Goal: Information Seeking & Learning: Learn about a topic

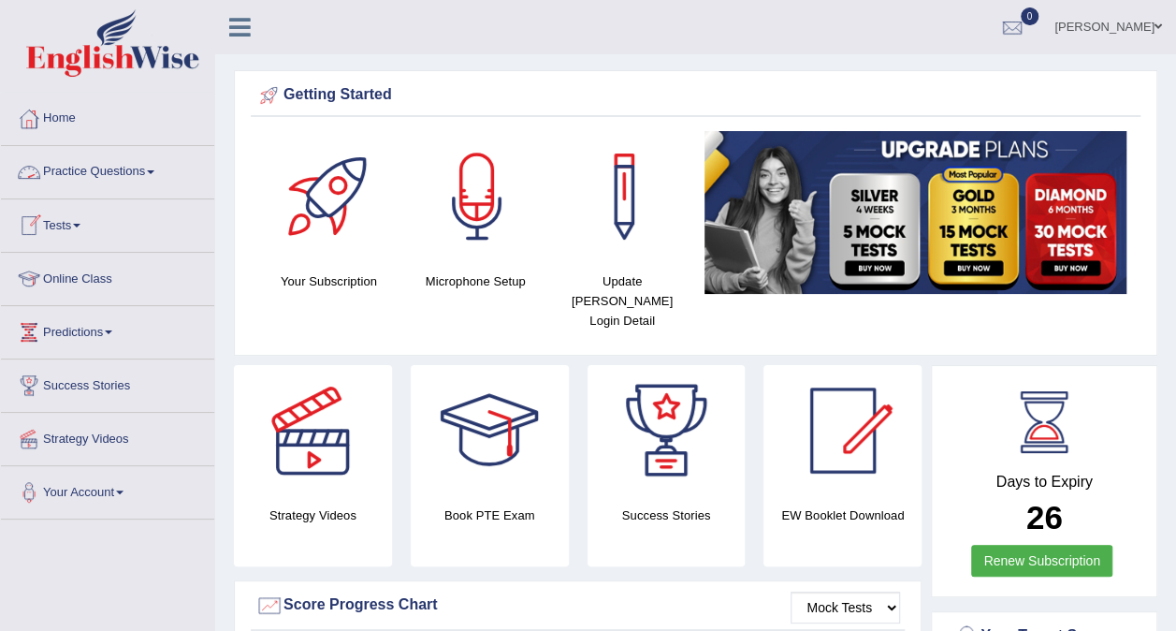
click at [137, 160] on link "Practice Questions" at bounding box center [107, 169] width 213 height 47
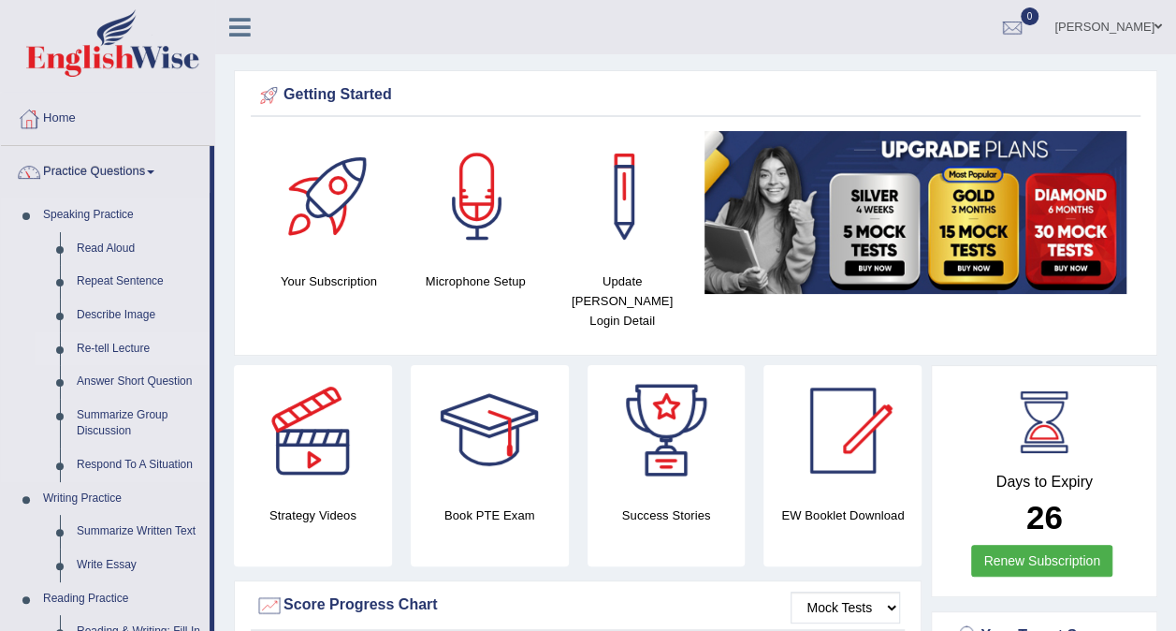
click at [115, 347] on link "Re-tell Lecture" at bounding box center [138, 349] width 141 height 34
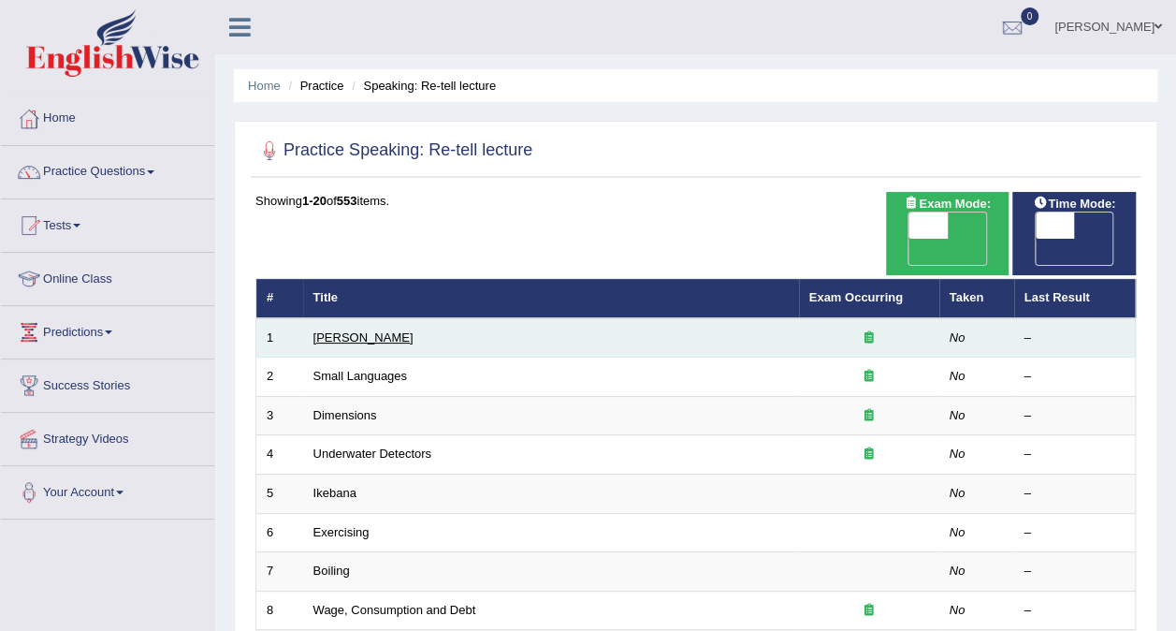
click at [363, 330] on link "Amory Lovins" at bounding box center [363, 337] width 100 height 14
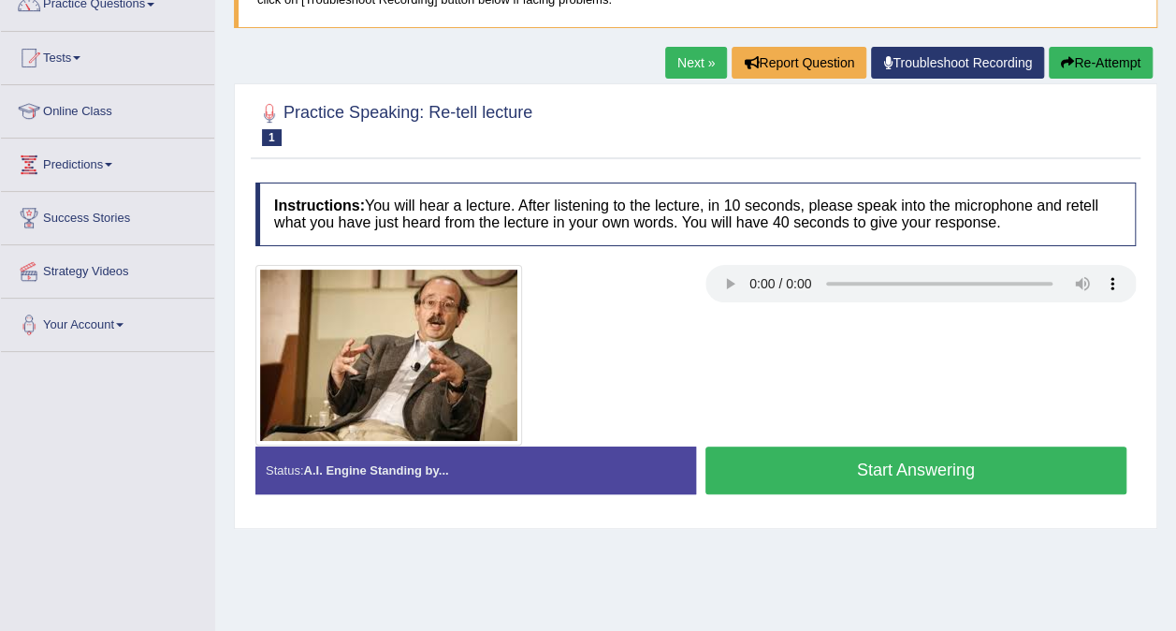
scroll to position [165, 0]
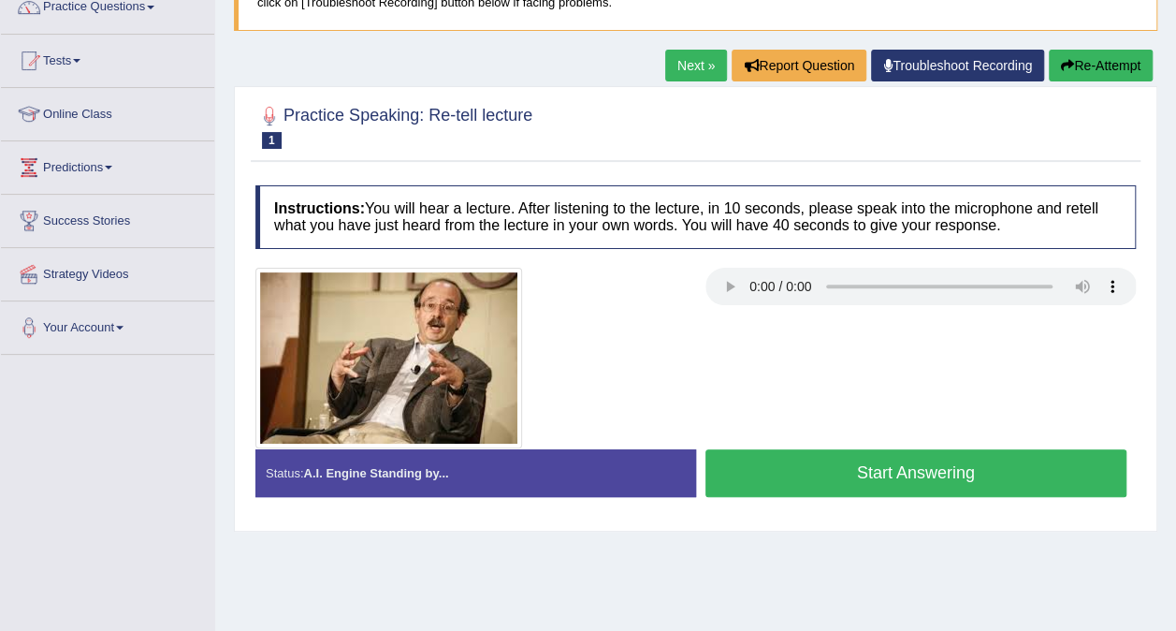
click at [982, 307] on div at bounding box center [920, 289] width 431 height 42
click at [813, 78] on button "Report Question" at bounding box center [799, 66] width 135 height 32
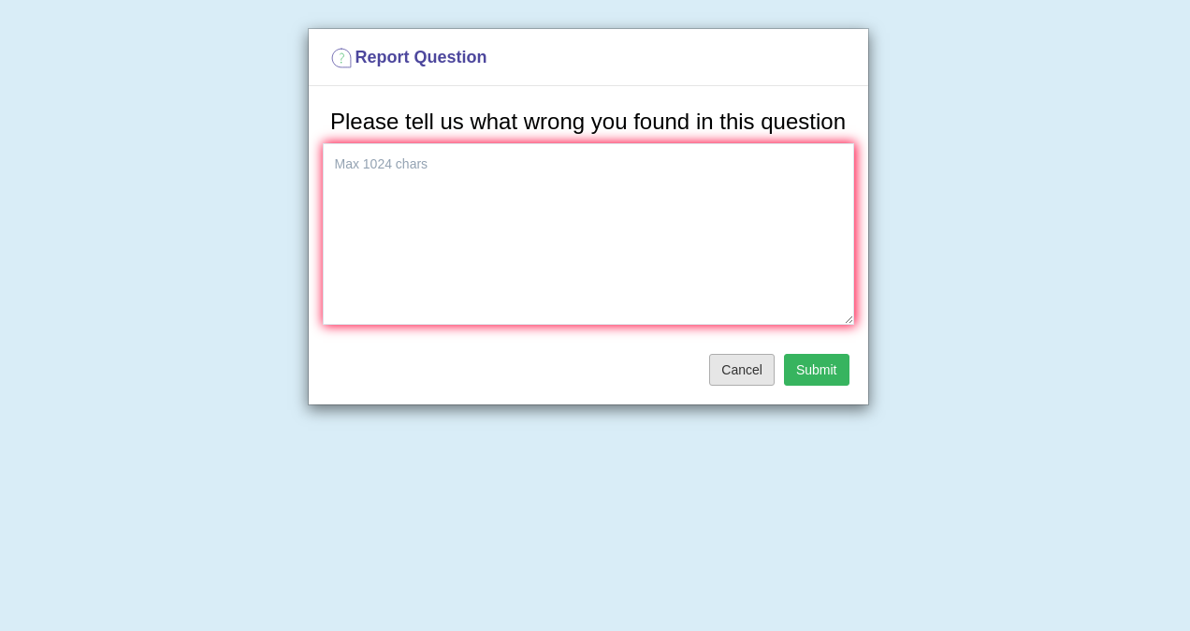
click at [761, 365] on button "Cancel" at bounding box center [741, 370] width 65 height 32
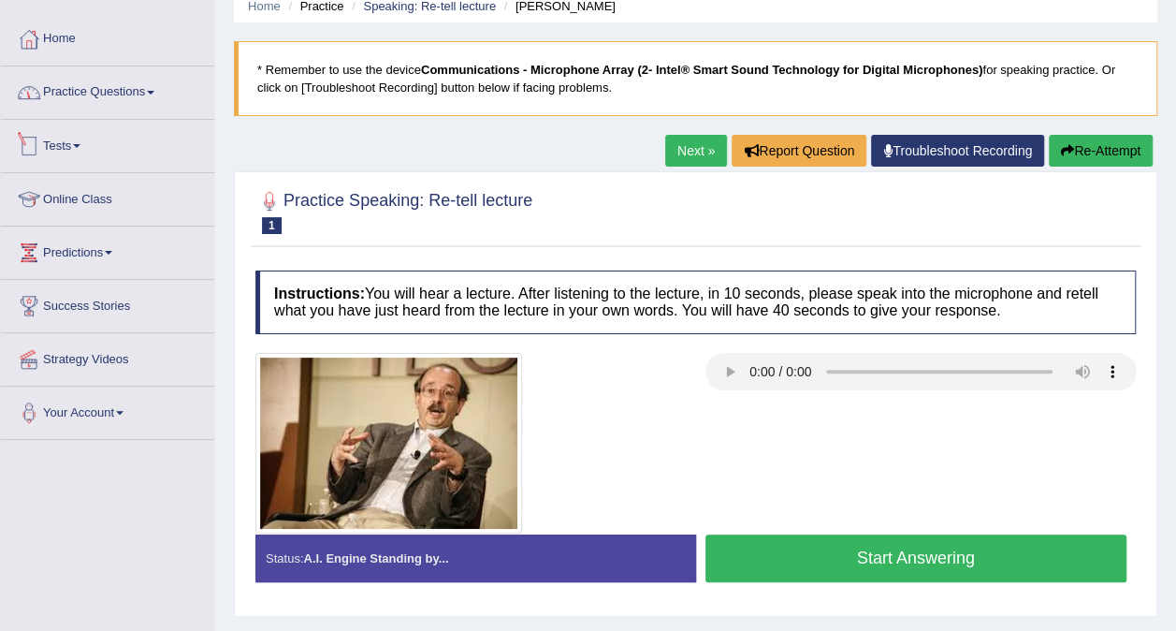
scroll to position [52, 0]
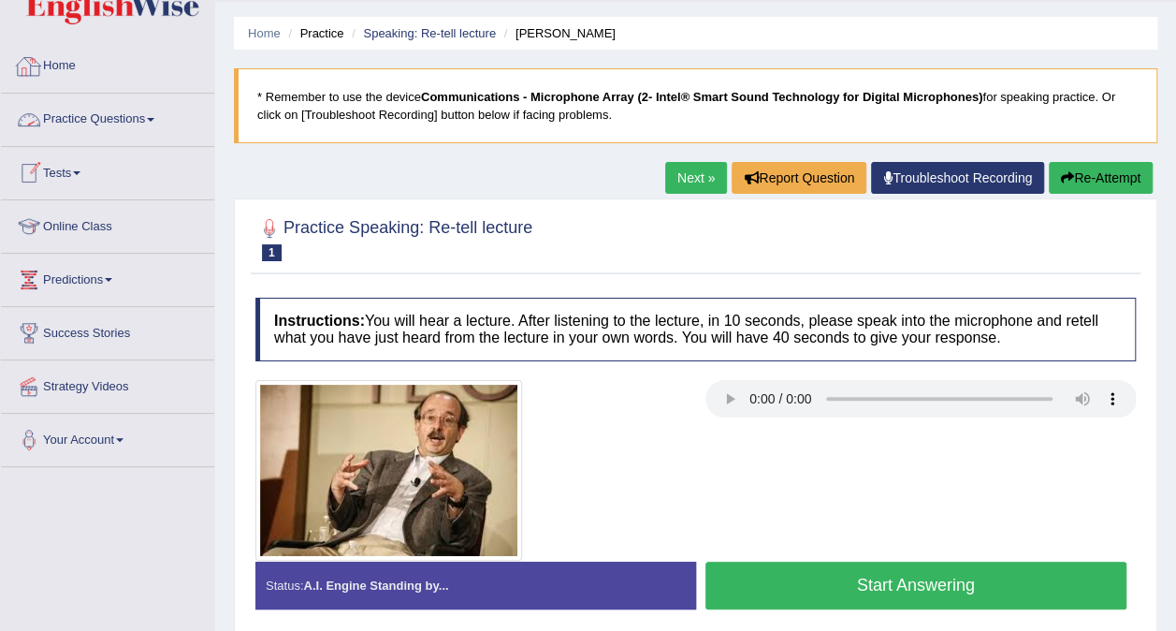
click at [108, 77] on link "Home" at bounding box center [107, 63] width 213 height 47
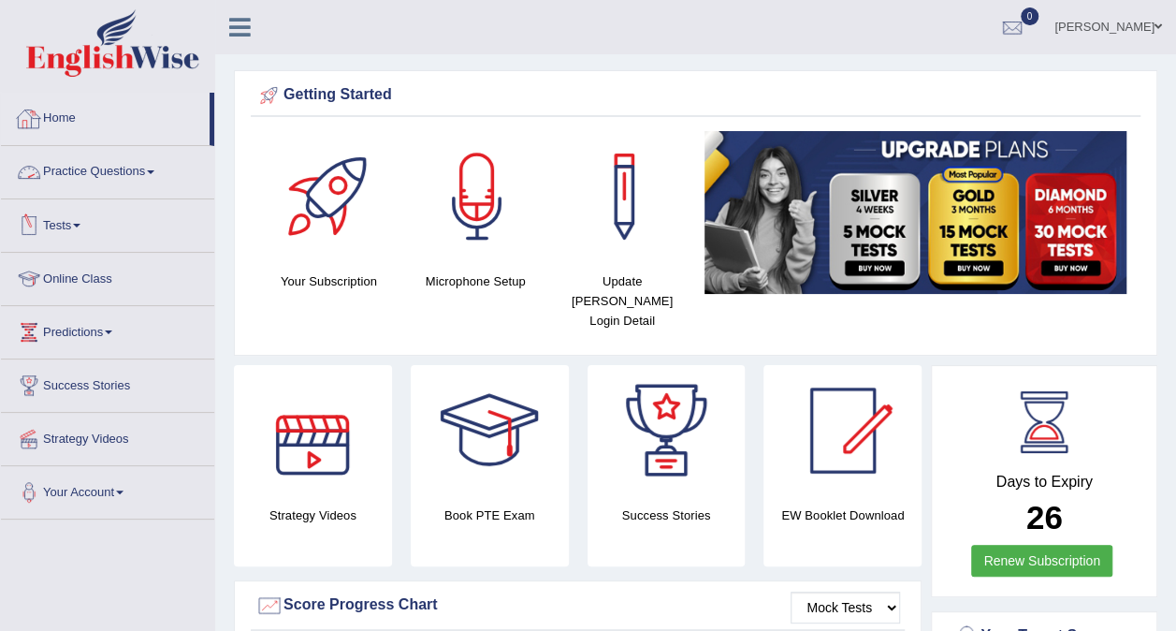
click at [114, 176] on link "Practice Questions" at bounding box center [107, 169] width 213 height 47
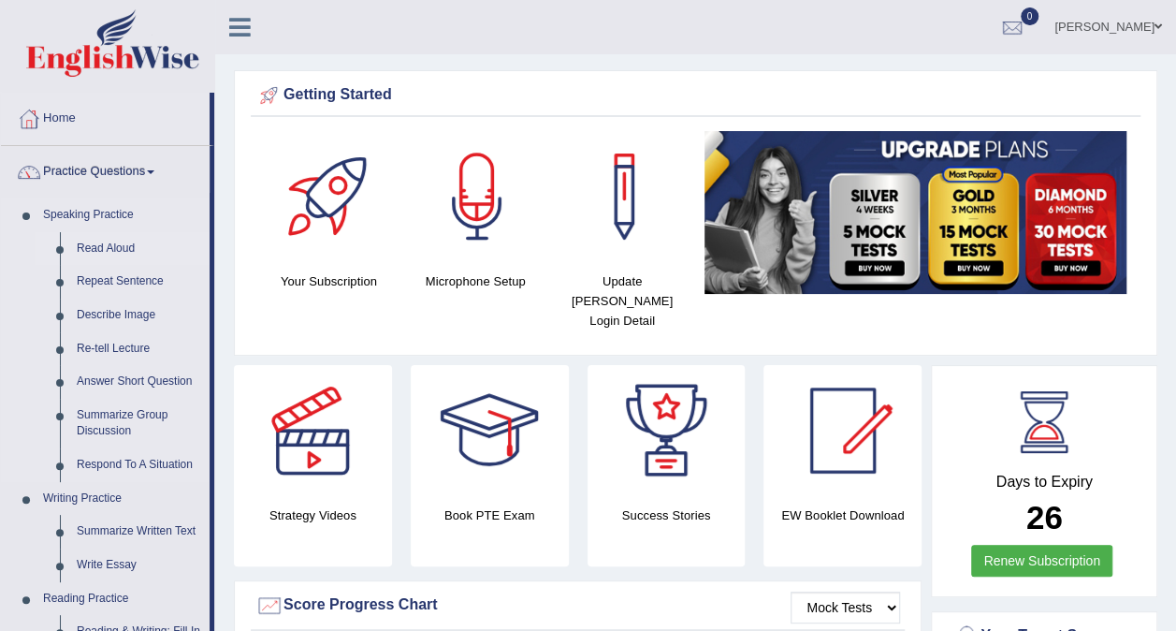
click at [121, 251] on link "Read Aloud" at bounding box center [138, 249] width 141 height 34
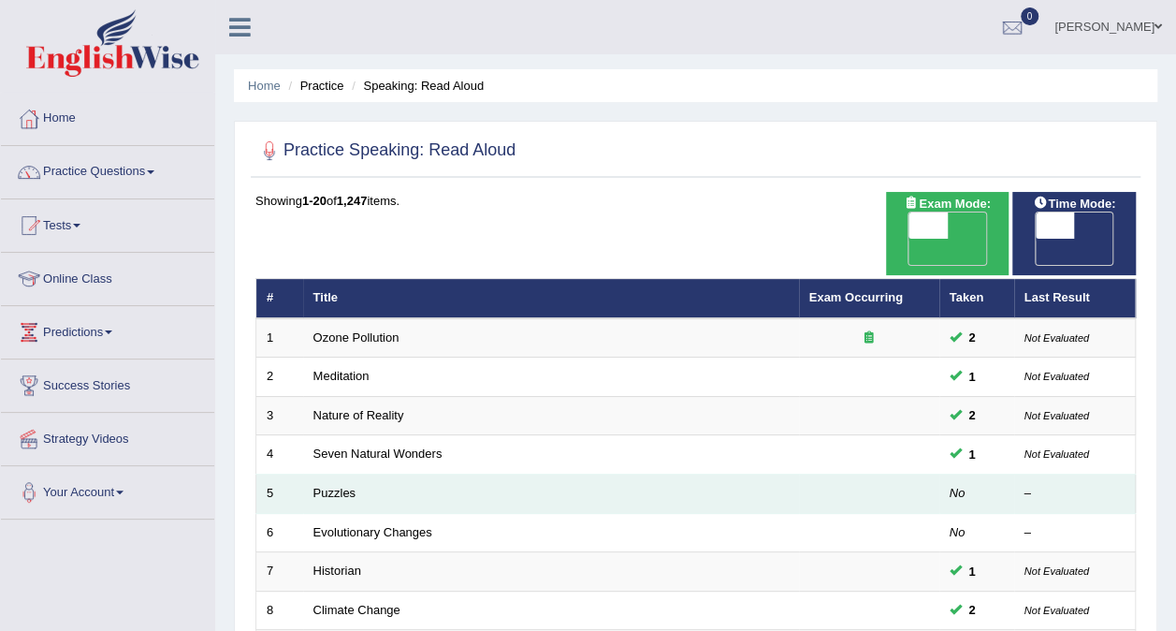
click at [748, 474] on td "Puzzles" at bounding box center [551, 493] width 496 height 39
click at [331, 486] on link "Puzzles" at bounding box center [334, 493] width 43 height 14
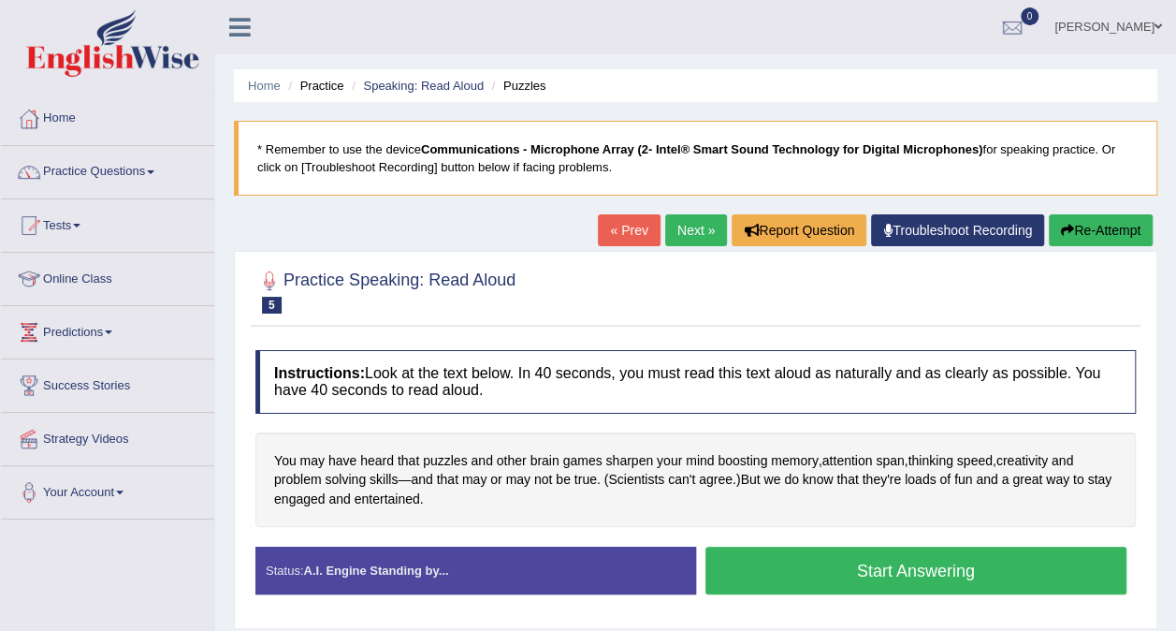
click at [870, 569] on button "Start Answering" at bounding box center [916, 570] width 422 height 48
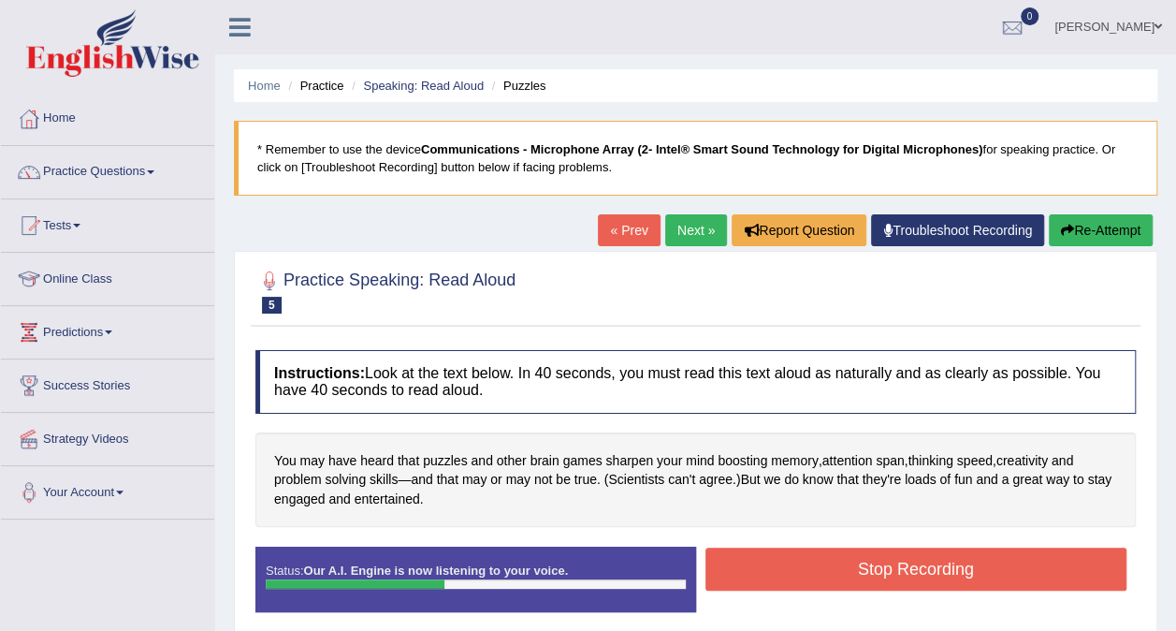
click at [870, 569] on button "Stop Recording" at bounding box center [916, 568] width 422 height 43
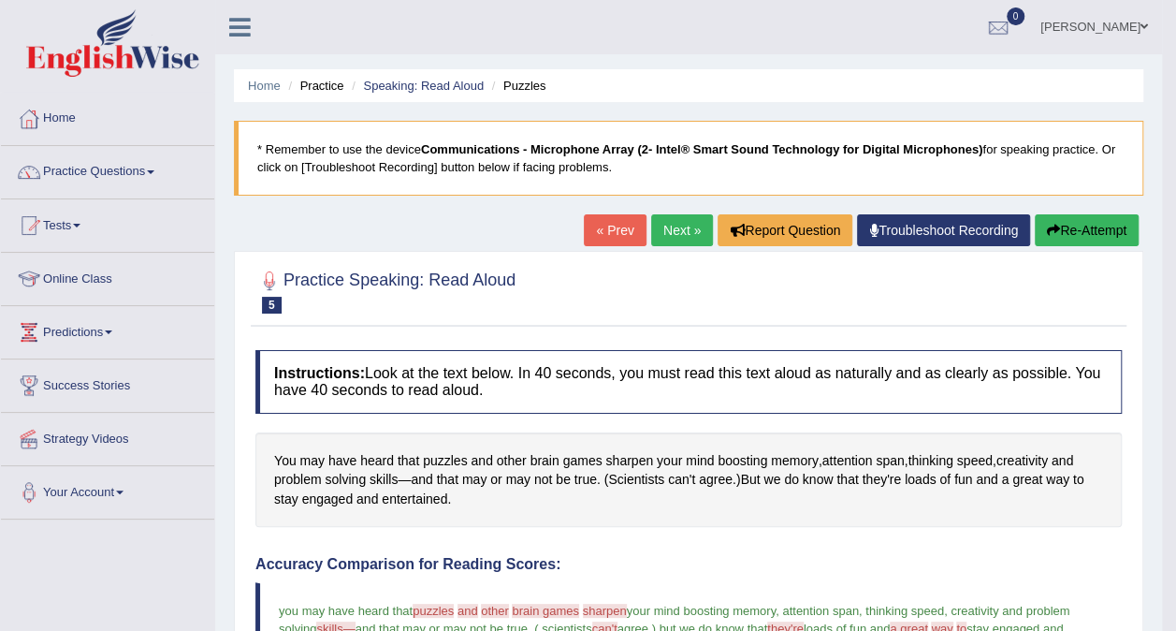
click at [677, 232] on link "Next »" at bounding box center [682, 230] width 62 height 32
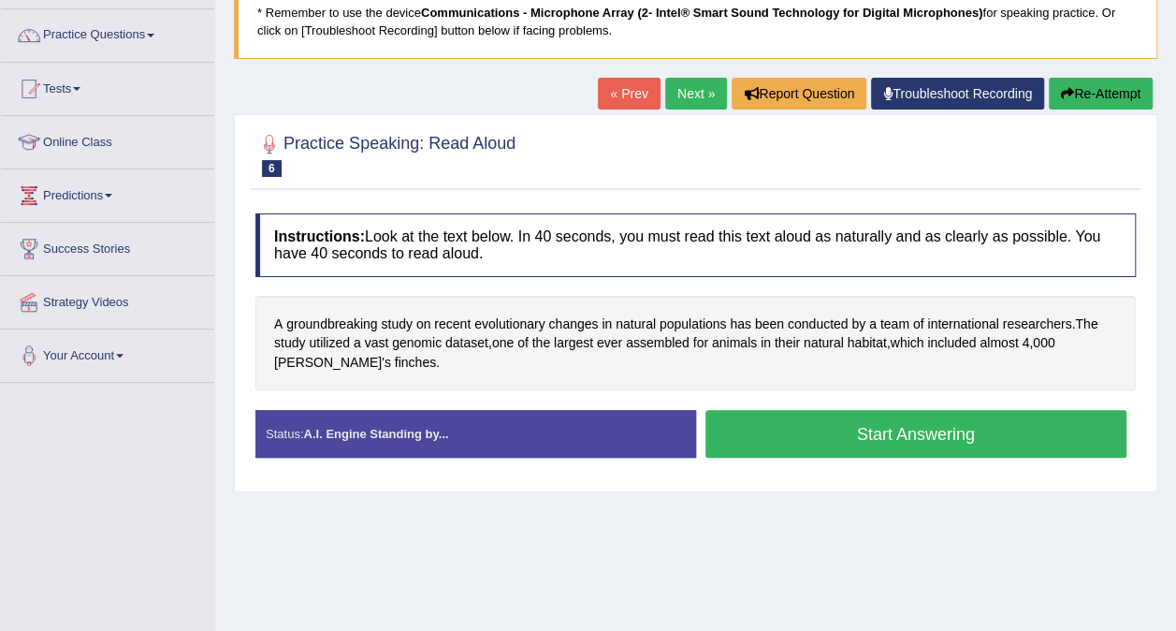
scroll to position [150, 0]
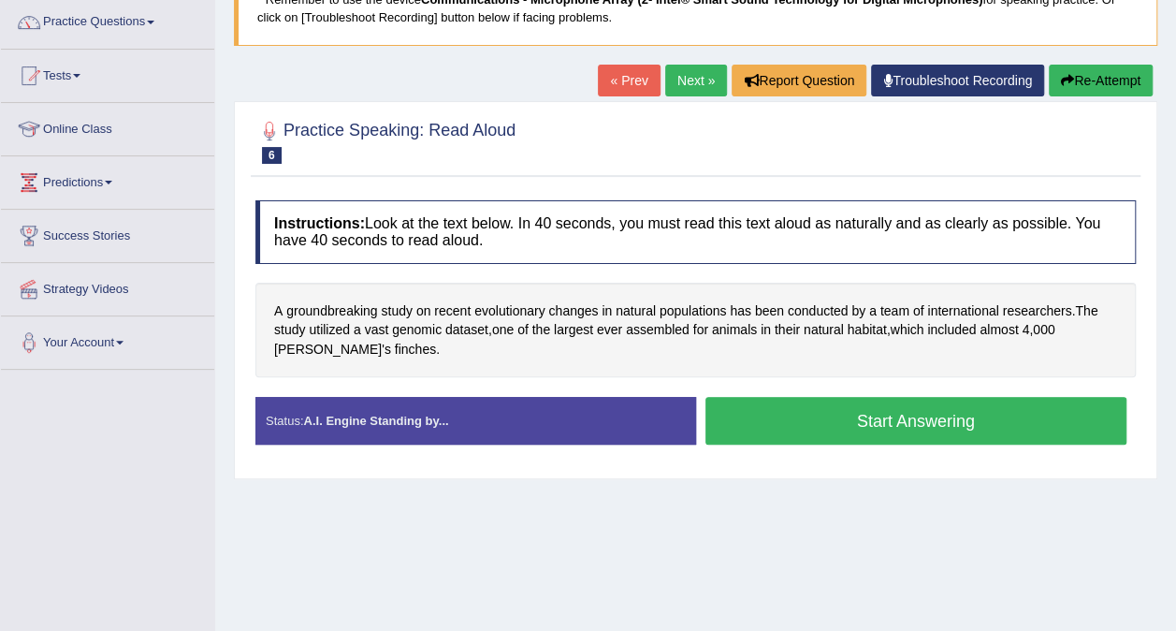
click at [855, 419] on button "Start Answering" at bounding box center [916, 421] width 422 height 48
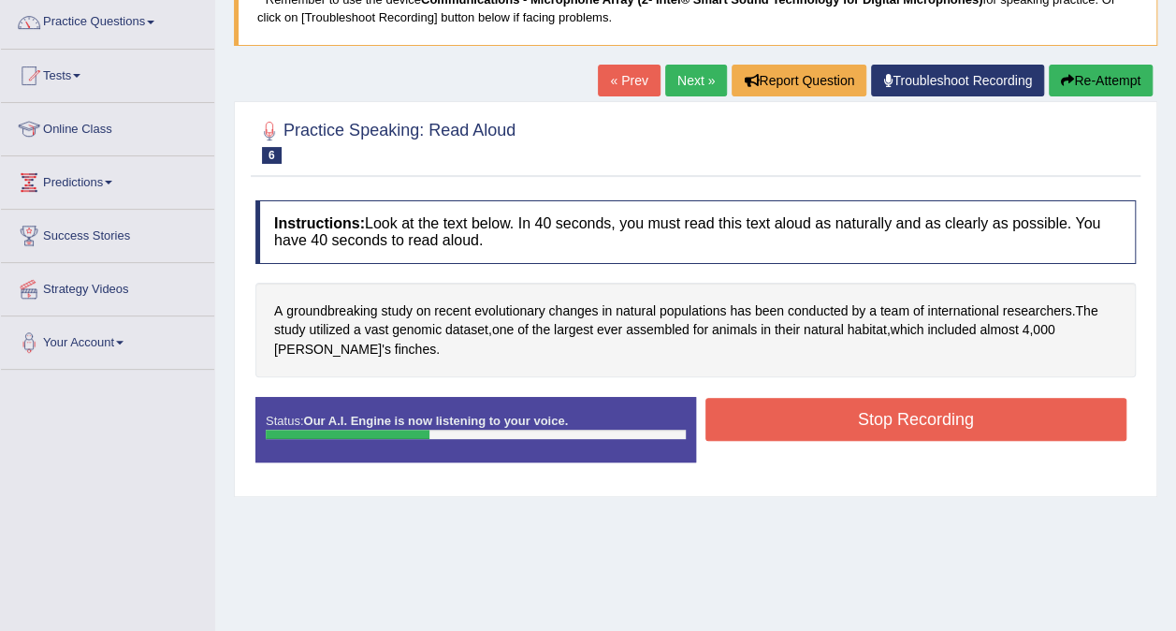
click at [855, 419] on button "Stop Recording" at bounding box center [916, 419] width 422 height 43
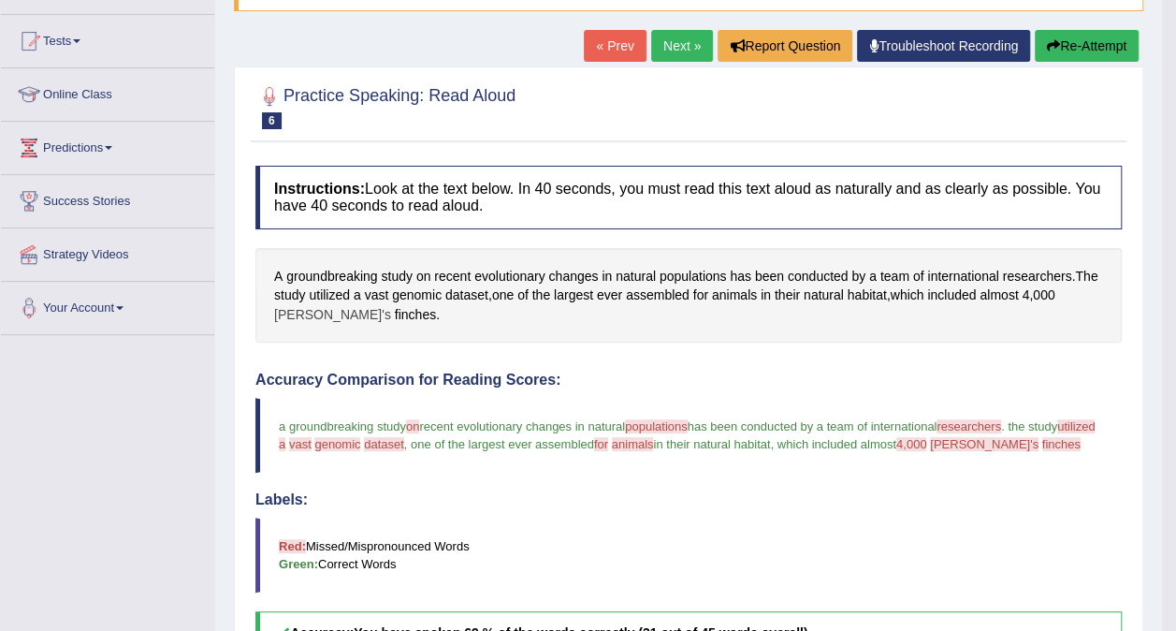
scroll to position [75, 0]
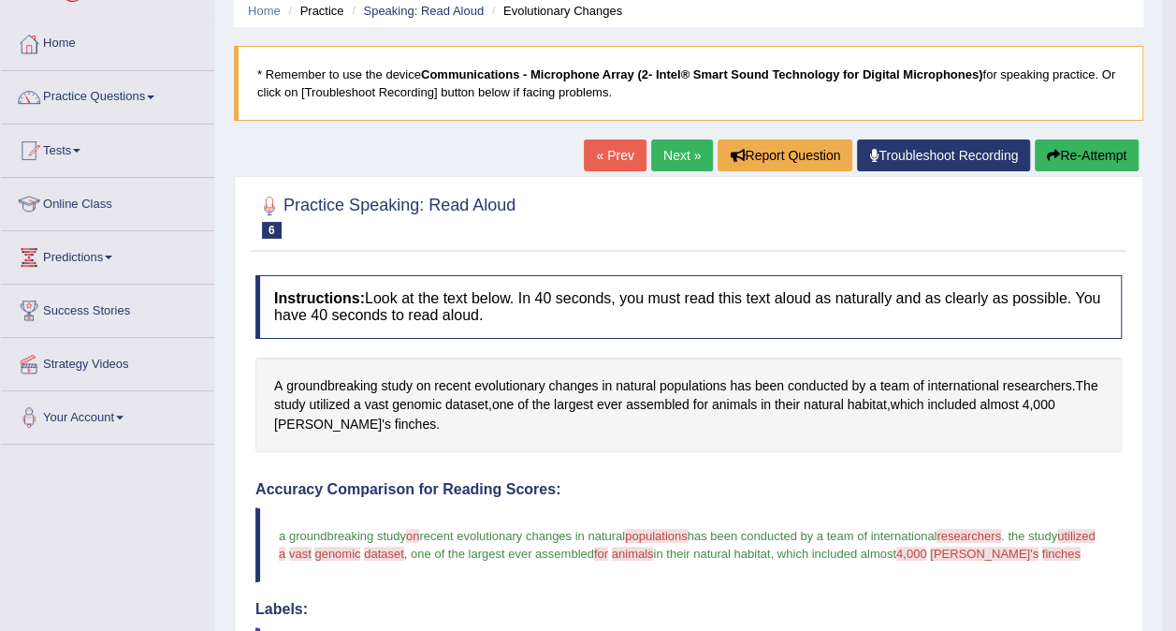
click at [1097, 158] on button "Re-Attempt" at bounding box center [1087, 155] width 104 height 32
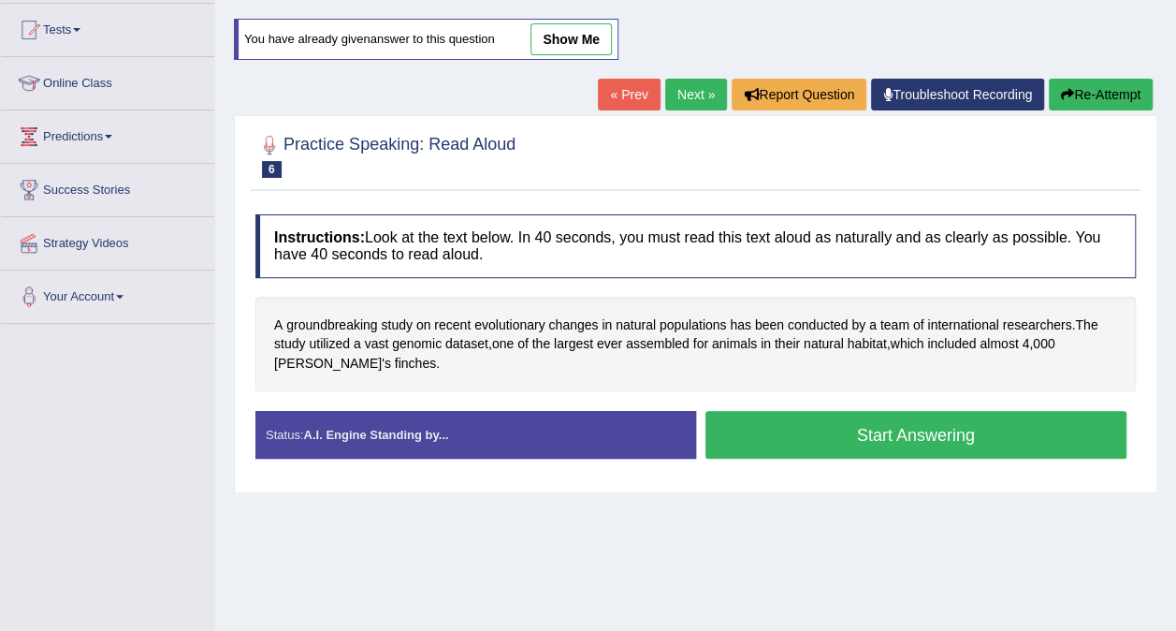
scroll to position [225, 0]
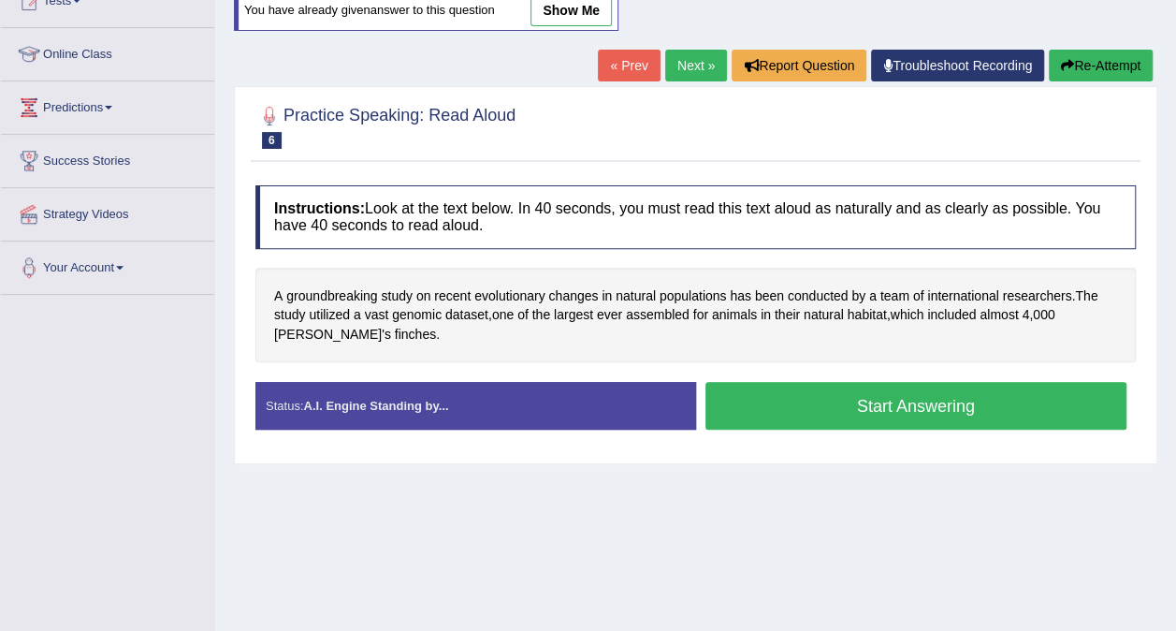
click at [872, 419] on button "Start Answering" at bounding box center [916, 406] width 422 height 48
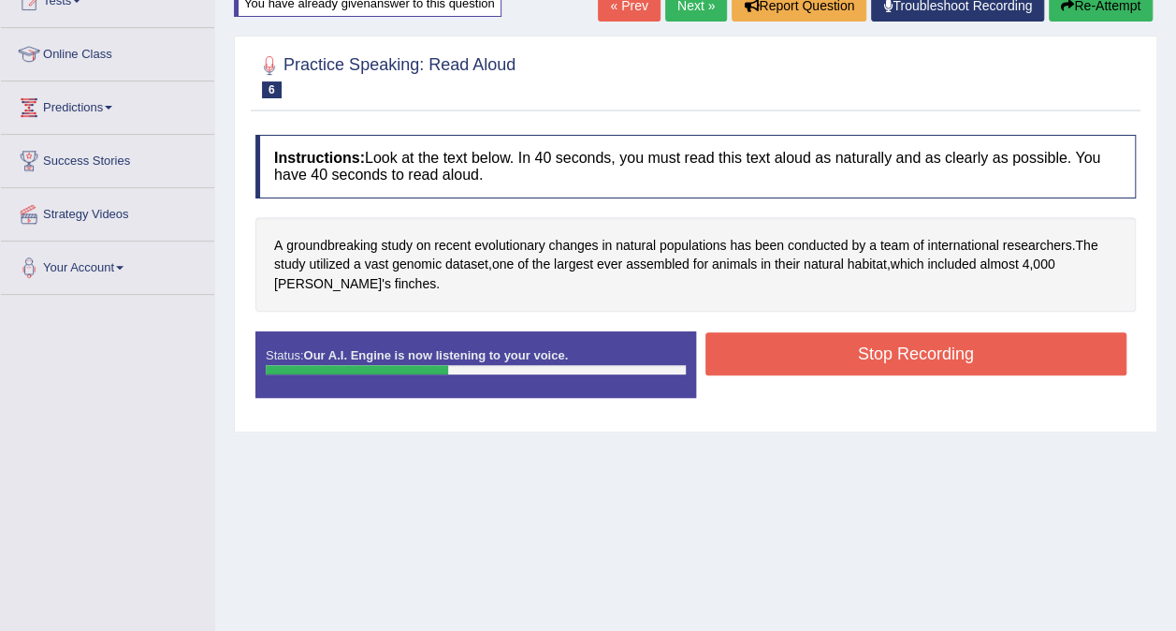
click at [892, 345] on button "Stop Recording" at bounding box center [916, 353] width 422 height 43
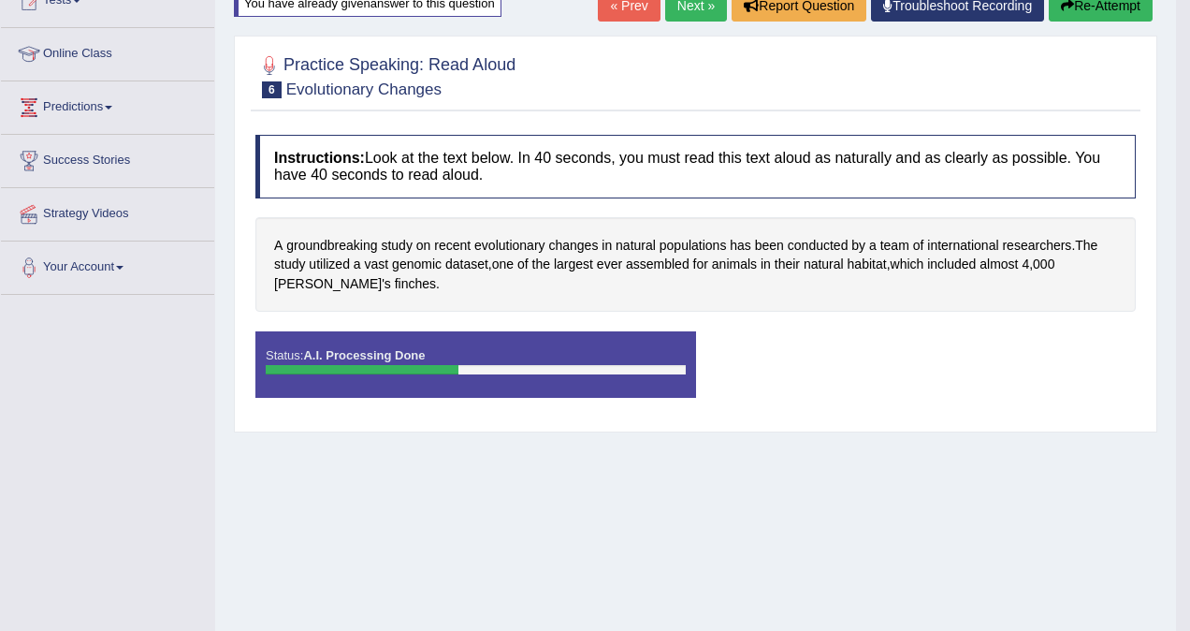
click at [297, 283] on div "Saving your answer..." at bounding box center [595, 315] width 1190 height 631
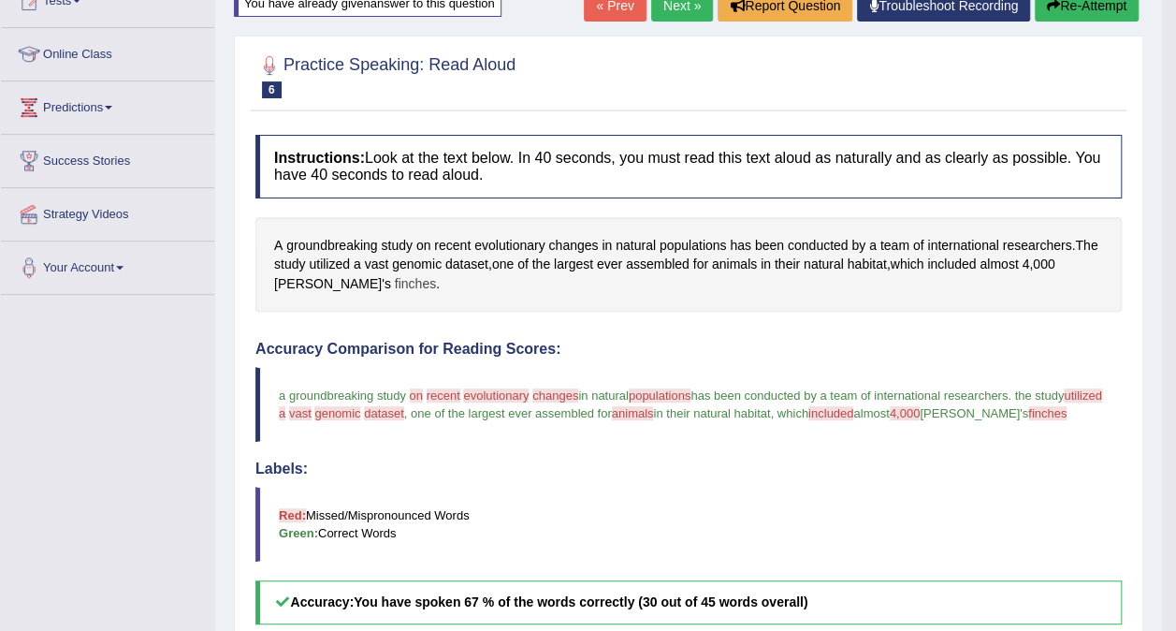
click at [395, 286] on span "finches" at bounding box center [415, 284] width 41 height 20
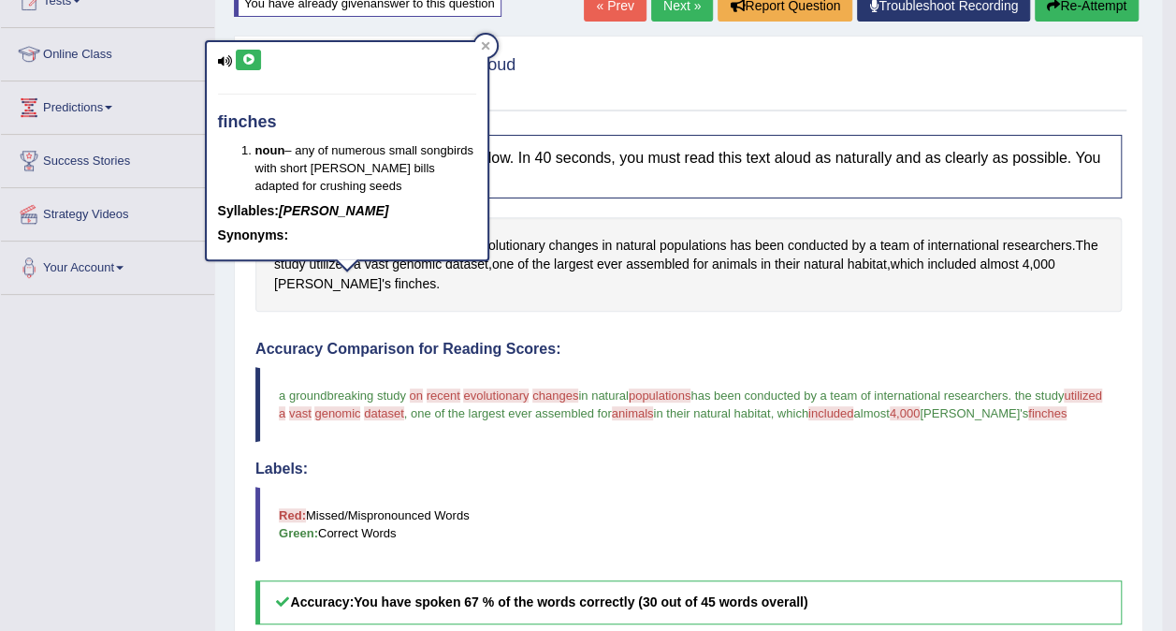
click at [239, 60] on button at bounding box center [248, 60] width 25 height 21
click at [180, 355] on div "Toggle navigation Home Practice Questions Speaking Practice Read Aloud Repeat S…" at bounding box center [581, 414] width 1162 height 1278
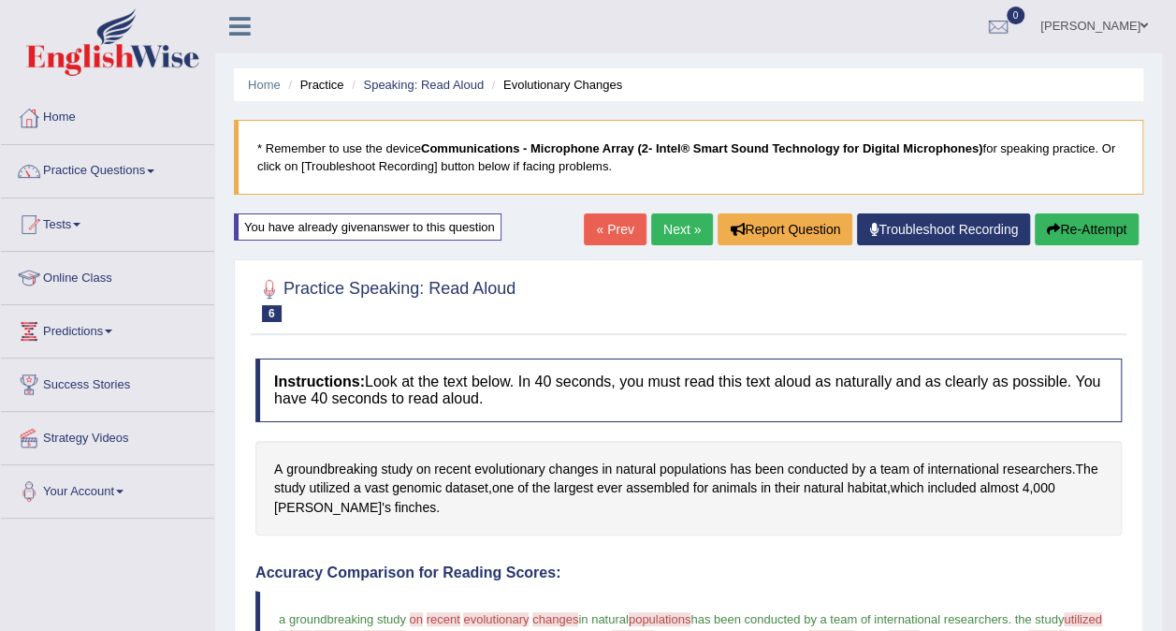
scroll to position [0, 0]
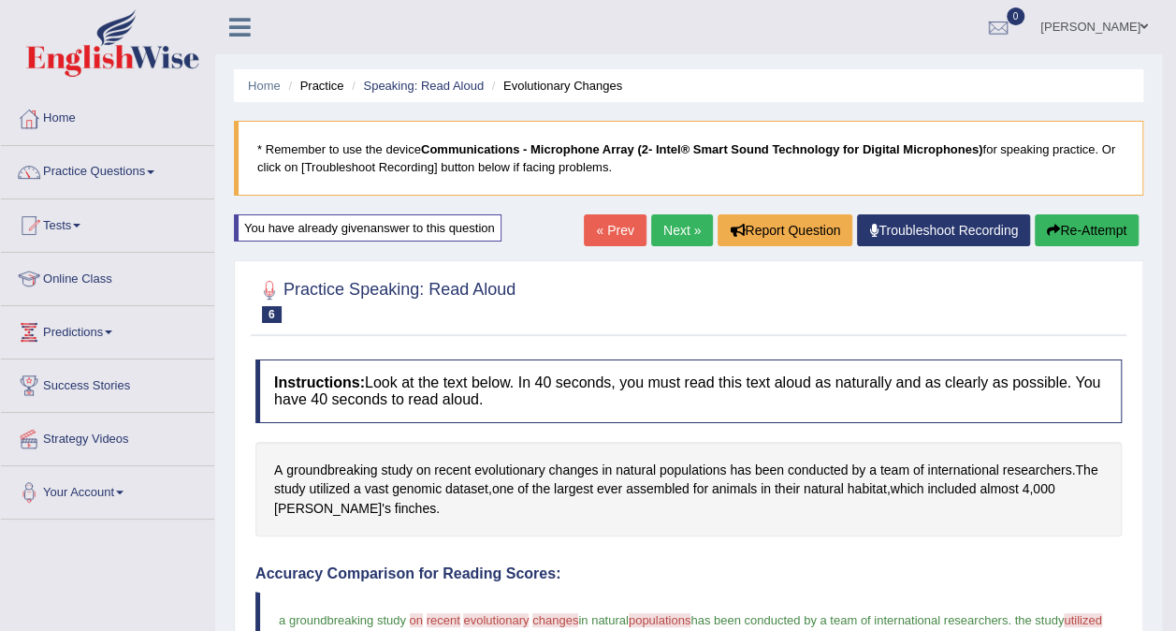
click at [1081, 213] on div "Home Practice Speaking: Read Aloud Evolutionary Changes * Remember to use the d…" at bounding box center [688, 620] width 947 height 1240
click at [674, 230] on link "Next »" at bounding box center [682, 230] width 62 height 32
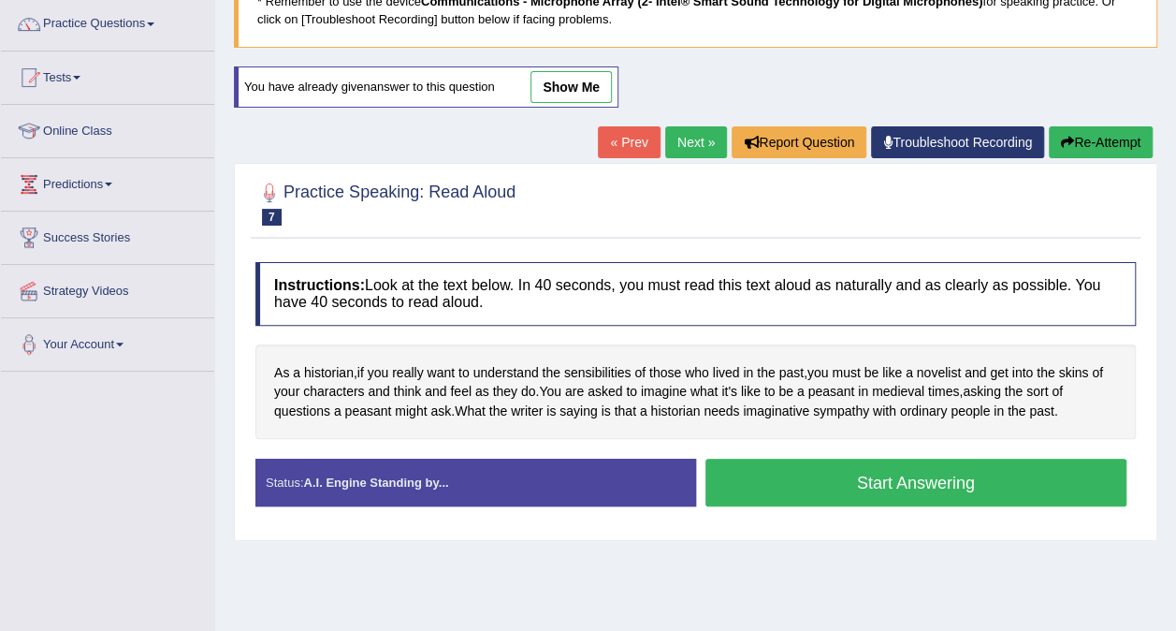
scroll to position [262, 0]
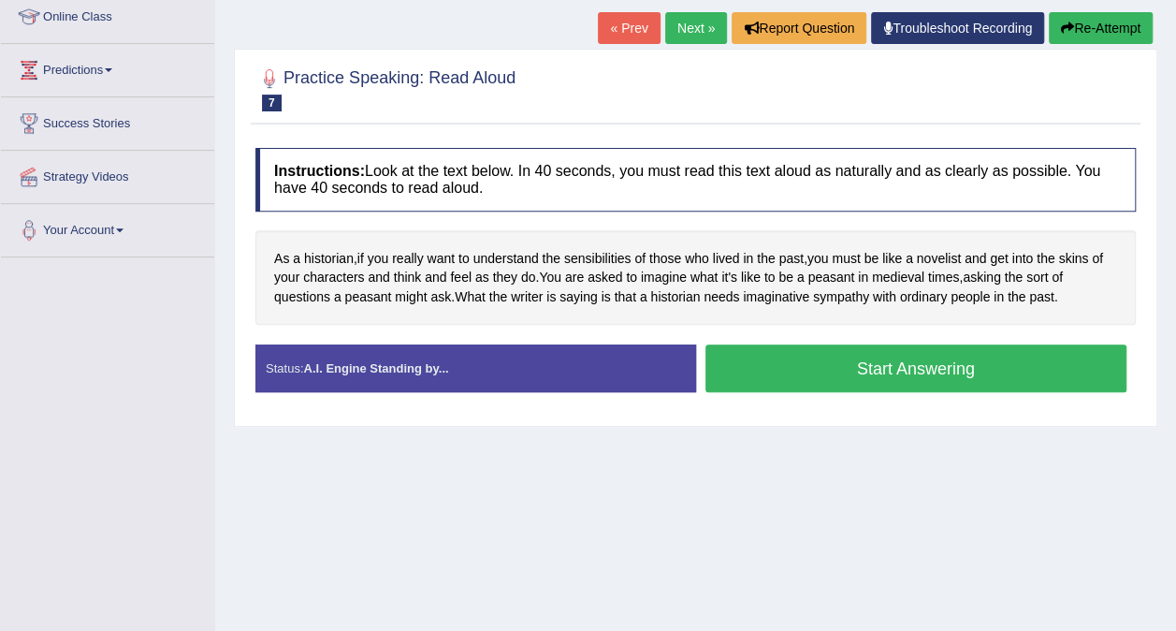
click at [886, 374] on button "Start Answering" at bounding box center [916, 368] width 422 height 48
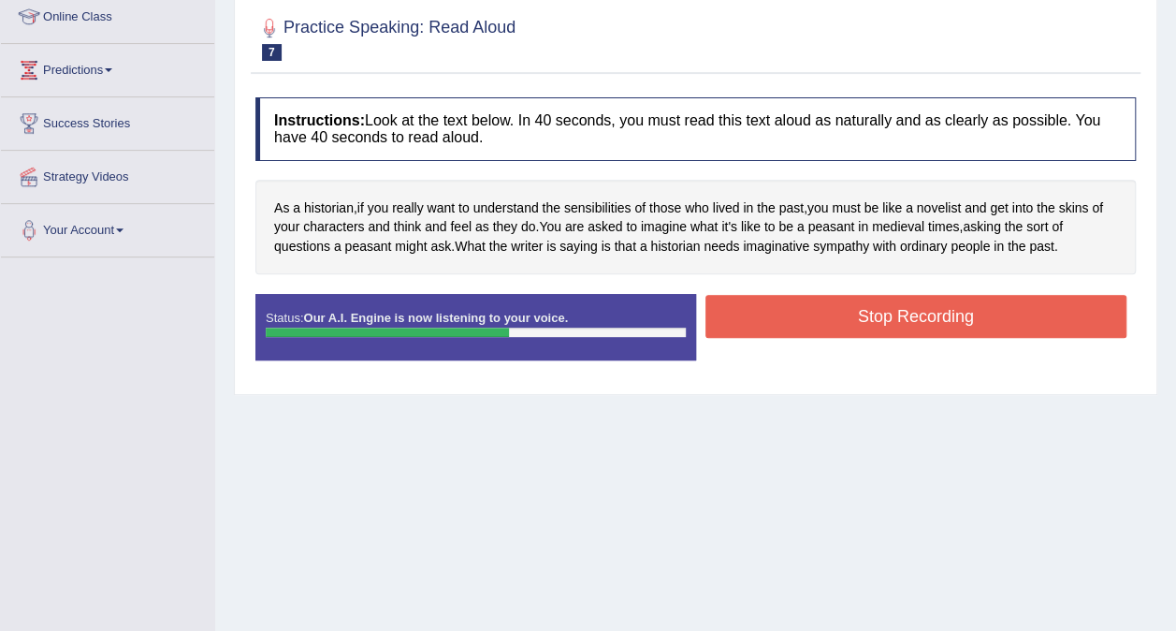
click at [896, 320] on button "Stop Recording" at bounding box center [916, 316] width 422 height 43
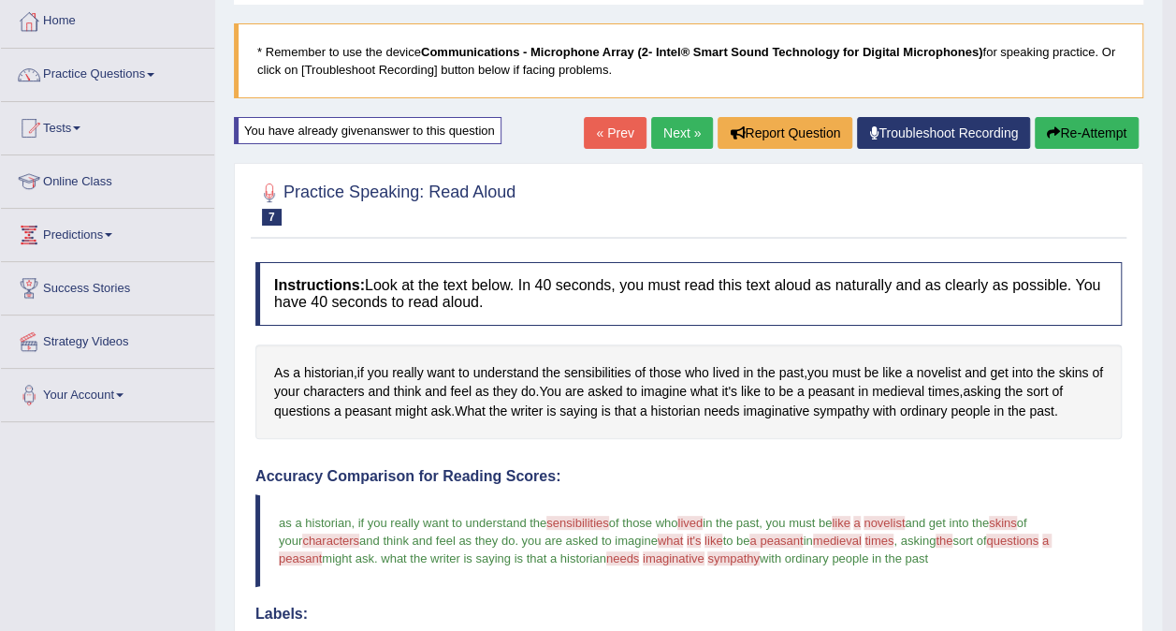
scroll to position [71, 0]
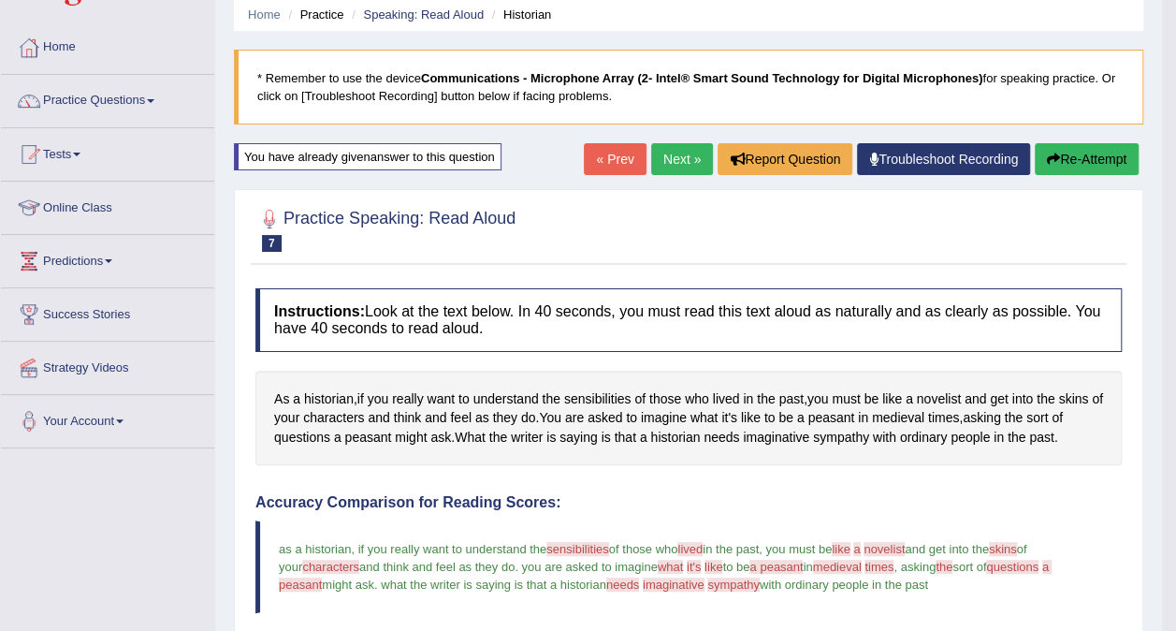
click at [687, 165] on link "Next »" at bounding box center [682, 159] width 62 height 32
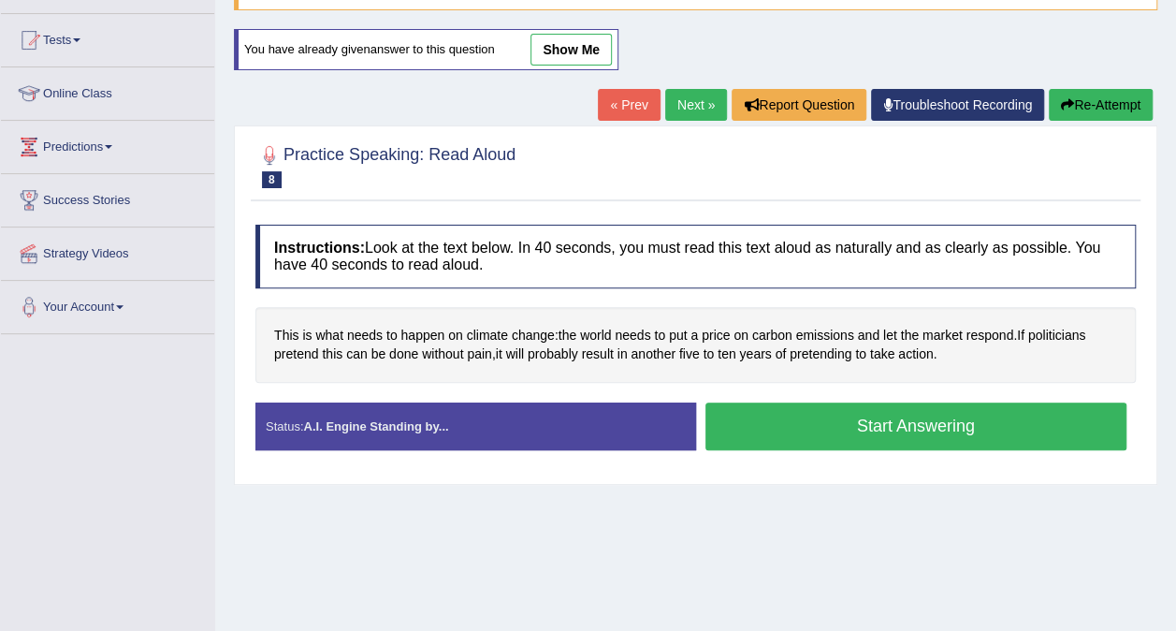
scroll to position [187, 0]
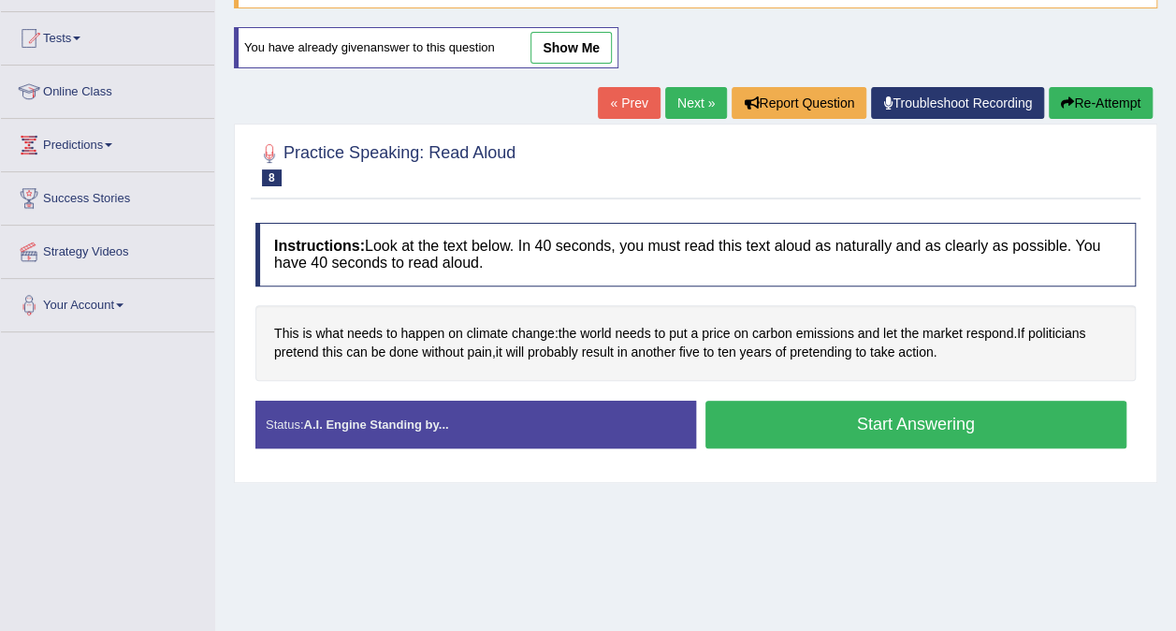
click at [873, 409] on button "Start Answering" at bounding box center [916, 424] width 422 height 48
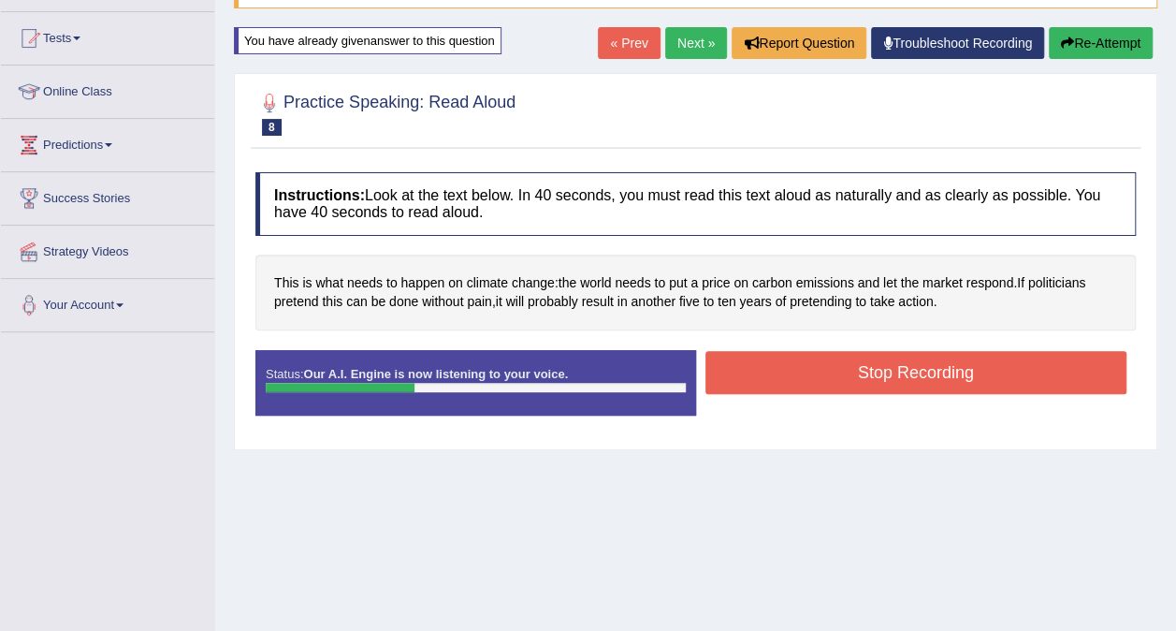
click at [878, 376] on button "Stop Recording" at bounding box center [916, 372] width 422 height 43
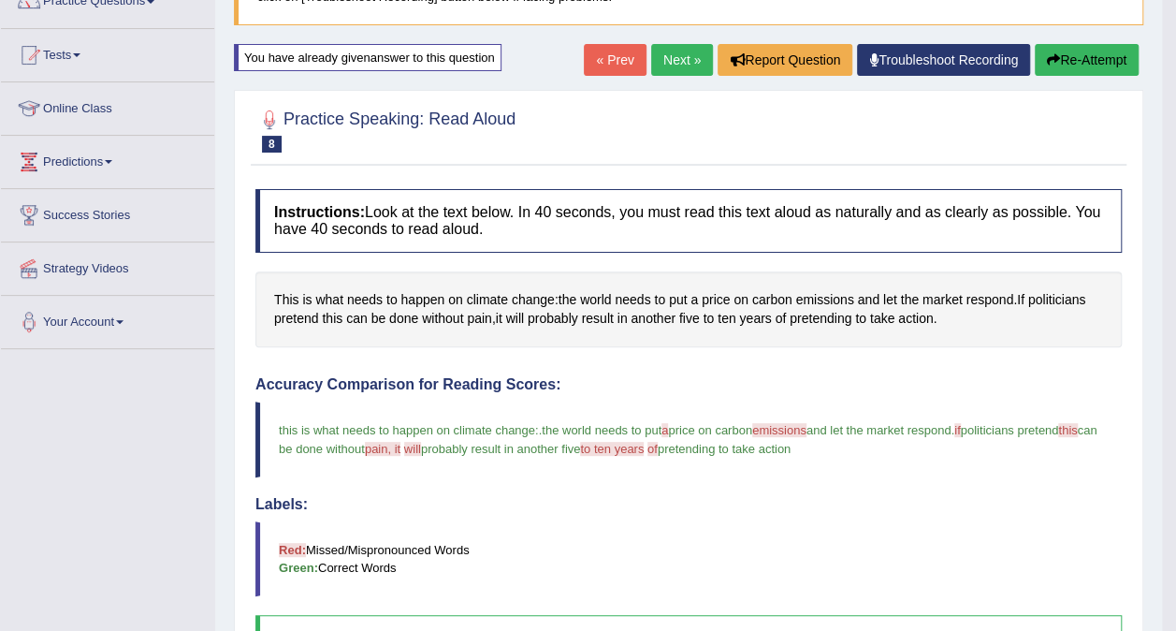
scroll to position [146, 0]
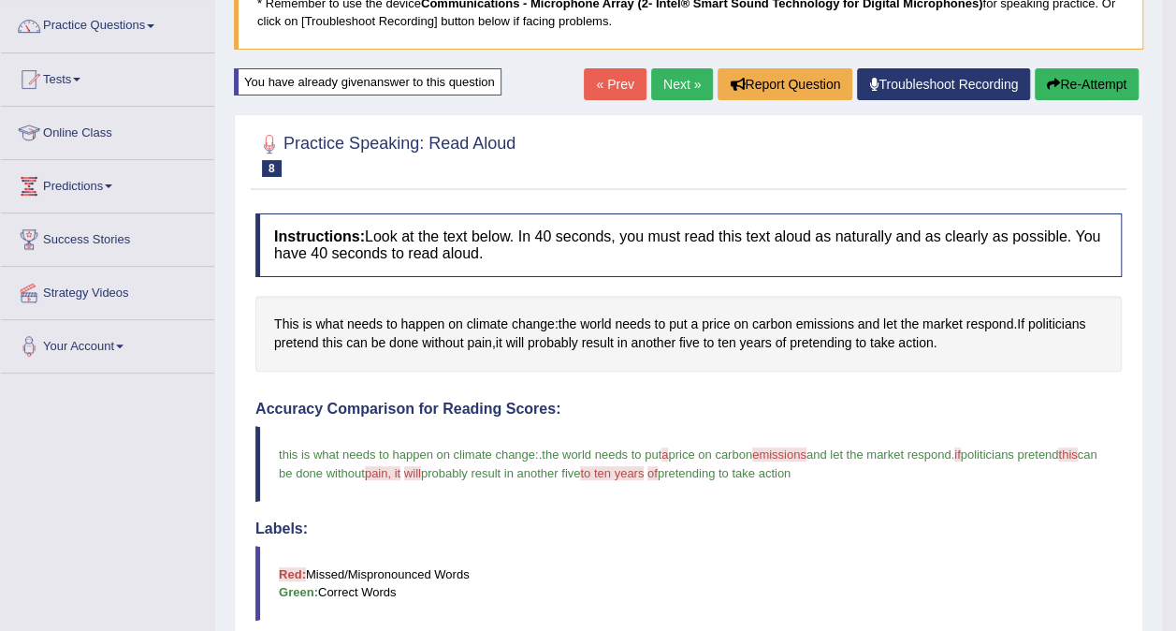
click at [686, 88] on link "Next »" at bounding box center [682, 84] width 62 height 32
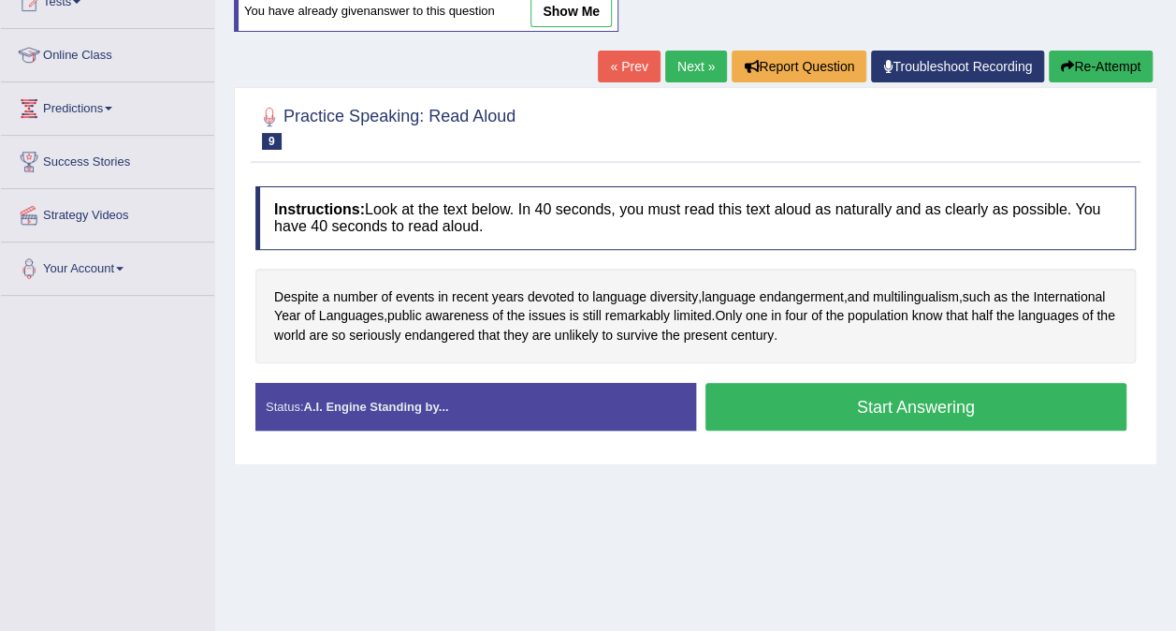
scroll to position [225, 0]
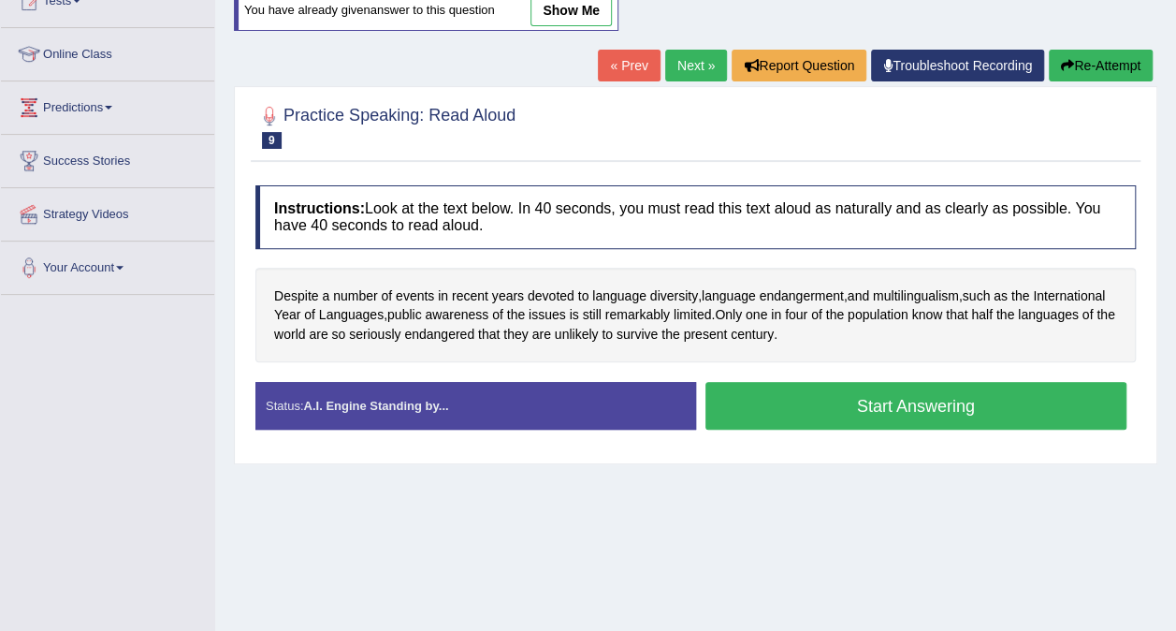
click at [862, 416] on button "Start Answering" at bounding box center [916, 406] width 422 height 48
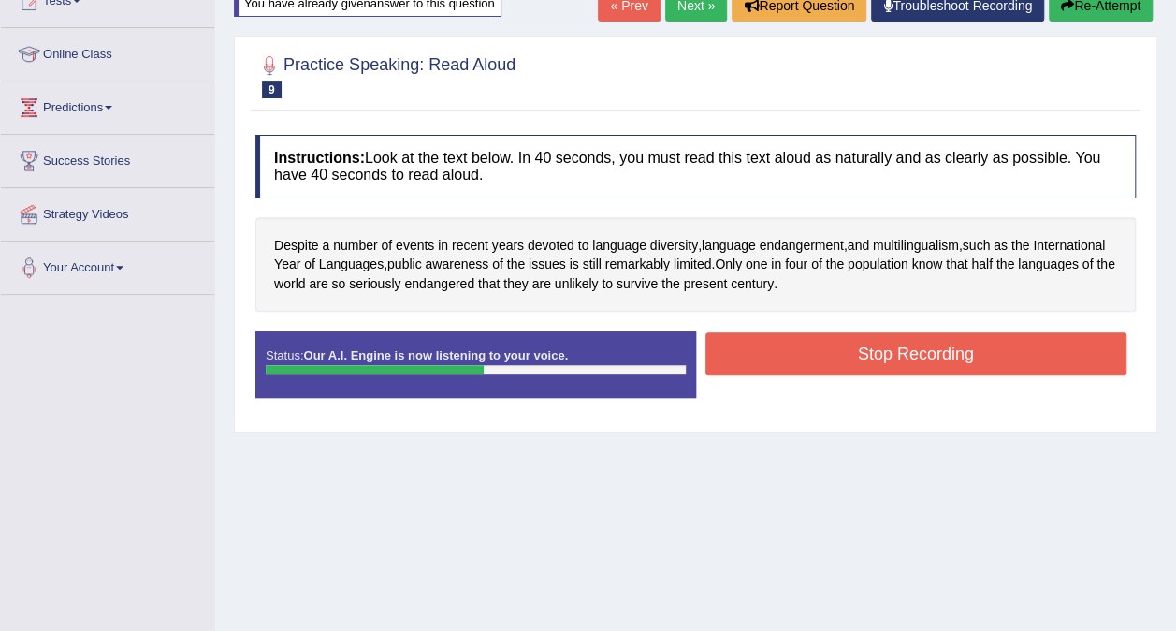
click at [883, 361] on button "Stop Recording" at bounding box center [916, 353] width 422 height 43
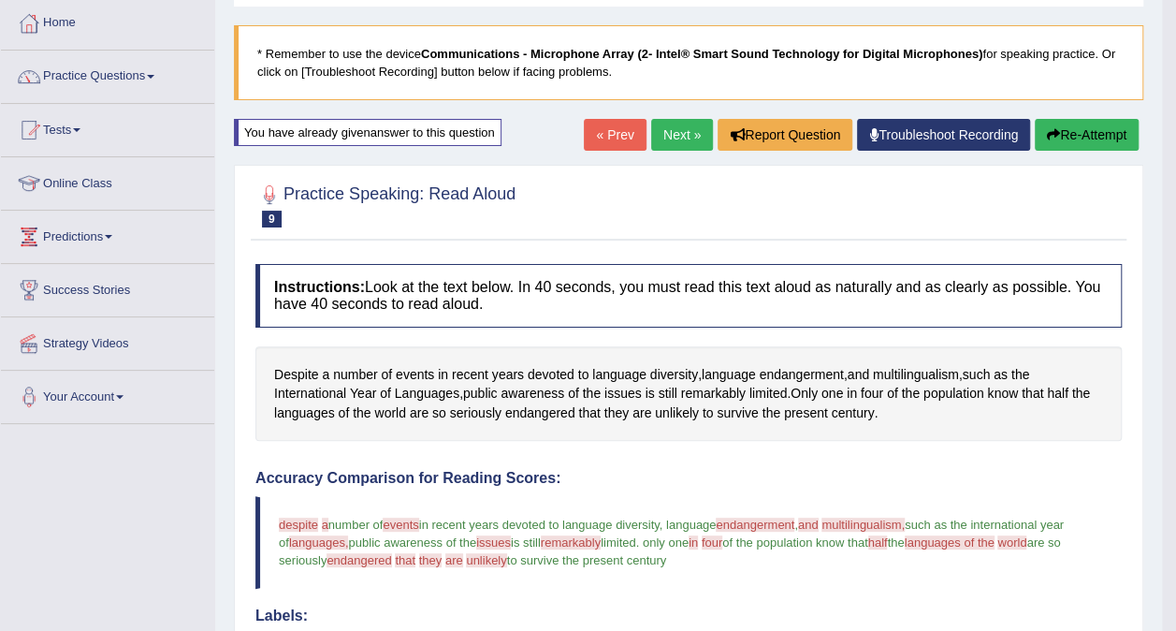
scroll to position [71, 0]
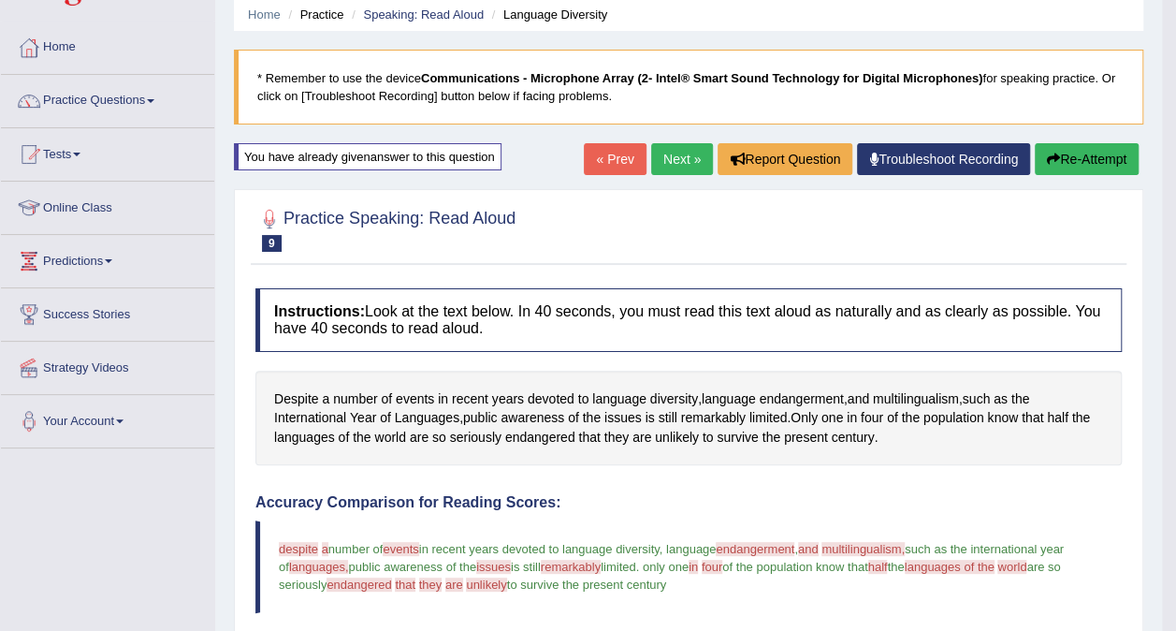
click at [703, 160] on link "Next »" at bounding box center [682, 159] width 62 height 32
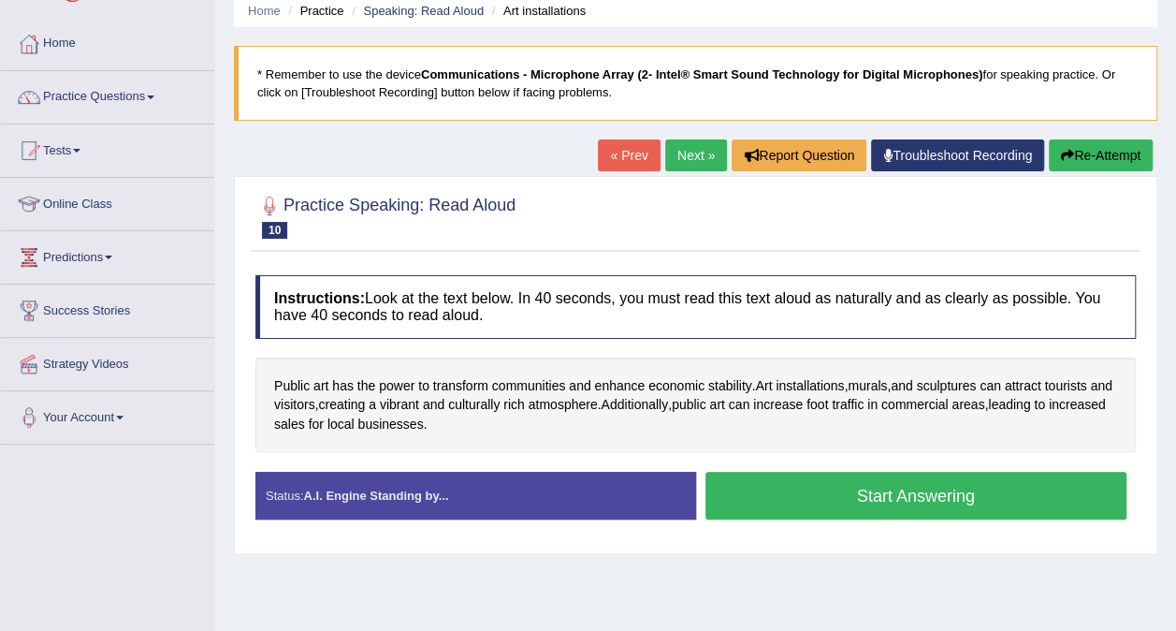
scroll to position [112, 0]
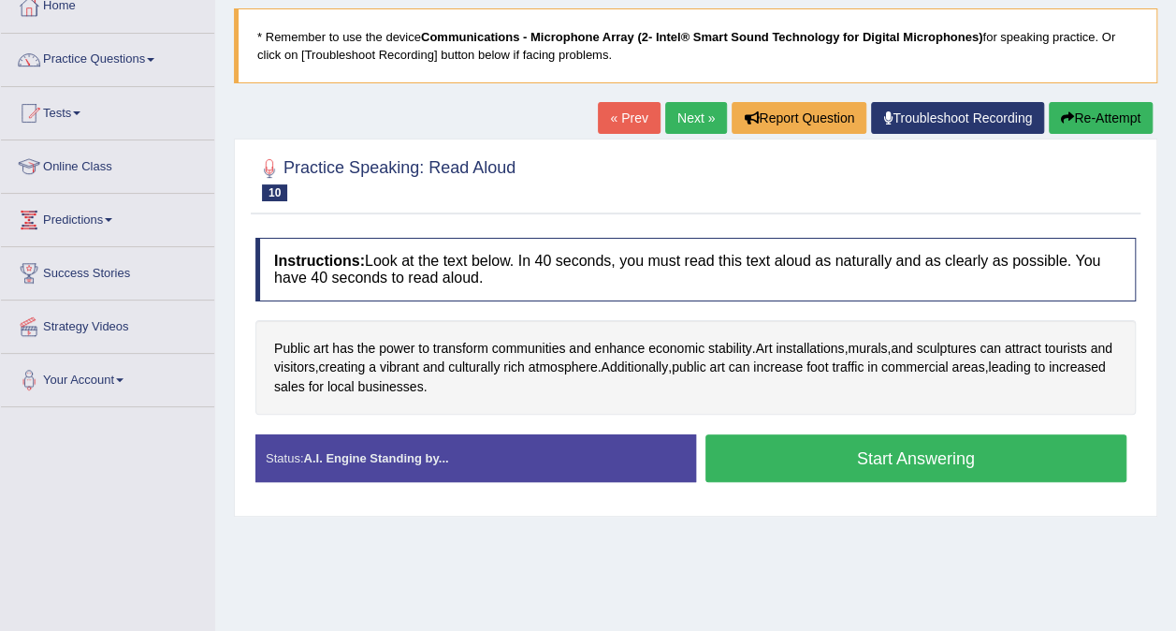
click at [859, 469] on button "Start Answering" at bounding box center [916, 458] width 422 height 48
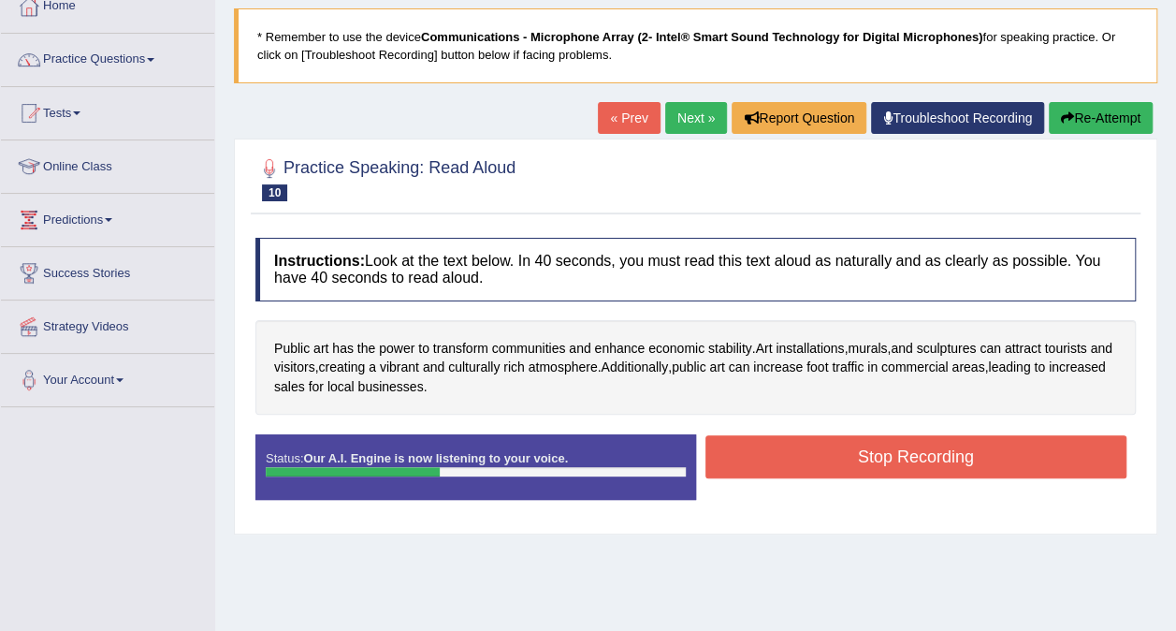
click at [859, 469] on button "Stop Recording" at bounding box center [916, 456] width 422 height 43
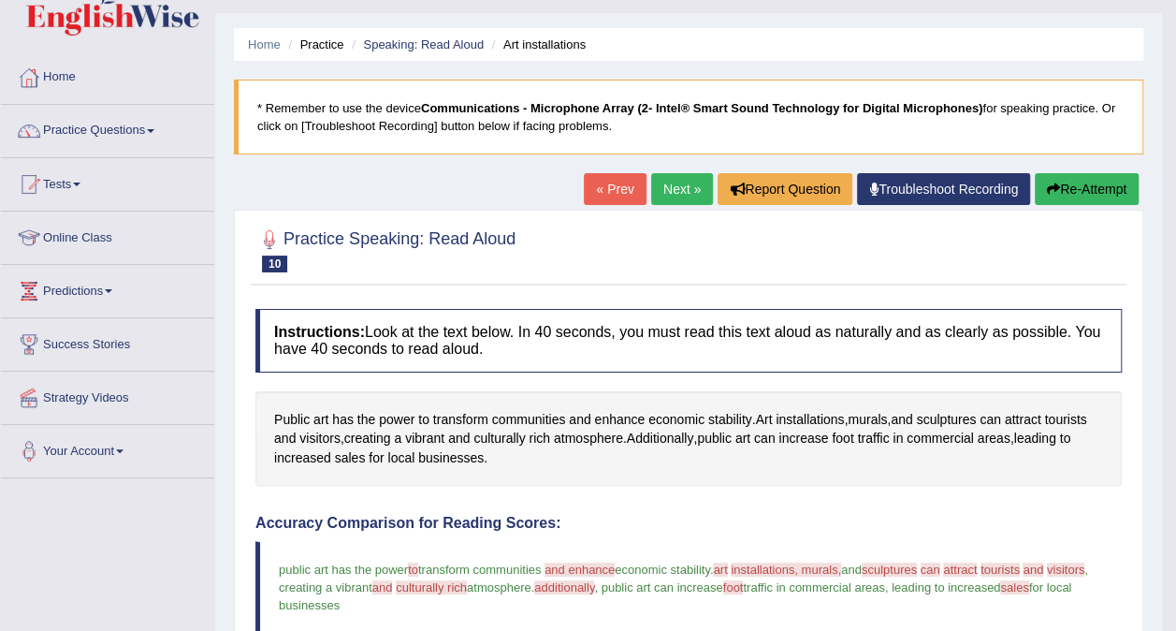
scroll to position [0, 0]
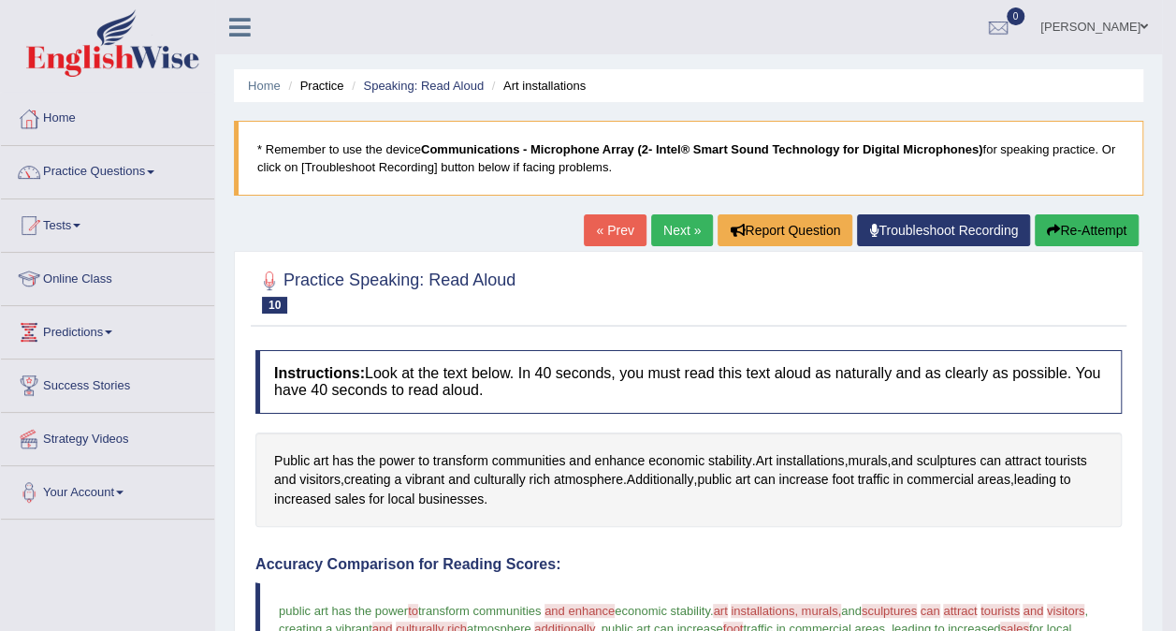
click at [1074, 230] on button "Re-Attempt" at bounding box center [1087, 230] width 104 height 32
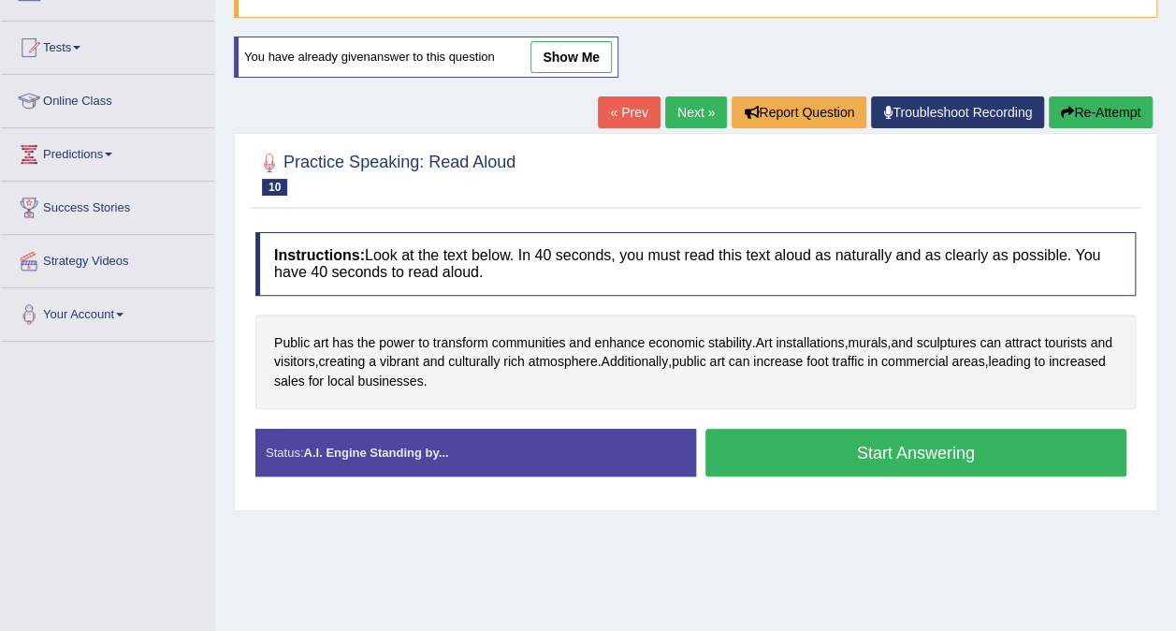
scroll to position [187, 0]
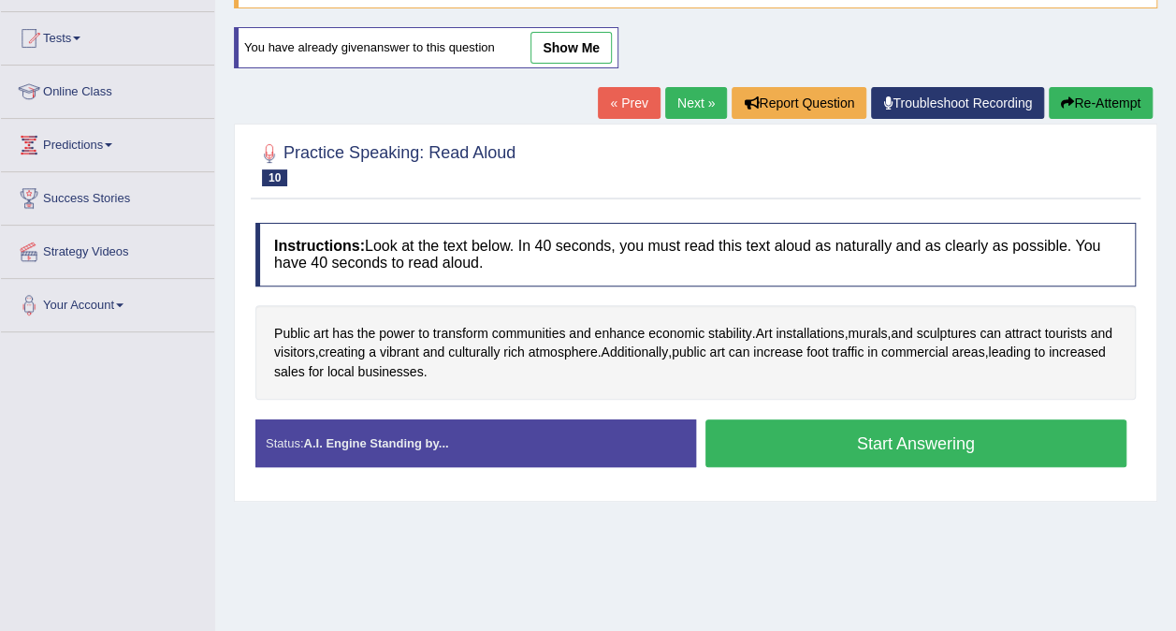
click at [921, 457] on button "Start Answering" at bounding box center [916, 443] width 422 height 48
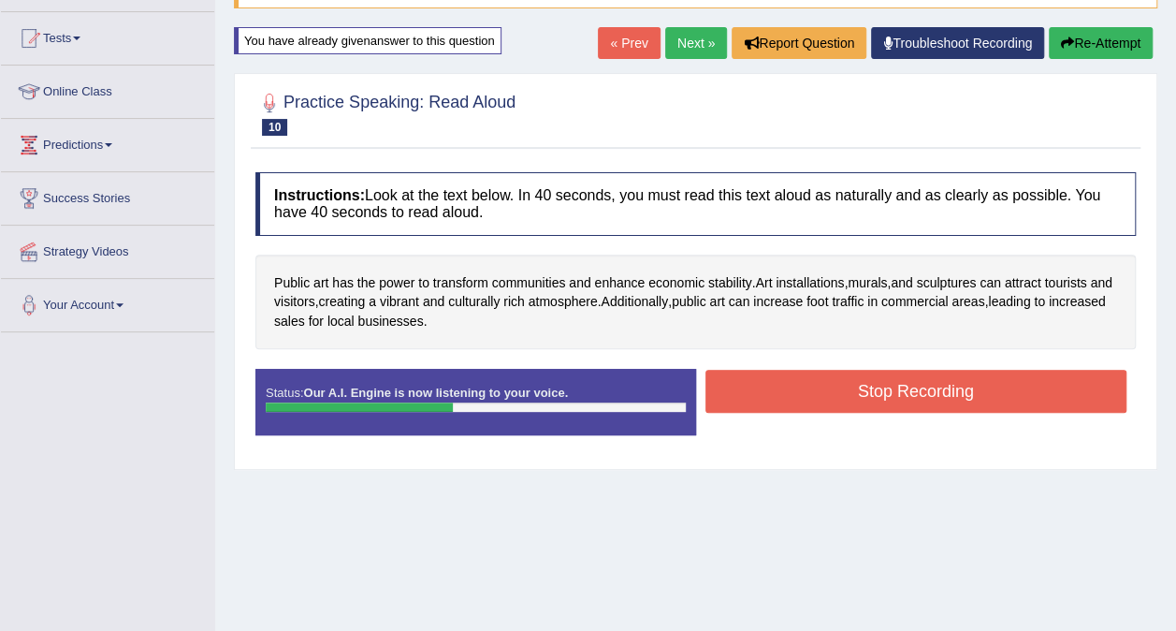
click at [898, 392] on button "Stop Recording" at bounding box center [916, 391] width 422 height 43
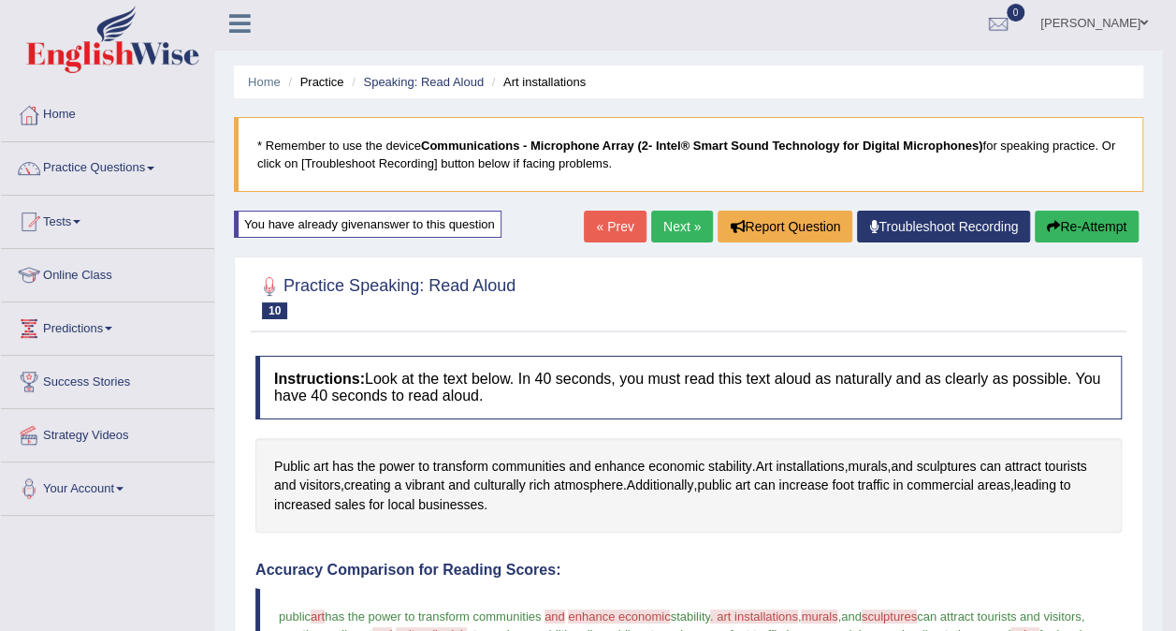
scroll to position [0, 0]
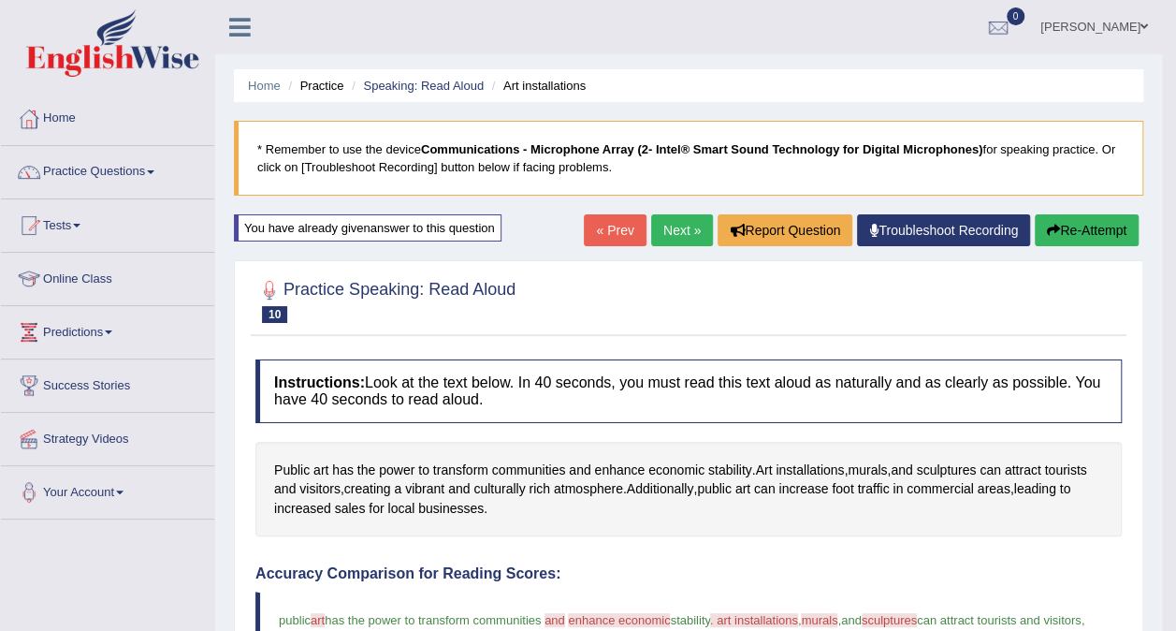
click at [666, 228] on link "Next »" at bounding box center [682, 230] width 62 height 32
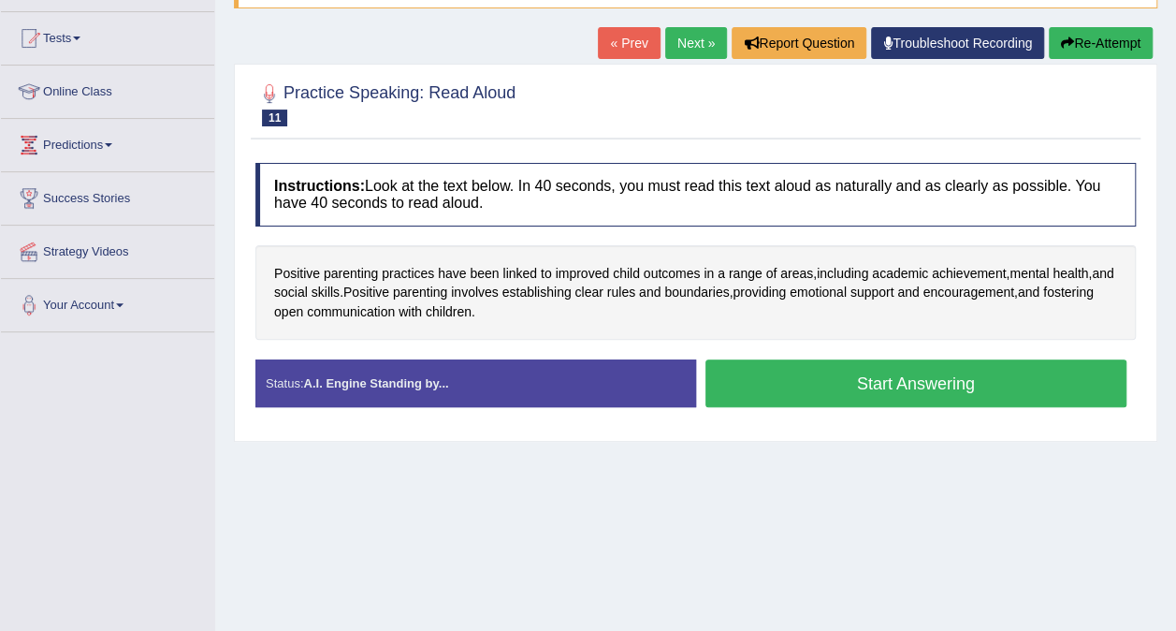
click at [849, 385] on button "Start Answering" at bounding box center [916, 383] width 422 height 48
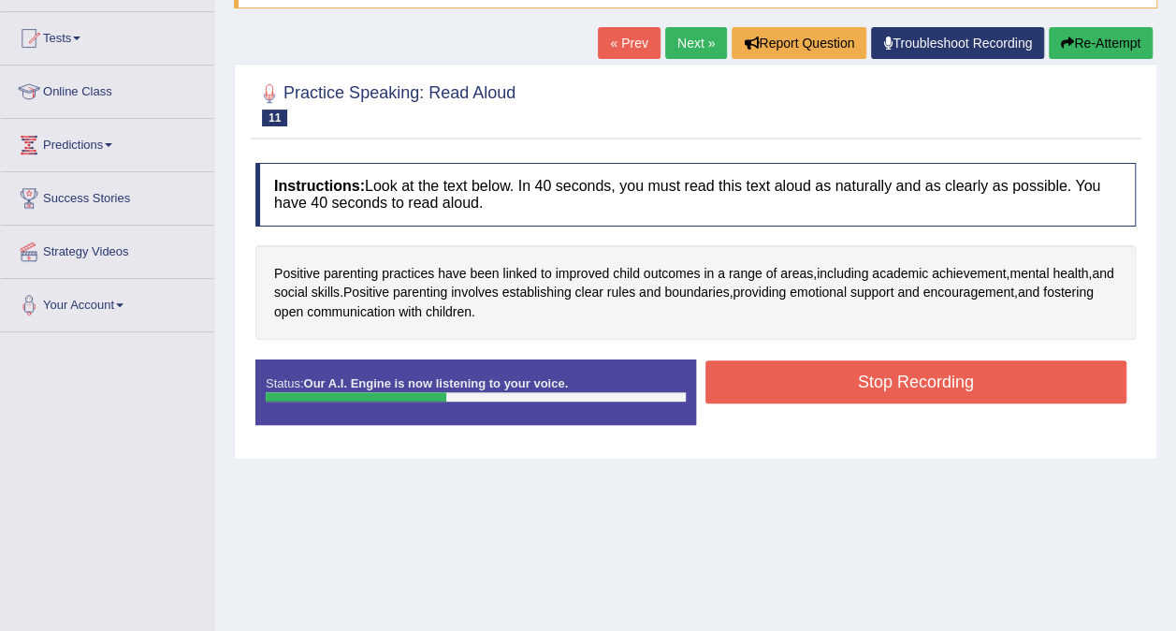
click at [900, 376] on button "Stop Recording" at bounding box center [916, 381] width 422 height 43
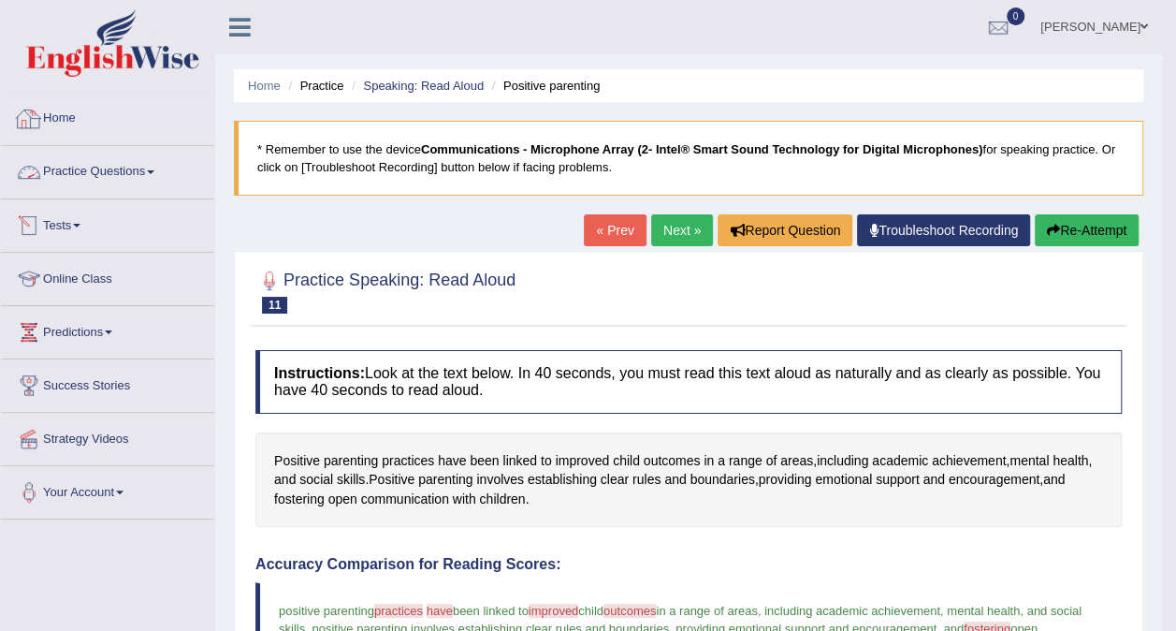
click at [95, 109] on link "Home" at bounding box center [107, 116] width 213 height 47
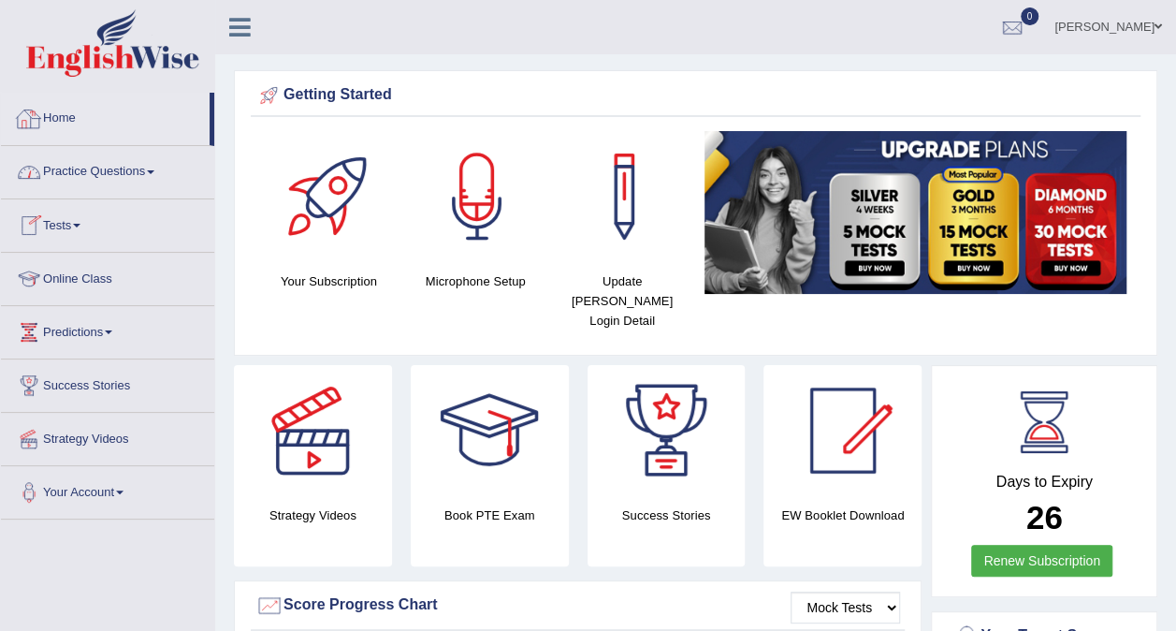
click at [123, 152] on link "Practice Questions" at bounding box center [107, 169] width 213 height 47
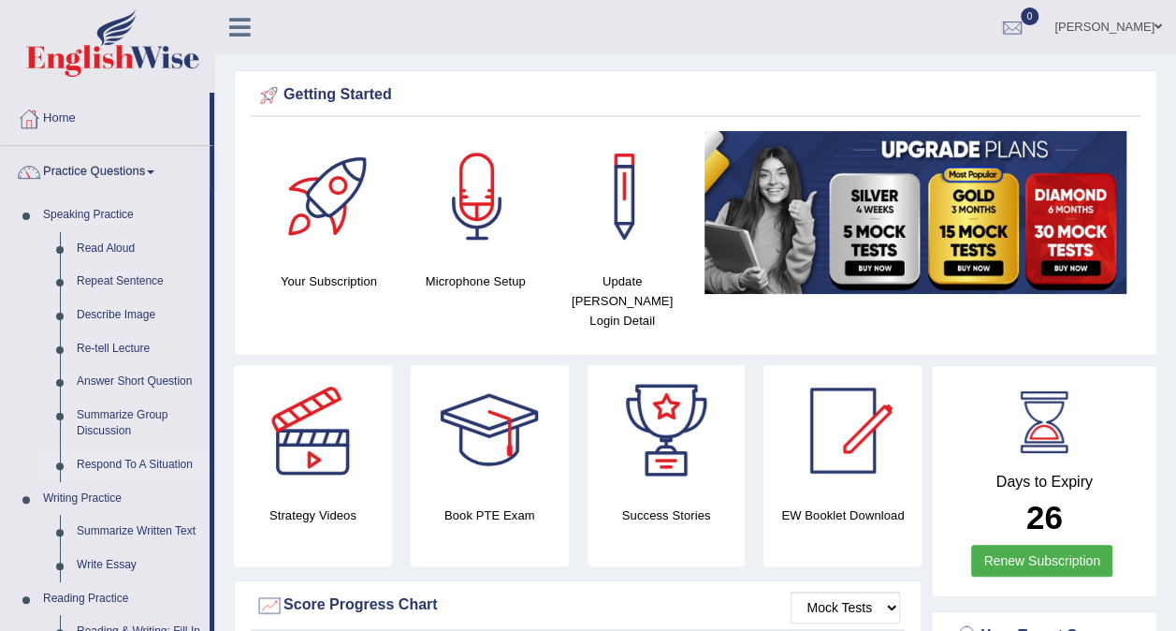
click at [153, 463] on link "Respond To A Situation" at bounding box center [138, 465] width 141 height 34
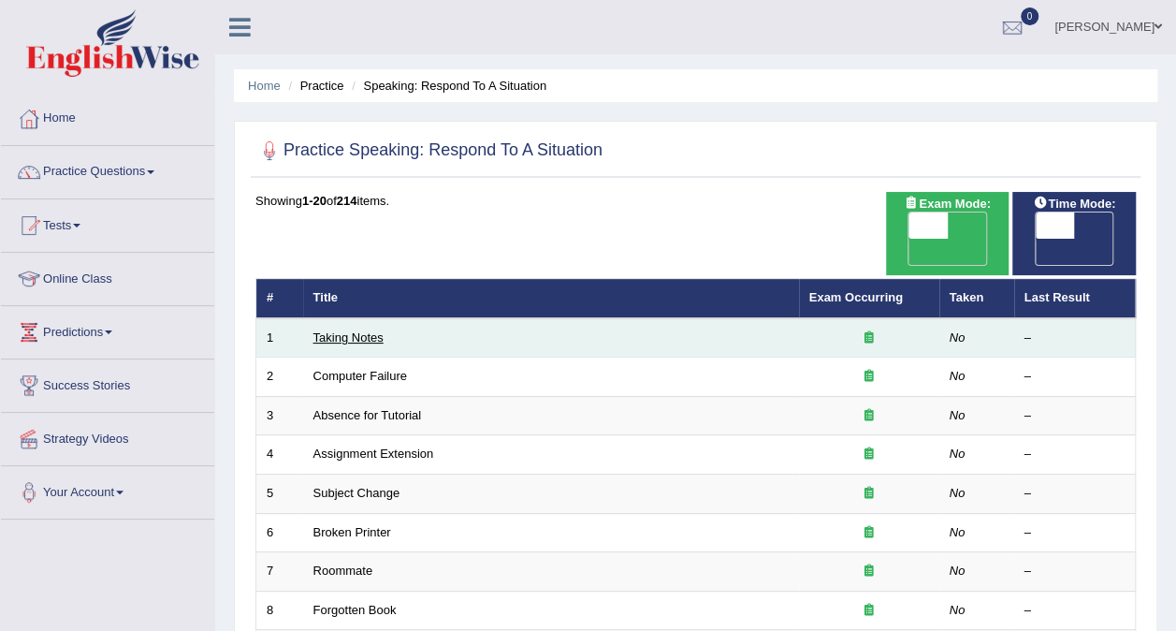
click at [341, 330] on link "Taking Notes" at bounding box center [348, 337] width 70 height 14
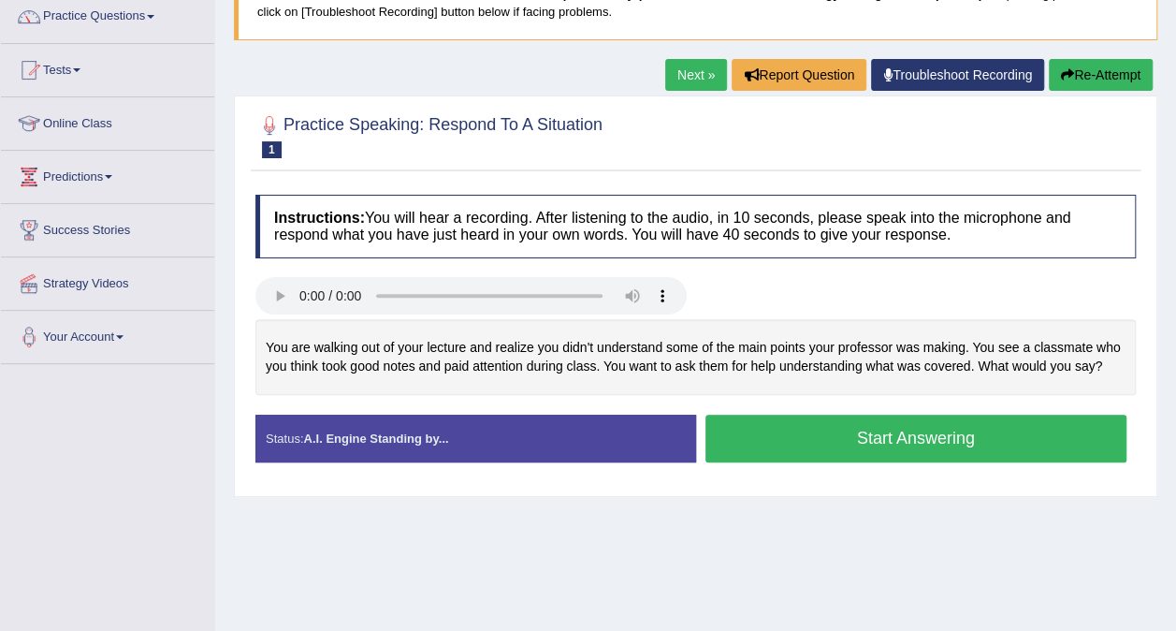
scroll to position [187, 0]
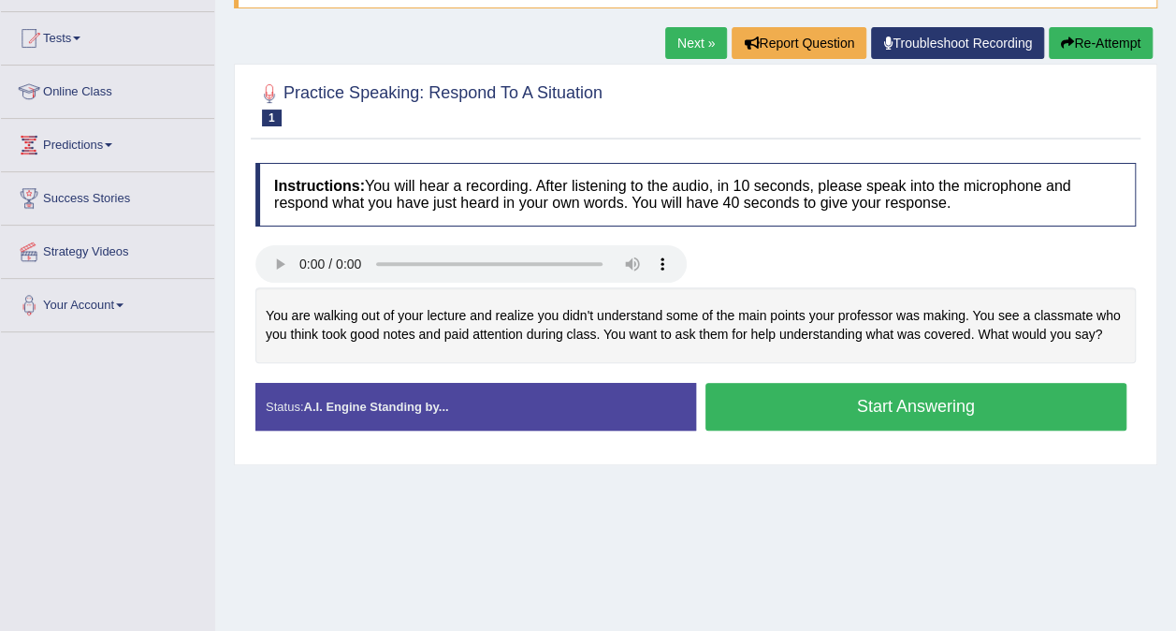
click at [877, 408] on button "Start Answering" at bounding box center [916, 407] width 422 height 48
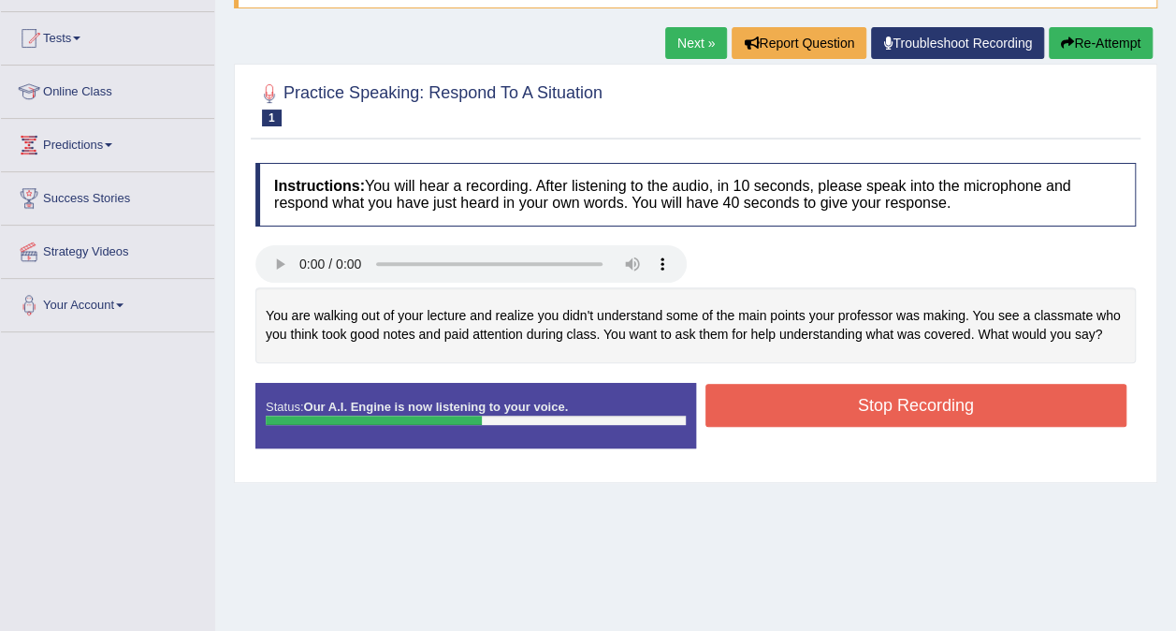
click at [877, 408] on button "Stop Recording" at bounding box center [916, 405] width 422 height 43
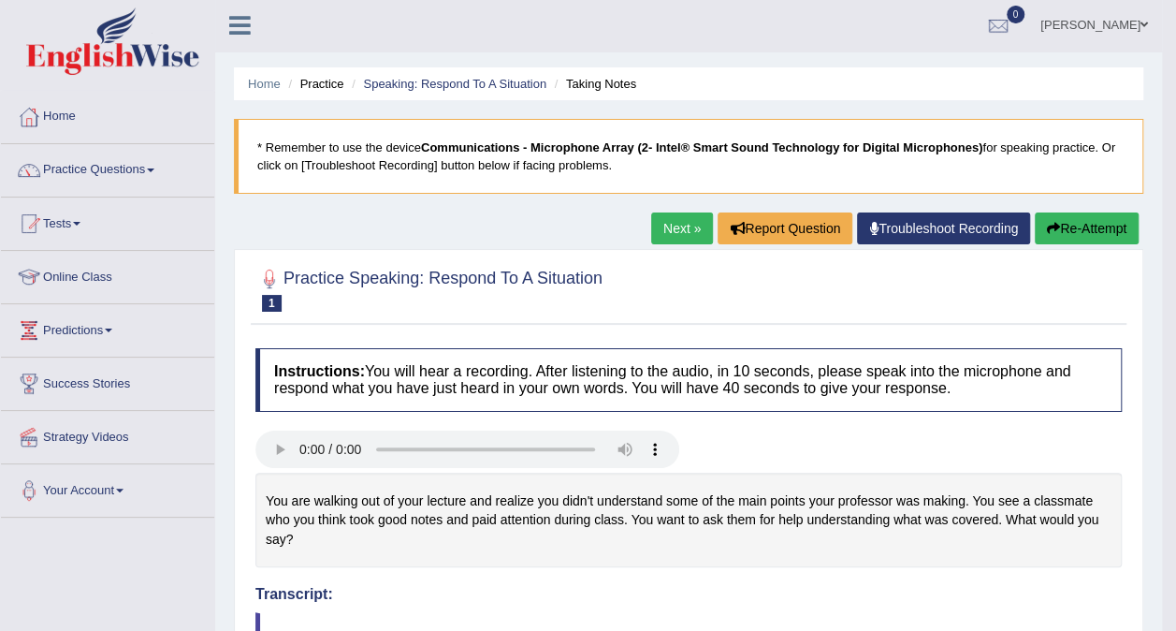
scroll to position [0, 0]
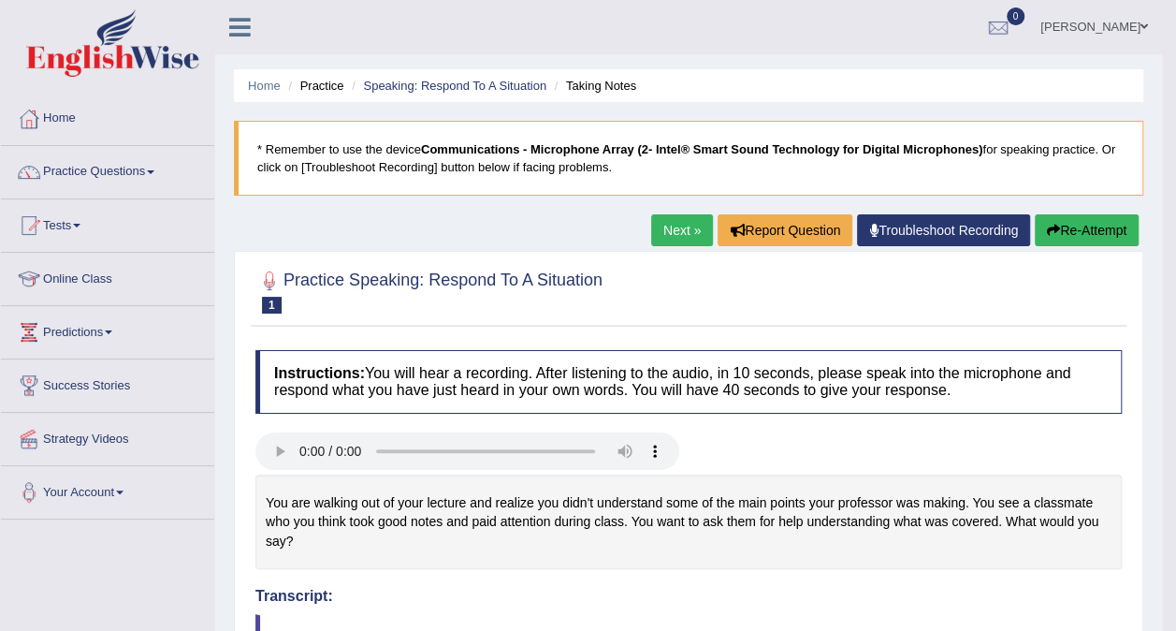
click at [689, 223] on link "Next »" at bounding box center [682, 230] width 62 height 32
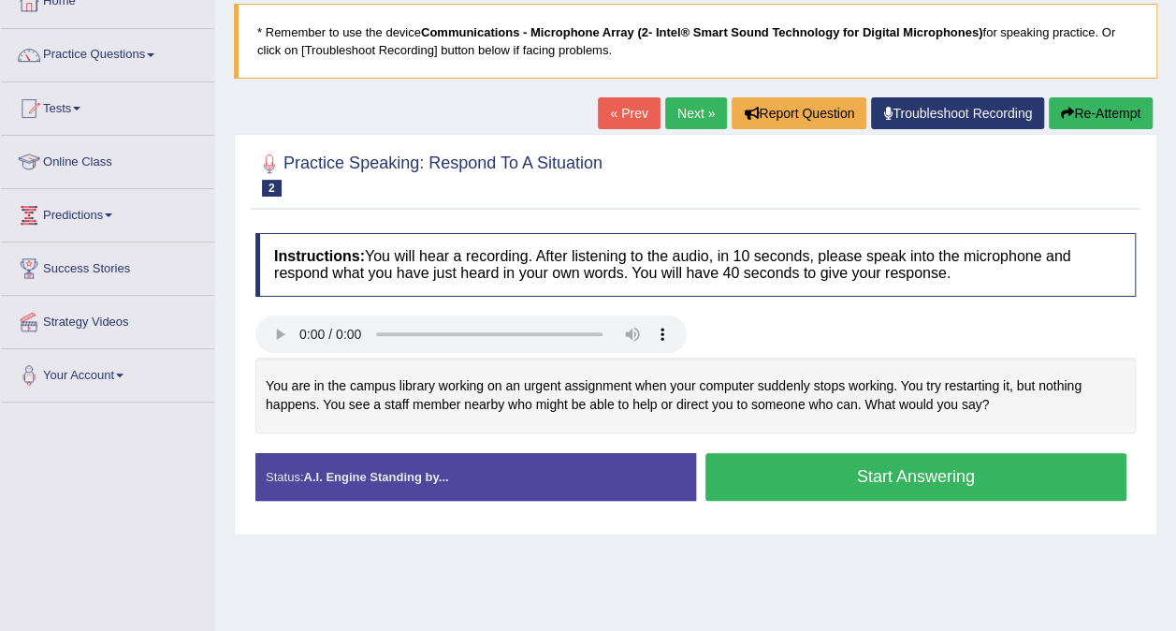
scroll to position [262, 0]
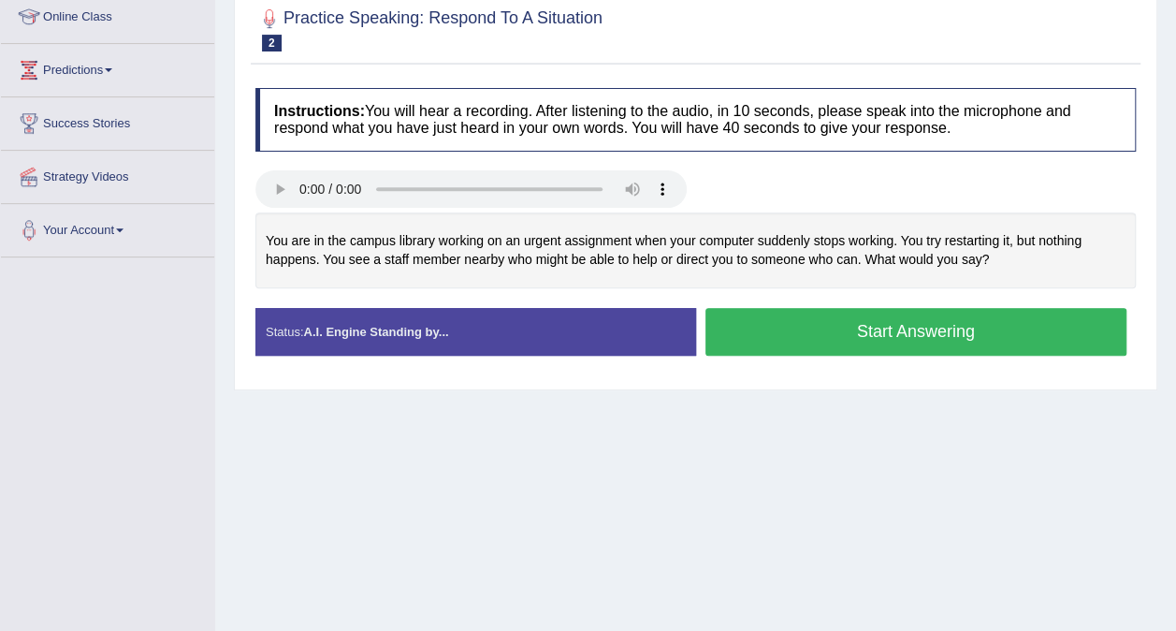
click at [831, 335] on button "Start Answering" at bounding box center [916, 332] width 422 height 48
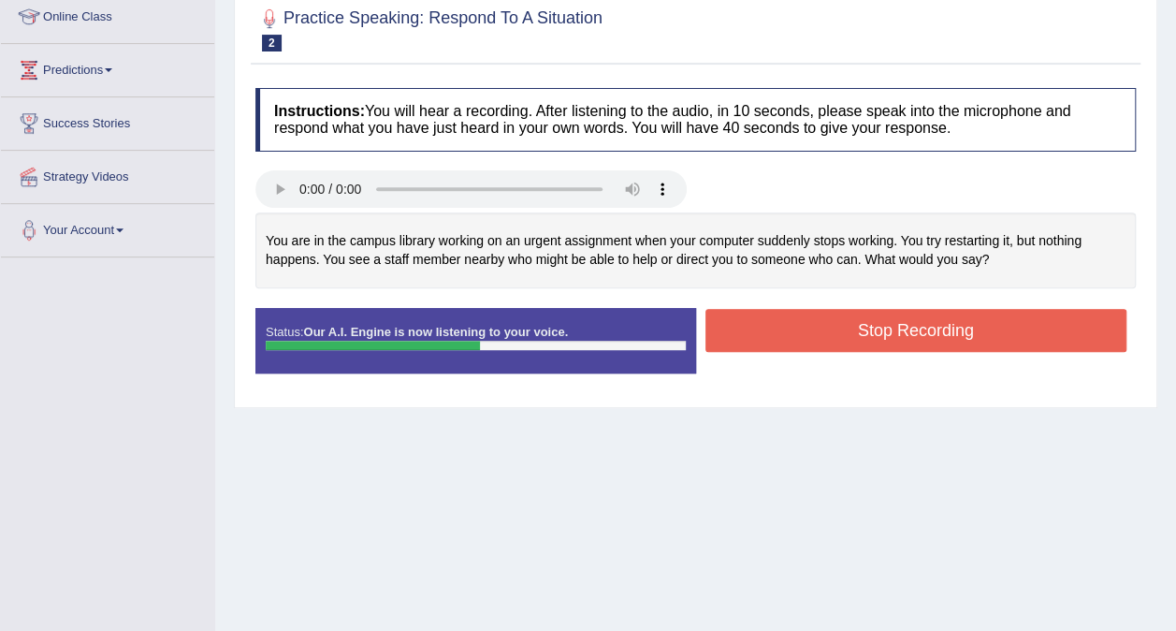
click at [831, 335] on button "Stop Recording" at bounding box center [916, 330] width 422 height 43
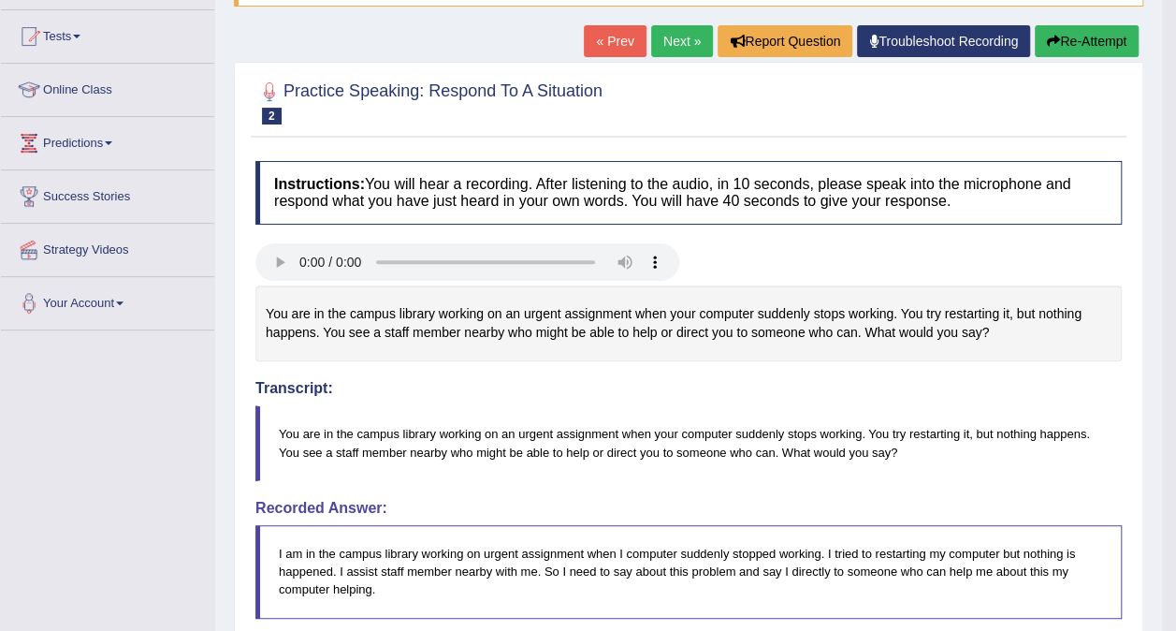
scroll to position [164, 0]
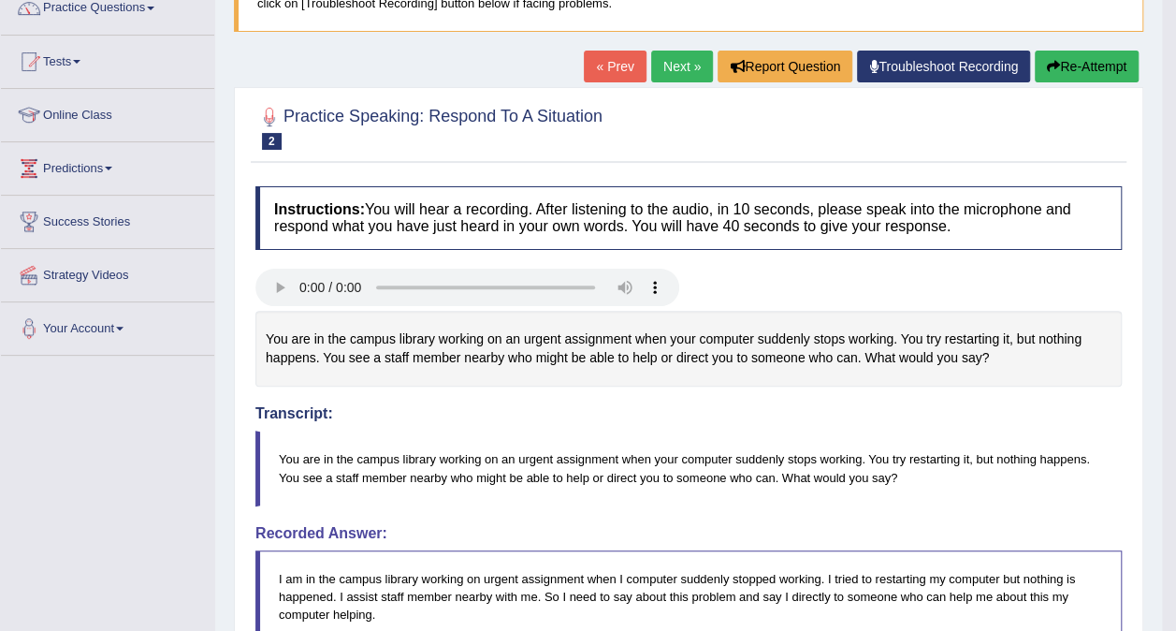
click at [691, 69] on link "Next »" at bounding box center [682, 67] width 62 height 32
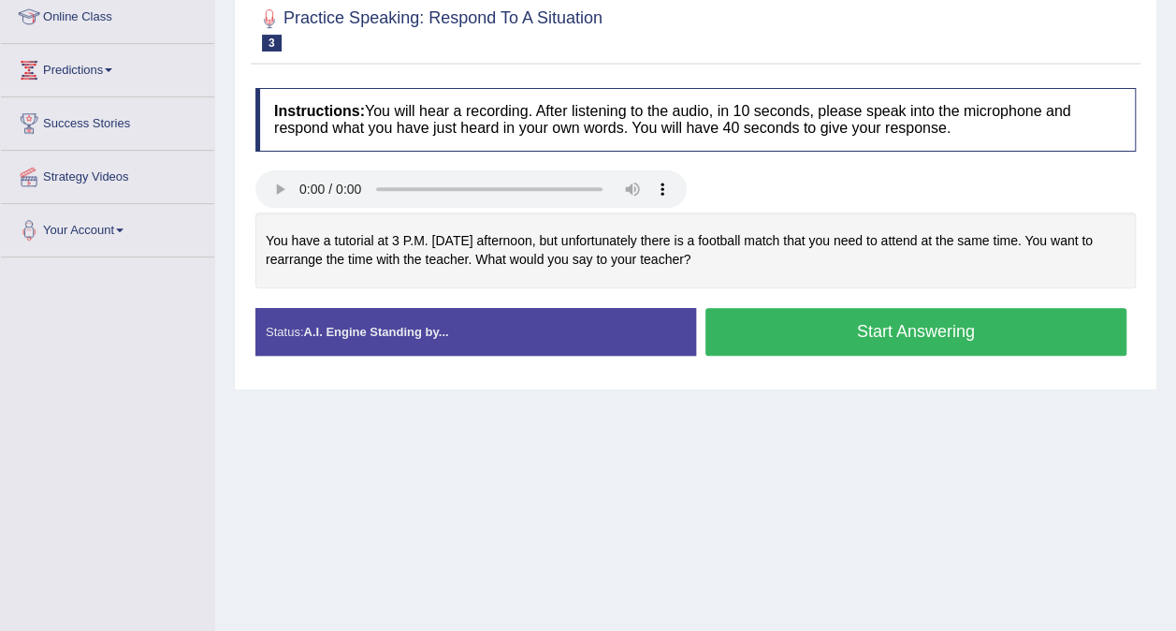
scroll to position [225, 0]
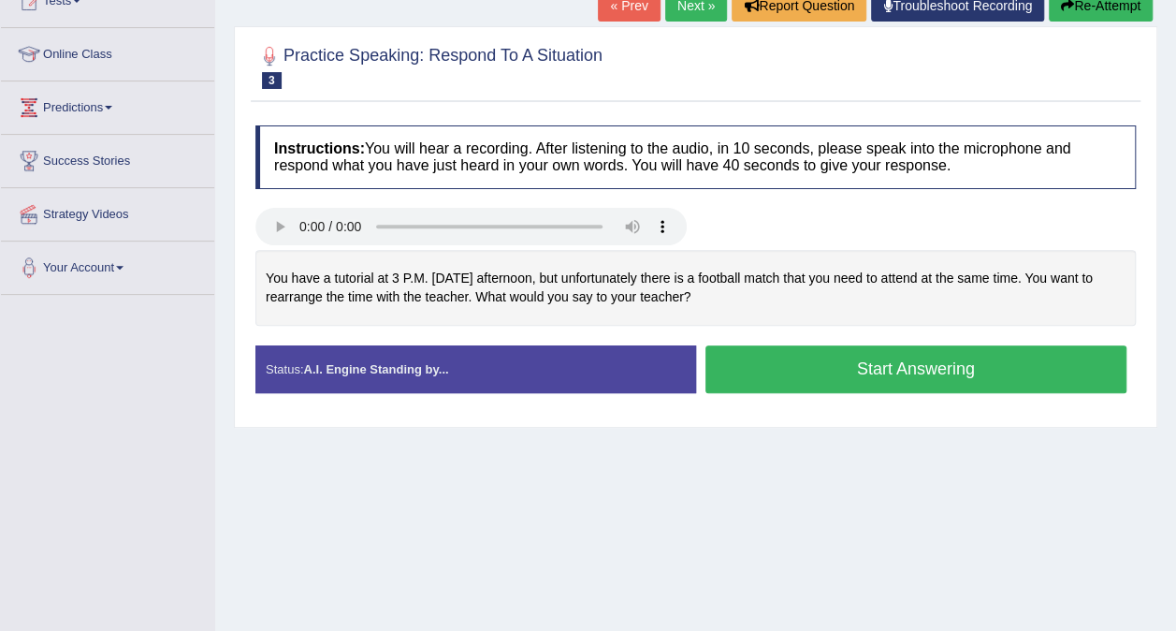
click at [880, 383] on button "Start Answering" at bounding box center [916, 369] width 422 height 48
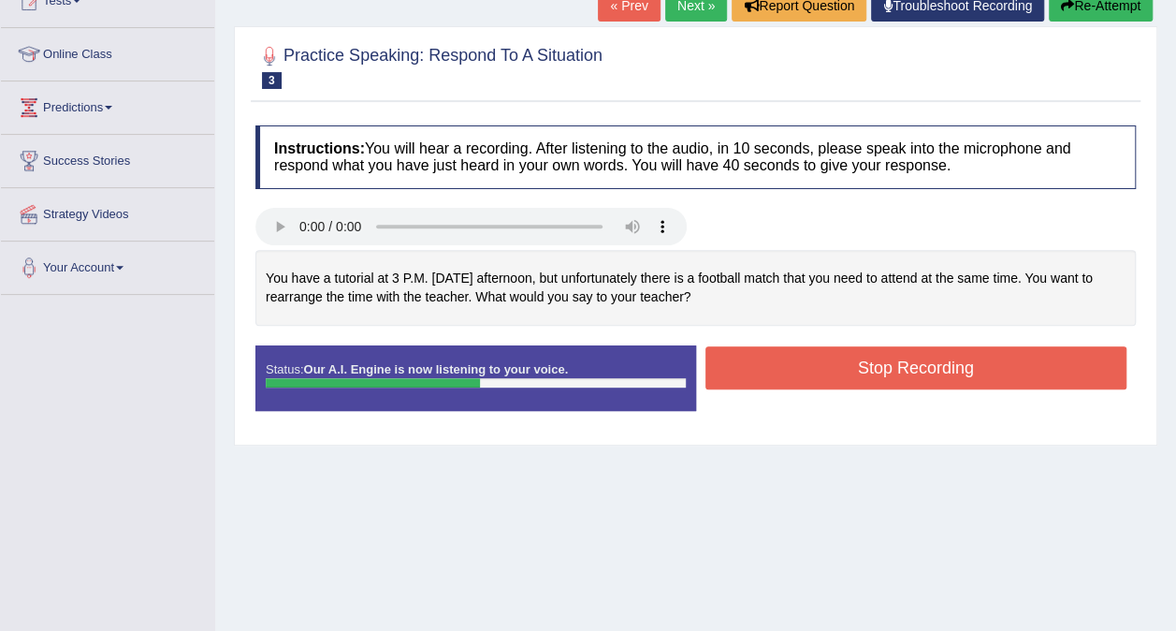
click at [890, 373] on button "Stop Recording" at bounding box center [916, 367] width 422 height 43
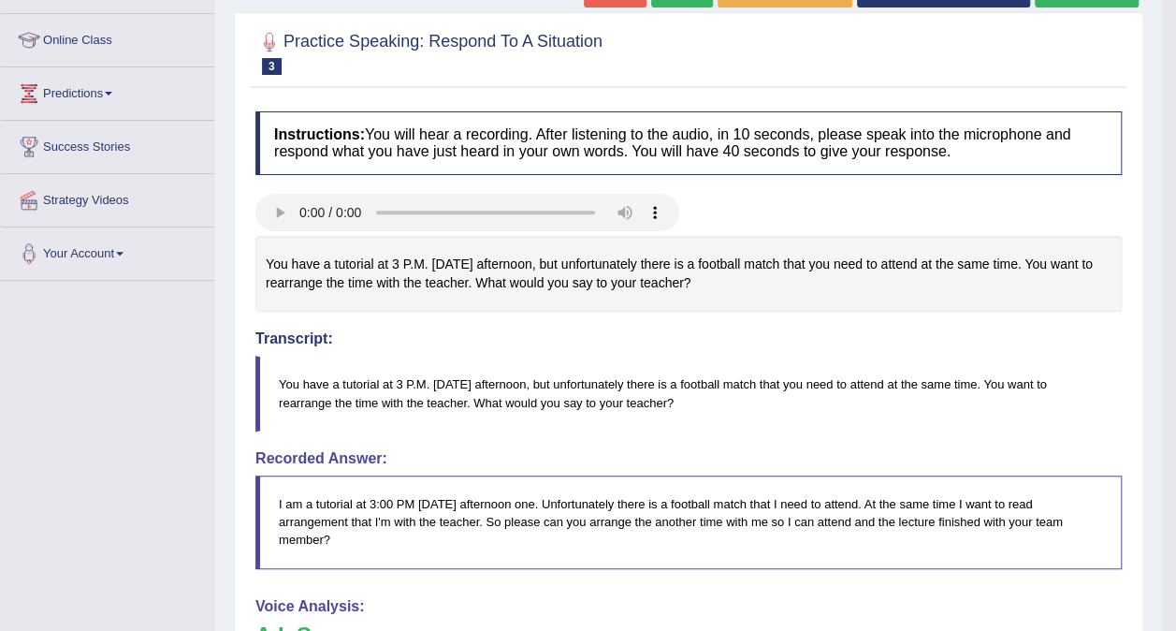
scroll to position [0, 0]
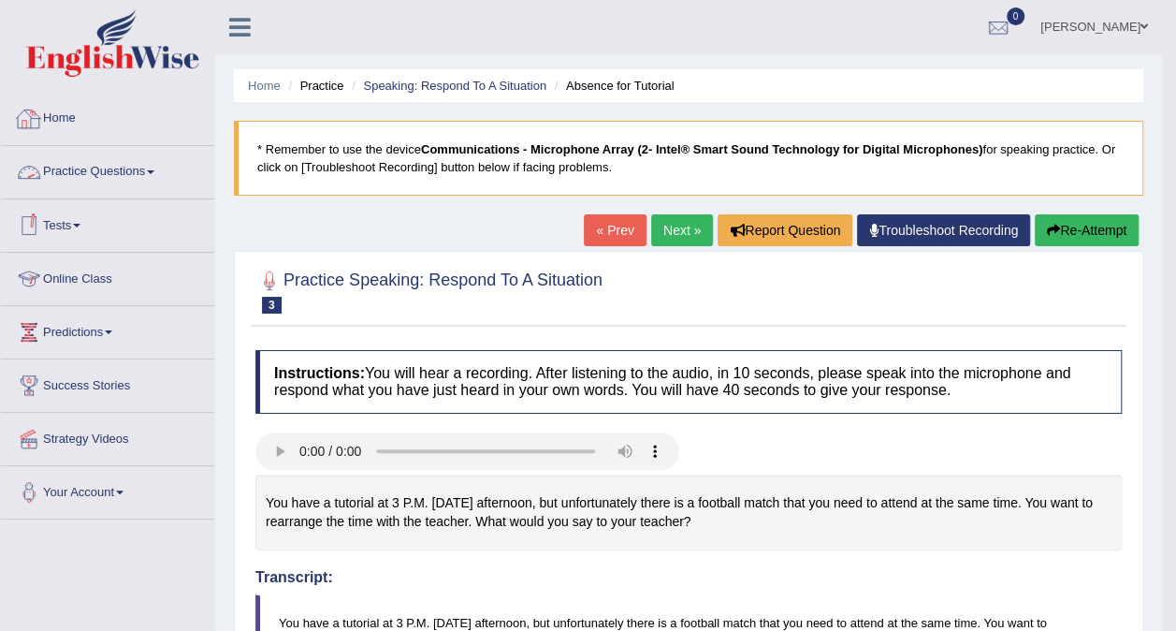
click at [79, 212] on link "Tests" at bounding box center [107, 222] width 213 height 47
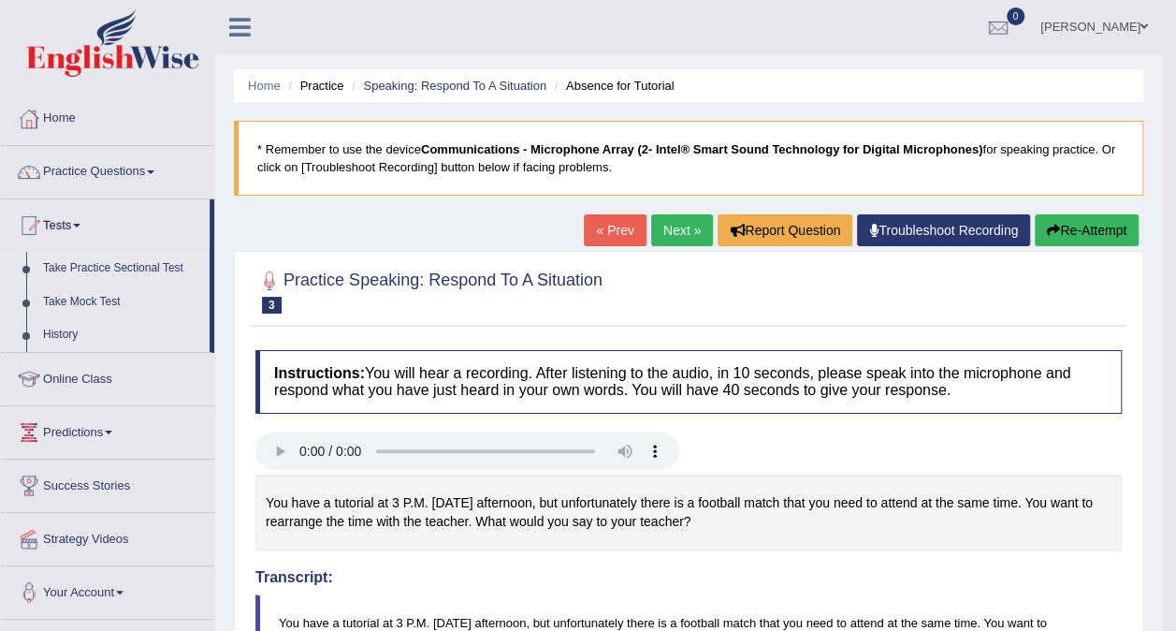
click at [97, 271] on link "Take Practice Sectional Test" at bounding box center [122, 269] width 175 height 34
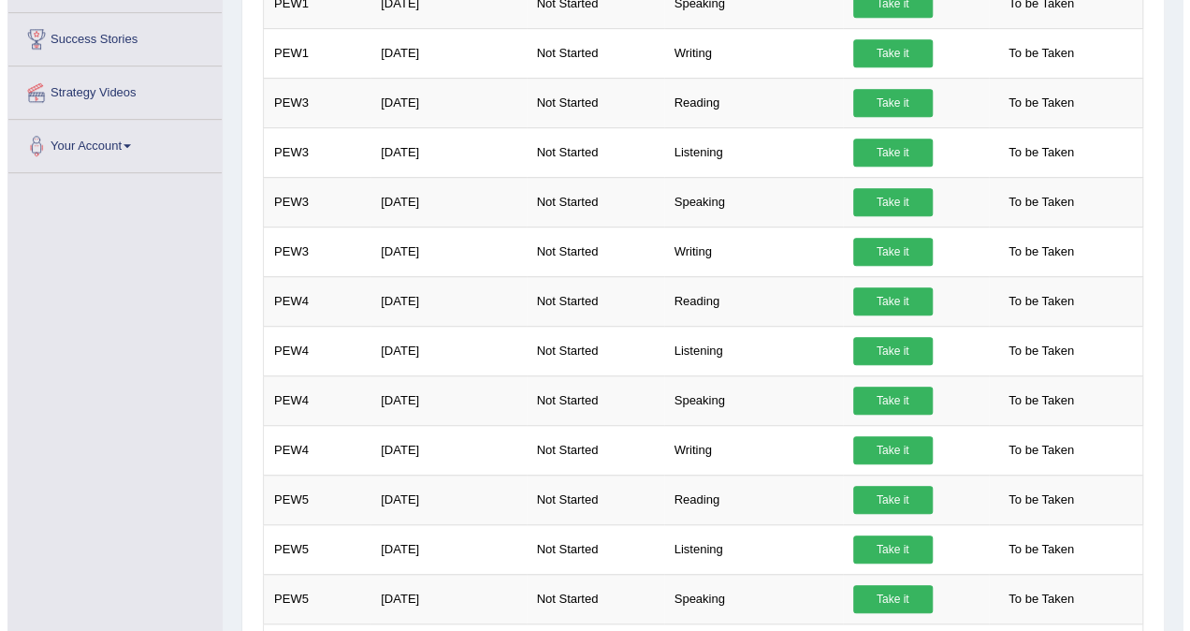
scroll to position [449, 0]
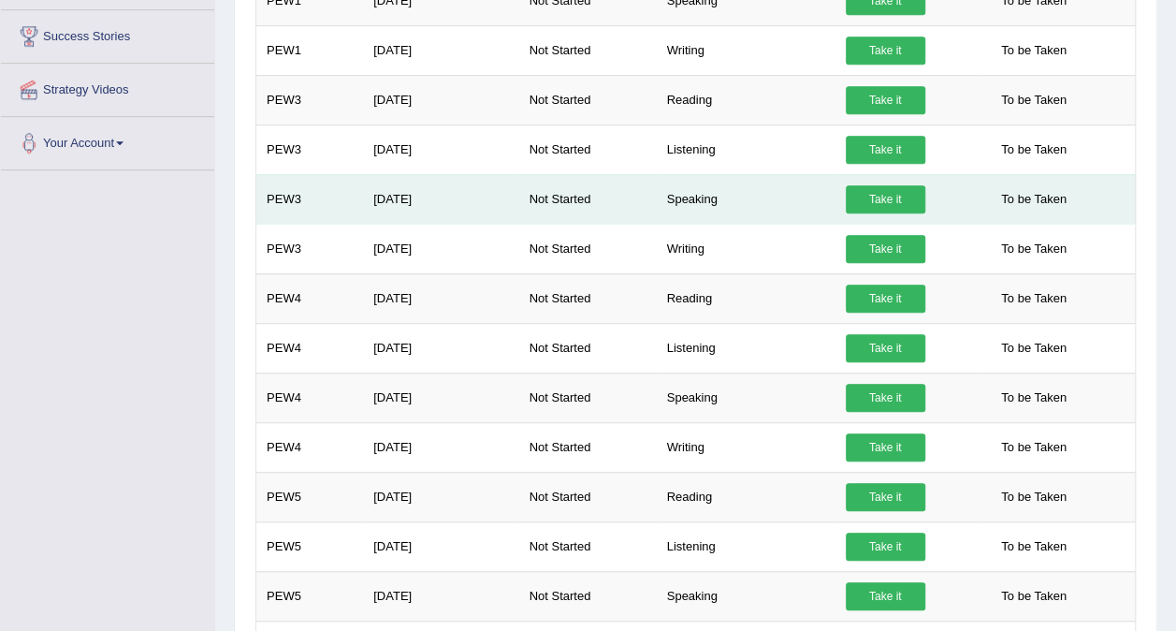
click at [870, 185] on link "Take it" at bounding box center [886, 199] width 80 height 28
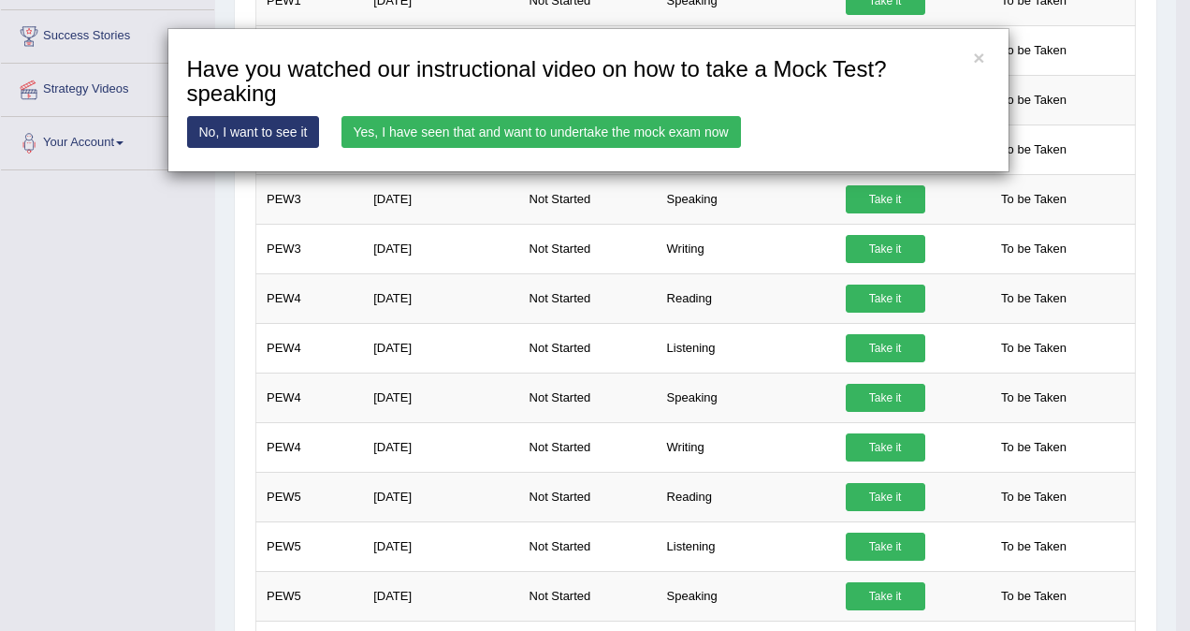
click at [254, 139] on link "No, I want to see it" at bounding box center [253, 132] width 133 height 32
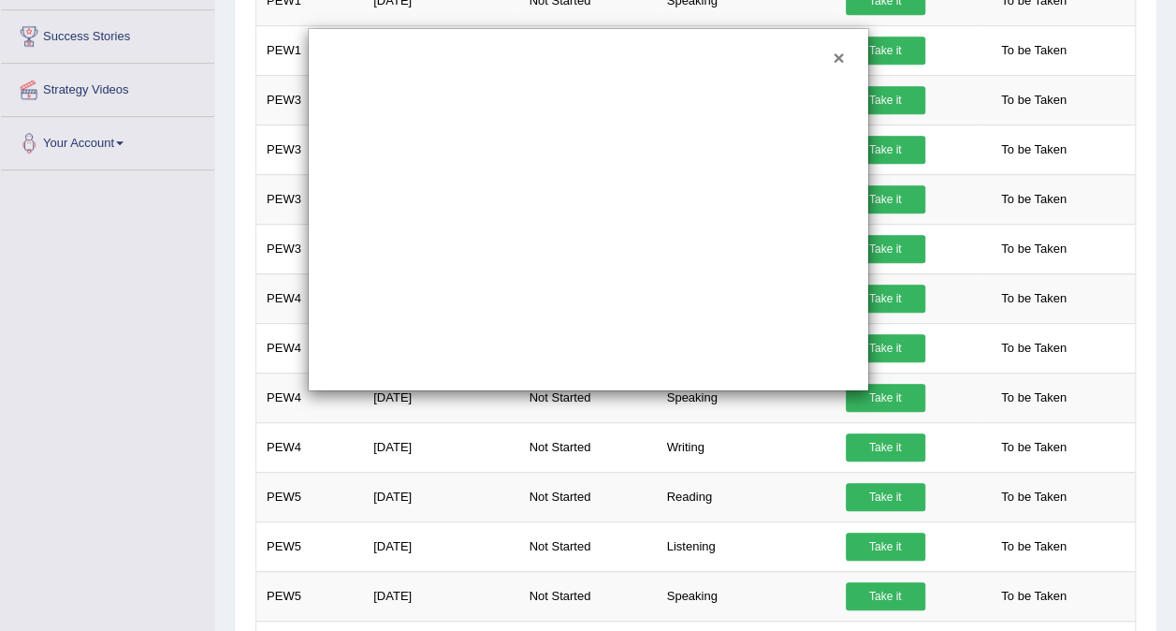
click at [840, 55] on button "×" at bounding box center [838, 58] width 11 height 20
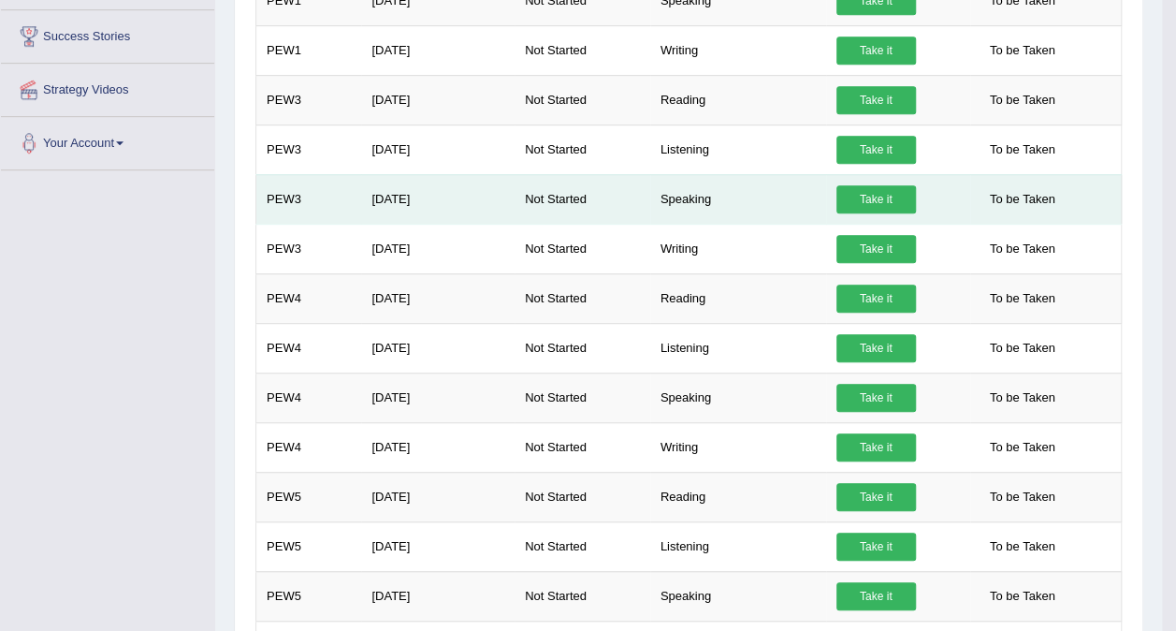
click at [873, 193] on link "Take it" at bounding box center [876, 199] width 80 height 28
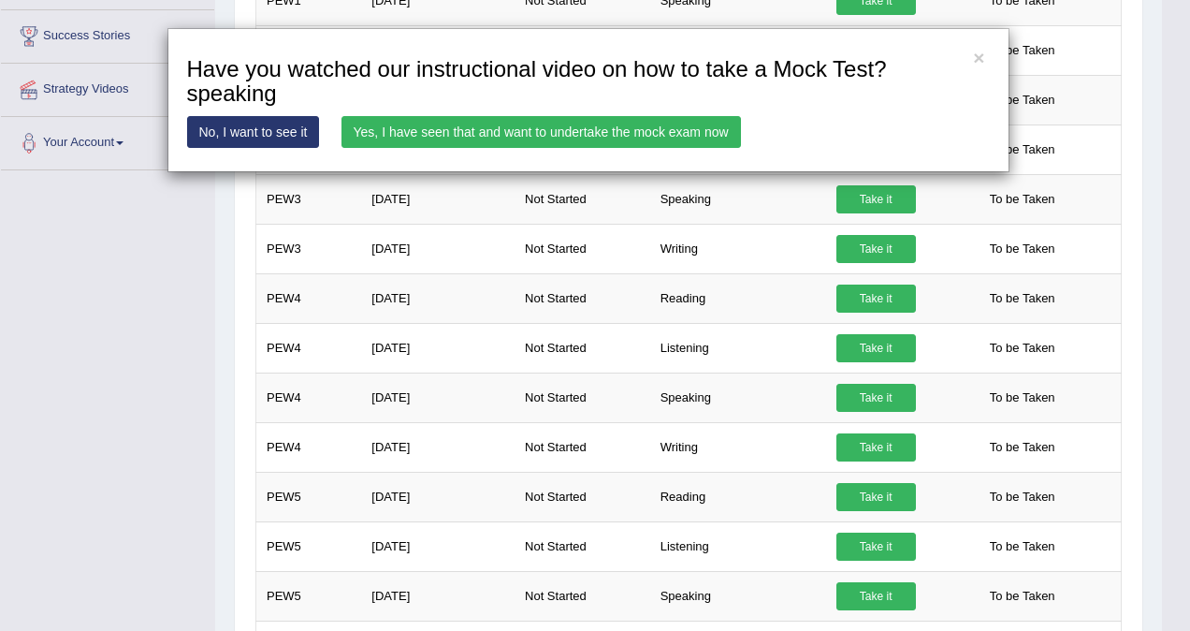
click at [35, 310] on div "× Have you watched our instructional video on how to take a Mock Test?speaking …" at bounding box center [595, 315] width 1190 height 631
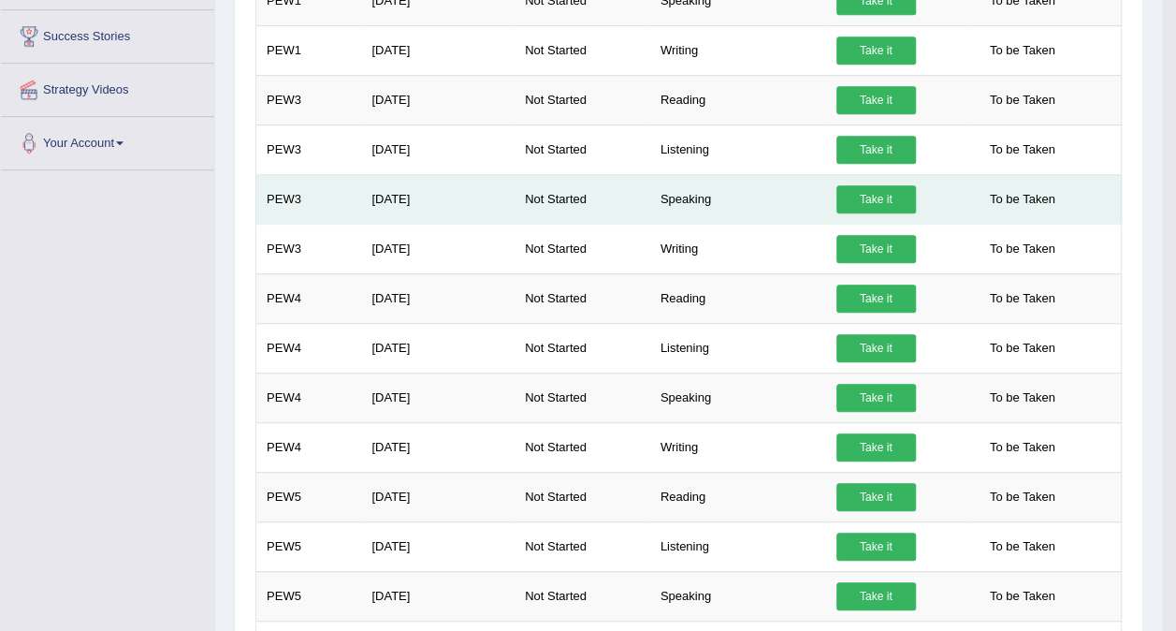
click at [866, 193] on link "Take it" at bounding box center [876, 199] width 80 height 28
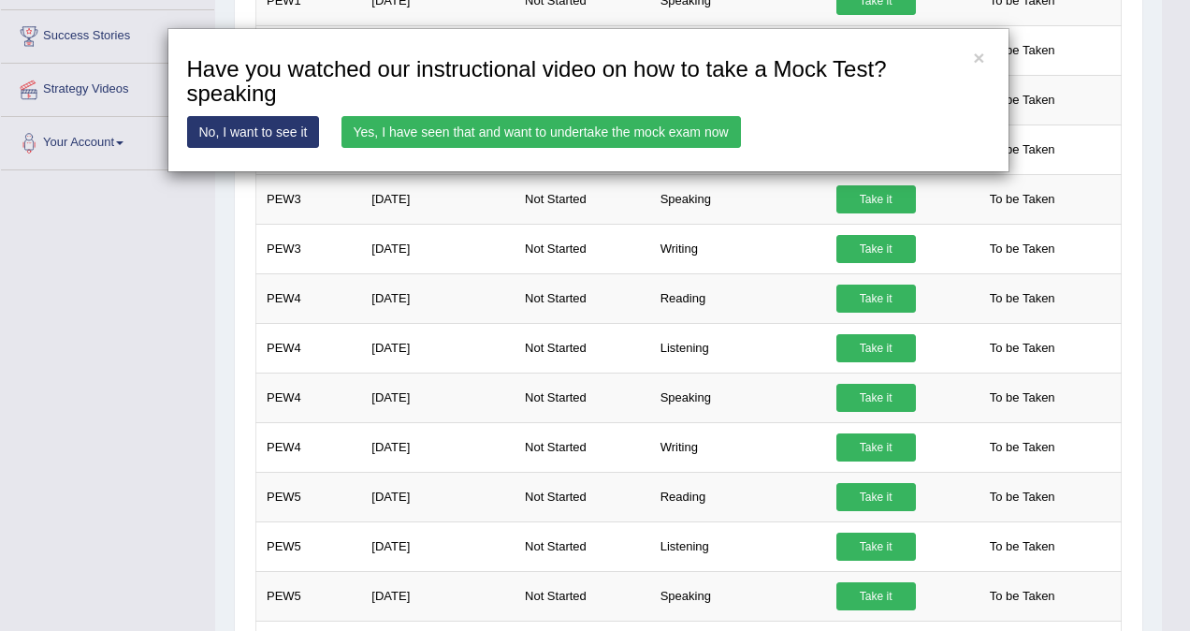
click at [573, 138] on link "Yes, I have seen that and want to undertake the mock exam now" at bounding box center [540, 132] width 399 height 32
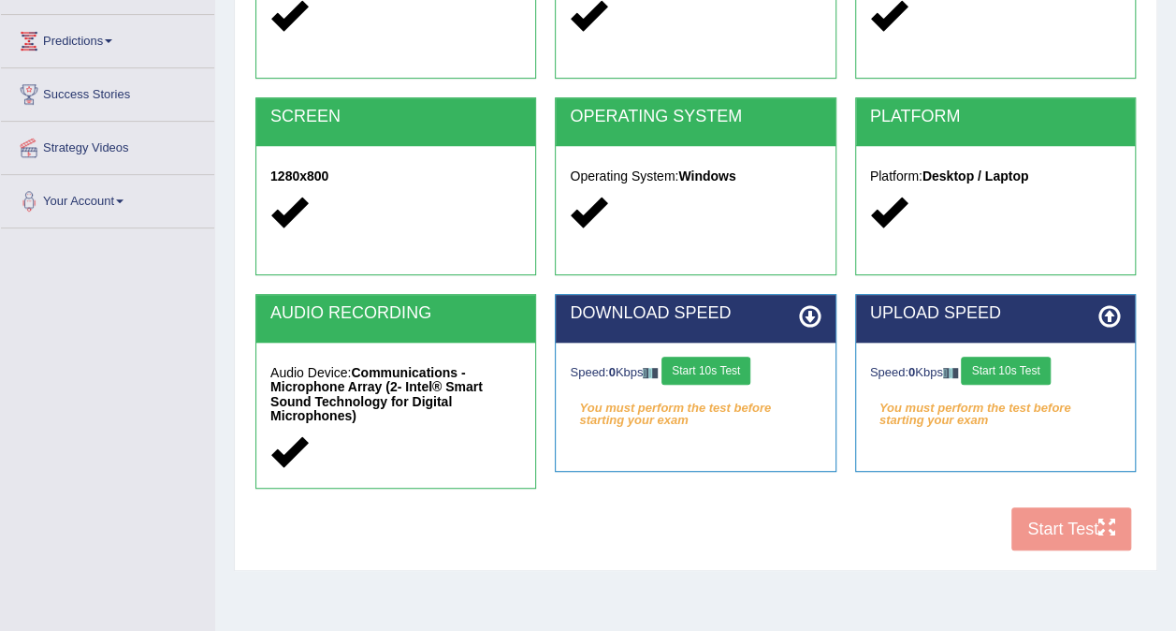
scroll to position [277, 0]
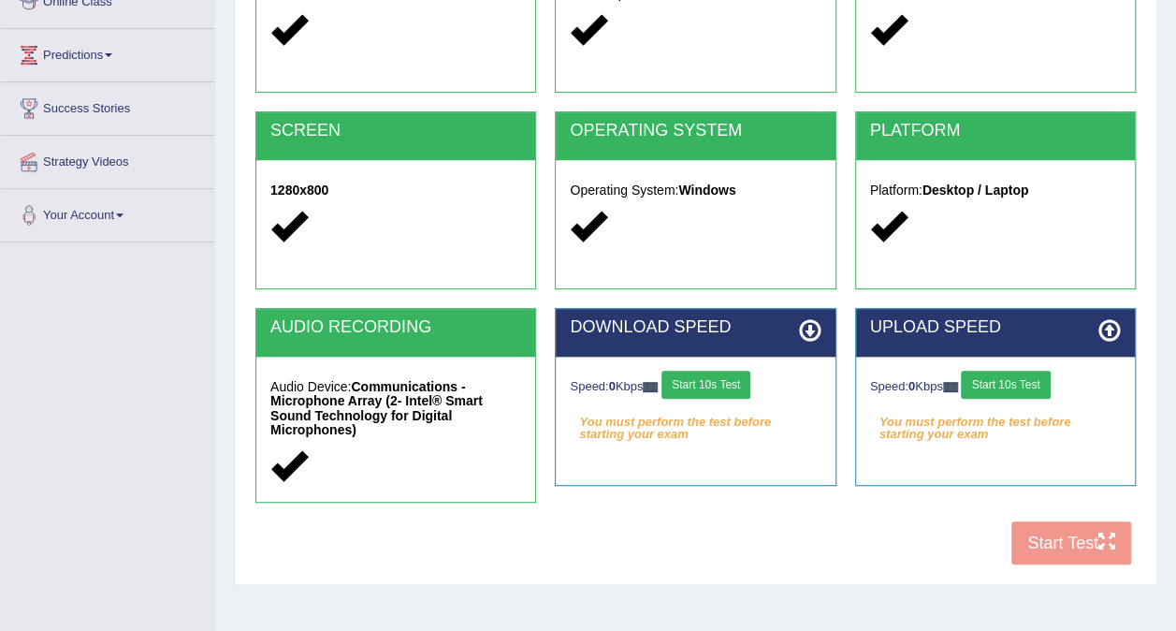
click at [725, 384] on button "Start 10s Test" at bounding box center [705, 384] width 89 height 28
click at [1034, 387] on button "Start 10s Test" at bounding box center [1005, 384] width 89 height 28
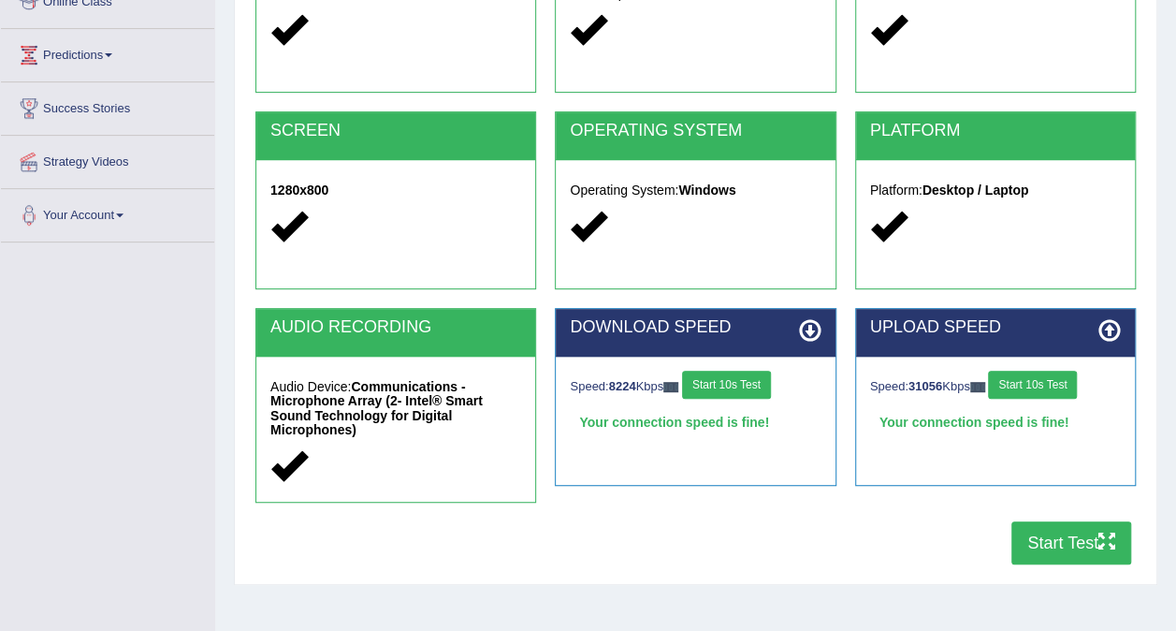
click at [1070, 521] on button "Start Test" at bounding box center [1071, 542] width 120 height 43
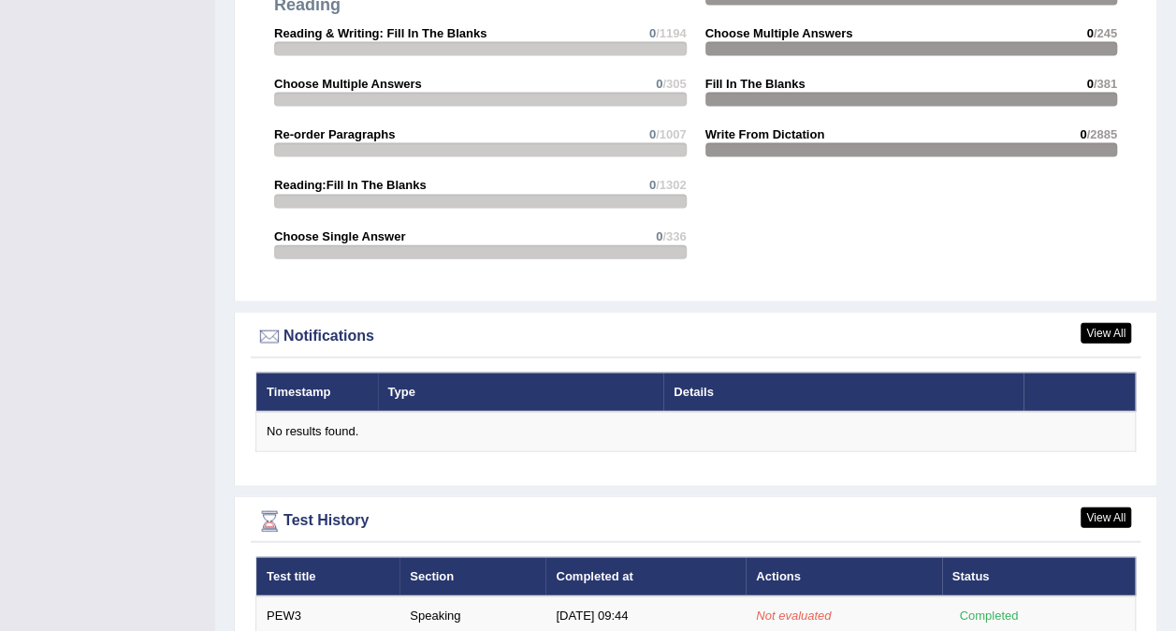
scroll to position [2056, 0]
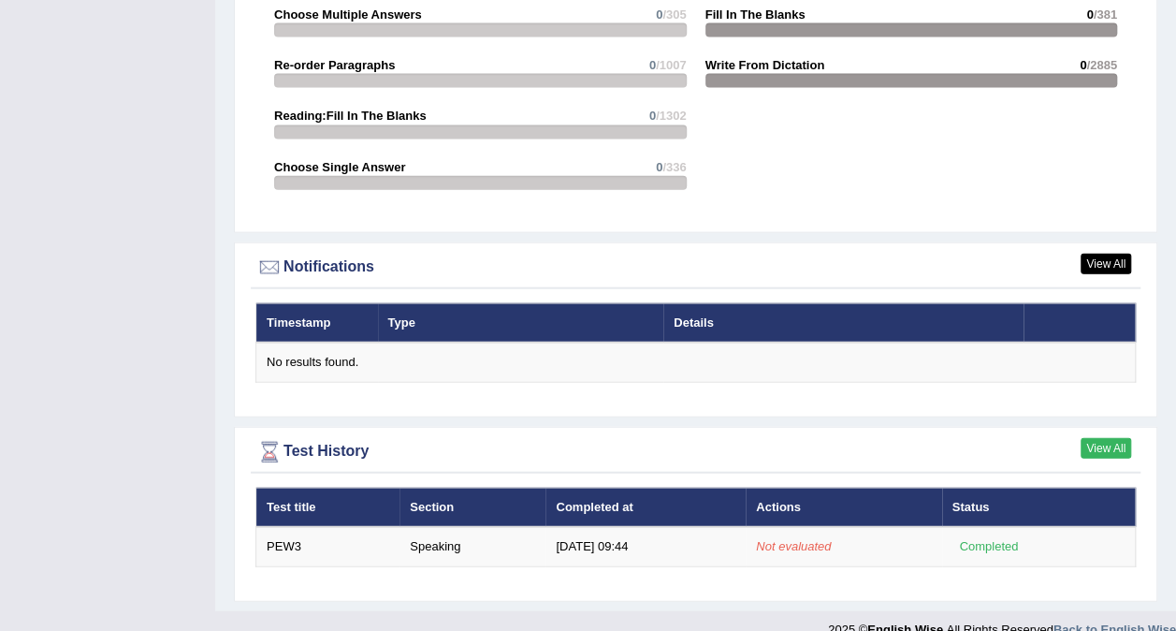
click at [1106, 438] on link "View All" at bounding box center [1105, 448] width 51 height 21
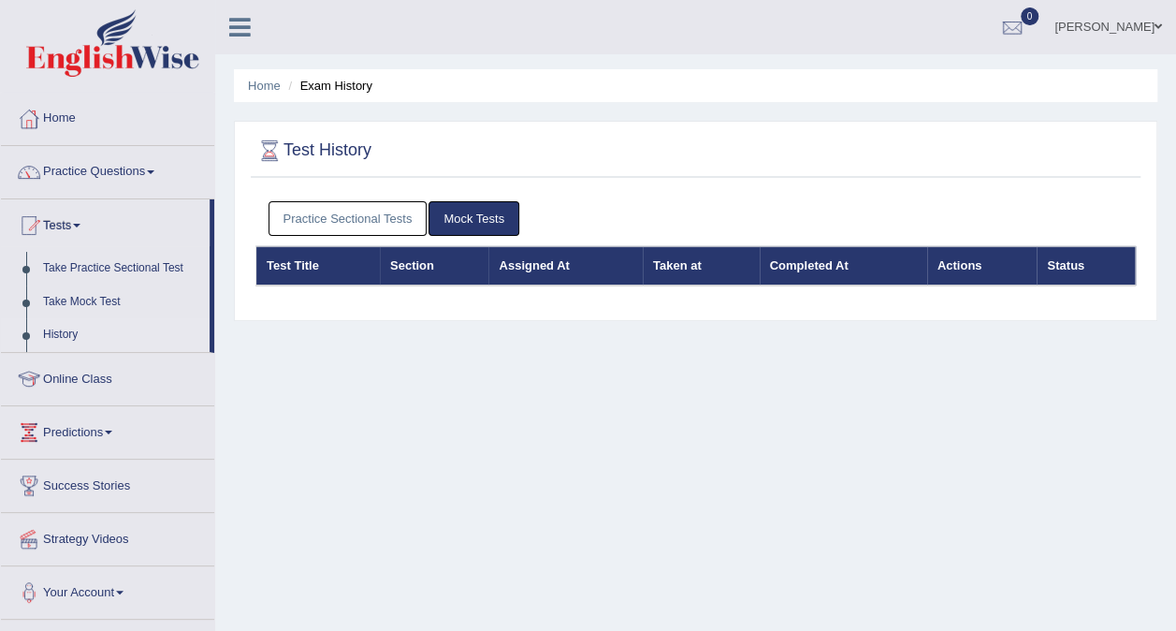
click at [447, 220] on link "Mock Tests" at bounding box center [473, 218] width 91 height 35
click at [397, 208] on link "Practice Sectional Tests" at bounding box center [347, 218] width 159 height 35
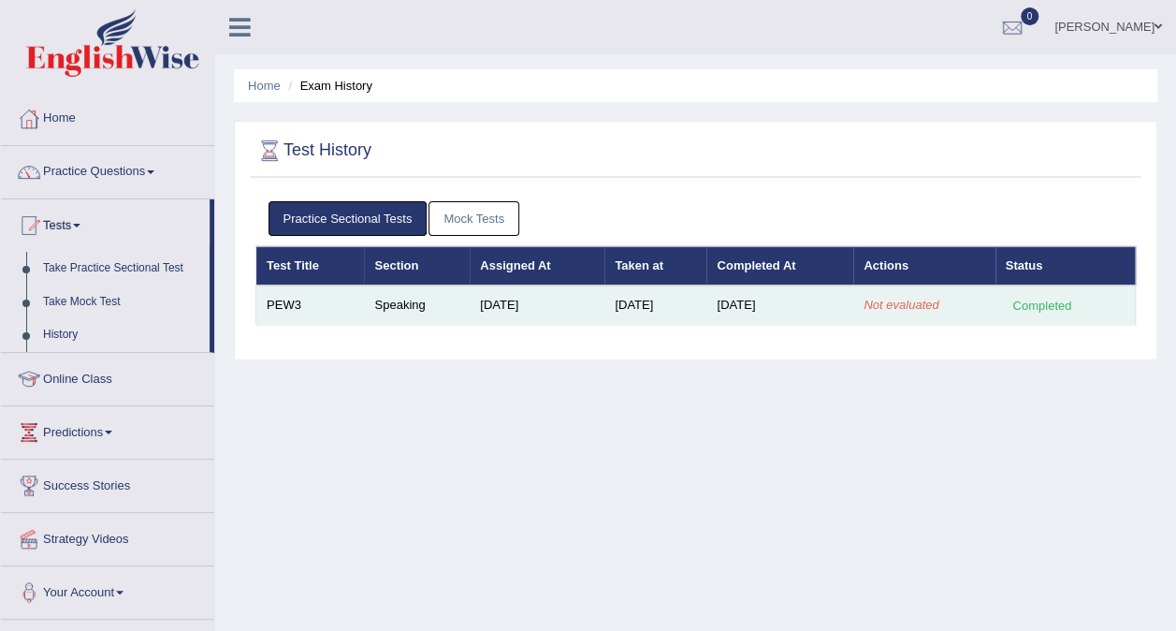
click at [793, 308] on td "[DATE]" at bounding box center [779, 304] width 147 height 39
click at [614, 311] on td "[DATE]" at bounding box center [655, 304] width 102 height 39
click at [745, 299] on td "[DATE]" at bounding box center [779, 304] width 147 height 39
click at [896, 307] on em "Not evaluated" at bounding box center [900, 304] width 75 height 14
click at [1031, 296] on div "Completed" at bounding box center [1042, 306] width 73 height 20
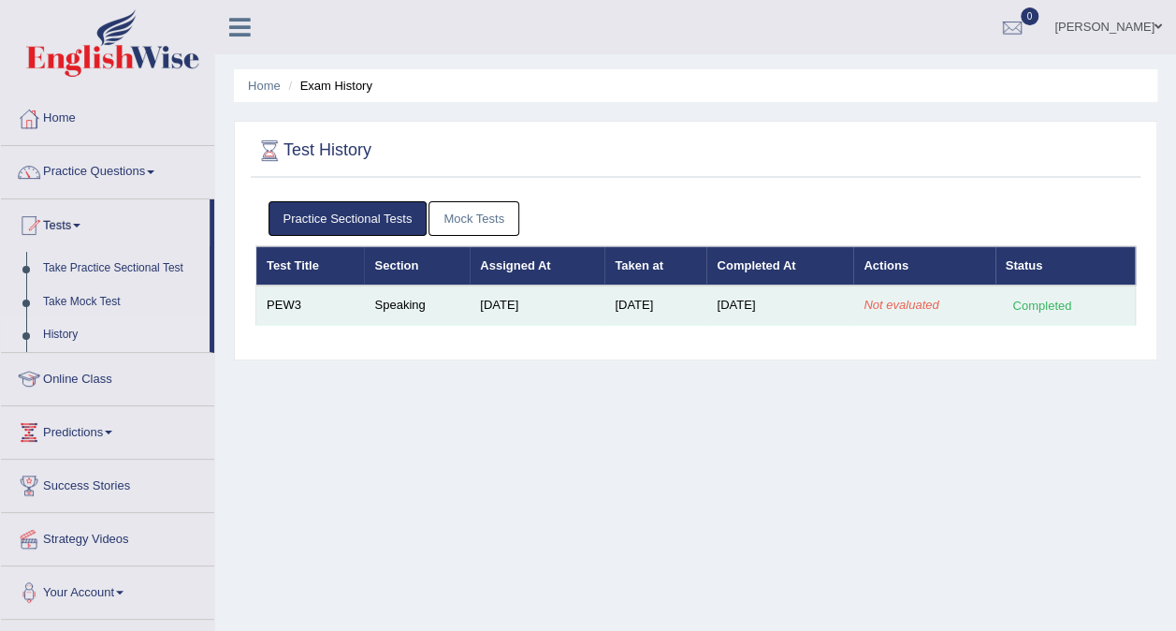
click at [1033, 304] on div "Completed" at bounding box center [1042, 306] width 73 height 20
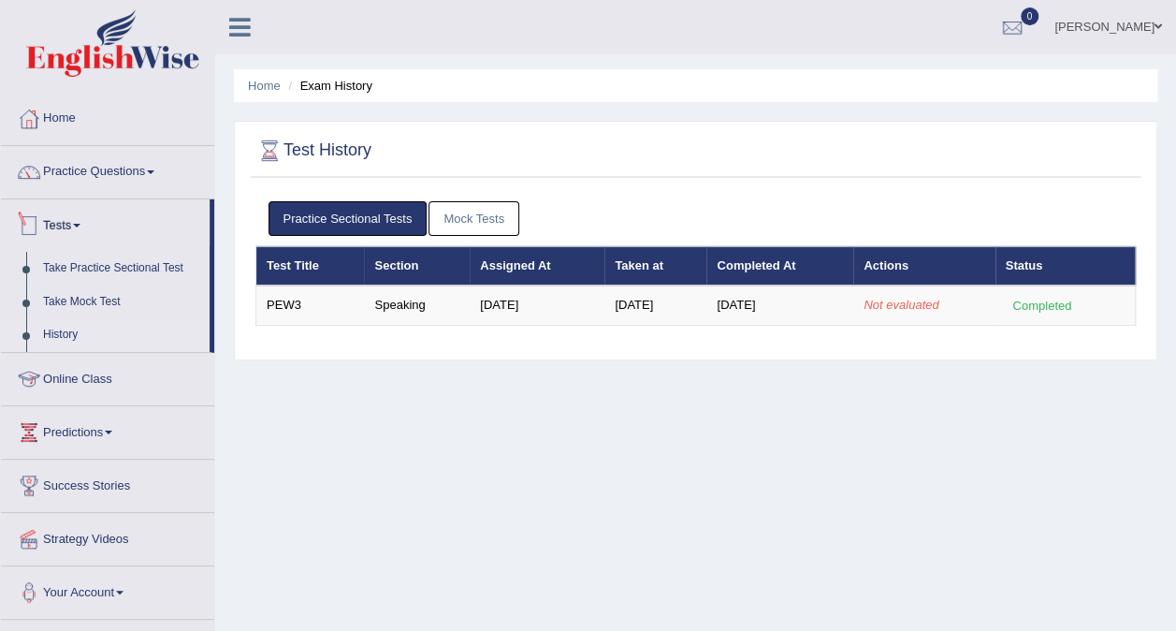
click at [123, 232] on link "Tests" at bounding box center [105, 222] width 209 height 47
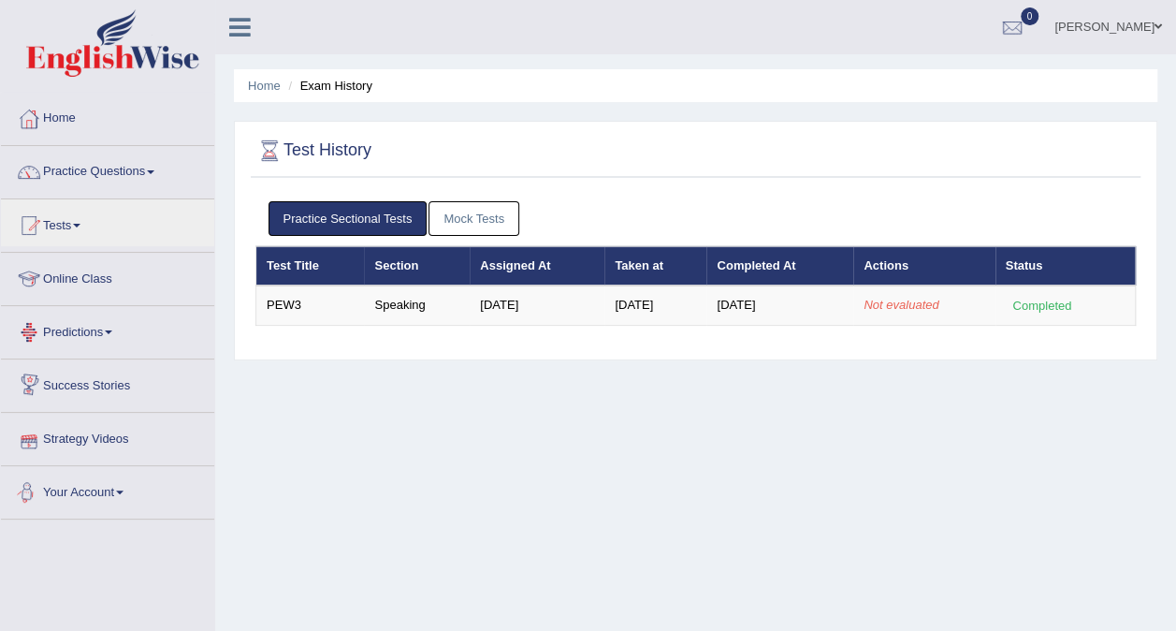
click at [124, 486] on link "Your Account" at bounding box center [107, 489] width 213 height 47
click at [124, 486] on link "Your Account" at bounding box center [105, 489] width 209 height 47
click at [155, 365] on link "Success Stories" at bounding box center [107, 382] width 213 height 47
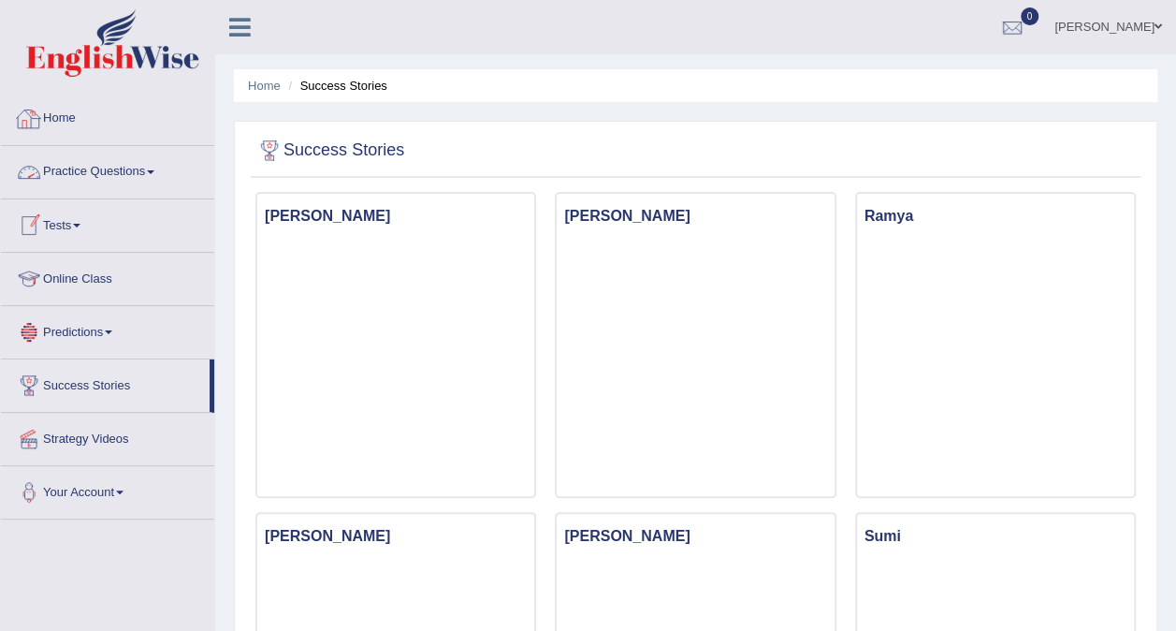
click at [131, 116] on link "Home" at bounding box center [107, 116] width 213 height 47
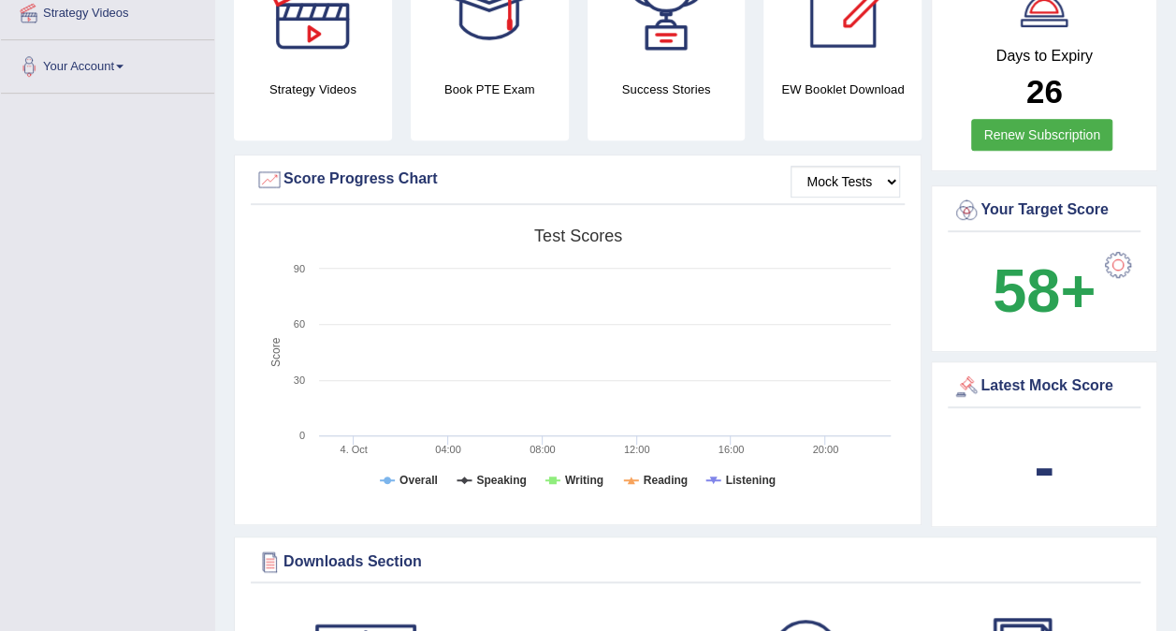
scroll to position [431, 0]
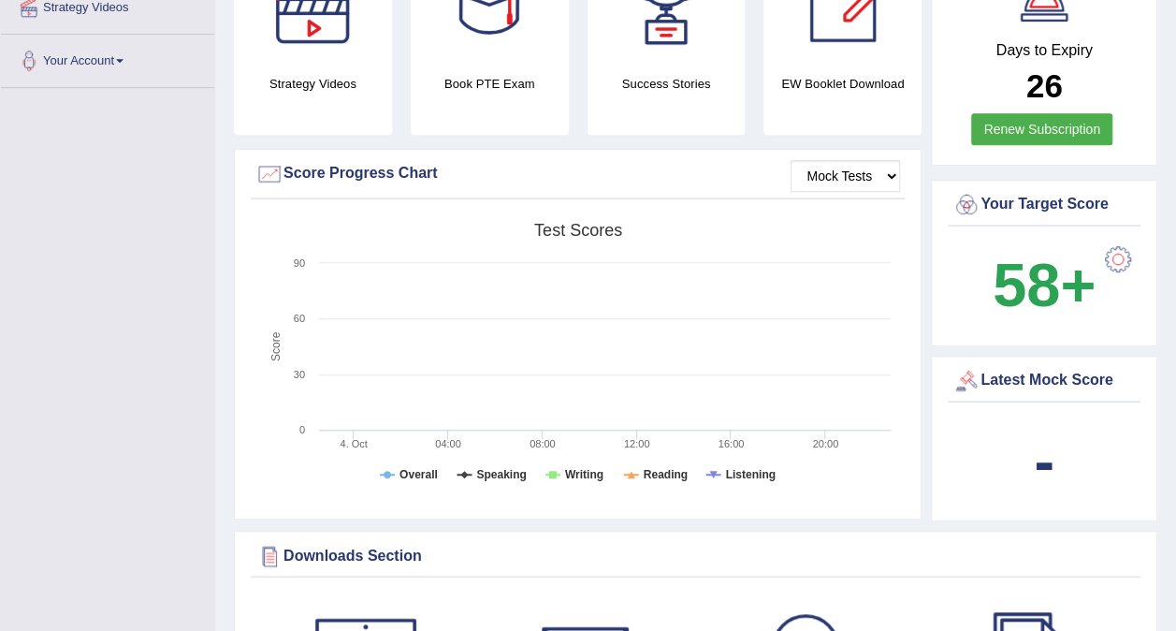
click at [1041, 268] on b "58+" at bounding box center [1044, 285] width 103 height 68
click at [866, 167] on select "Mock Tests" at bounding box center [844, 176] width 109 height 32
click at [790, 160] on select "Mock Tests" at bounding box center [844, 176] width 109 height 32
click at [877, 160] on select "Mock Tests" at bounding box center [844, 176] width 109 height 32
click at [790, 160] on select "Mock Tests" at bounding box center [844, 176] width 109 height 32
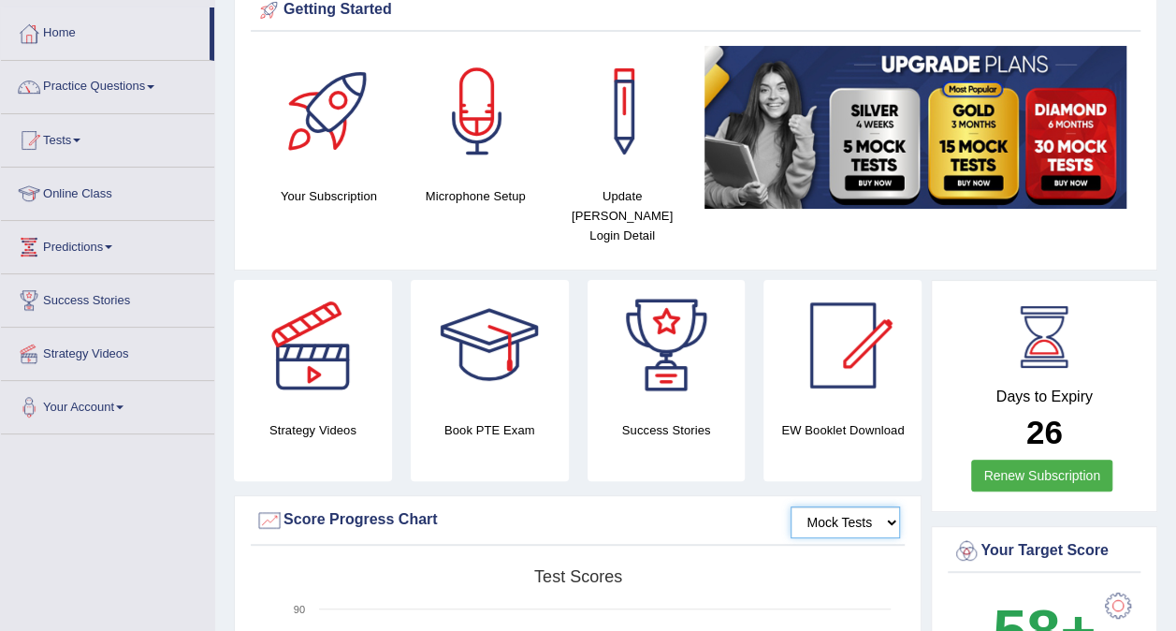
scroll to position [0, 0]
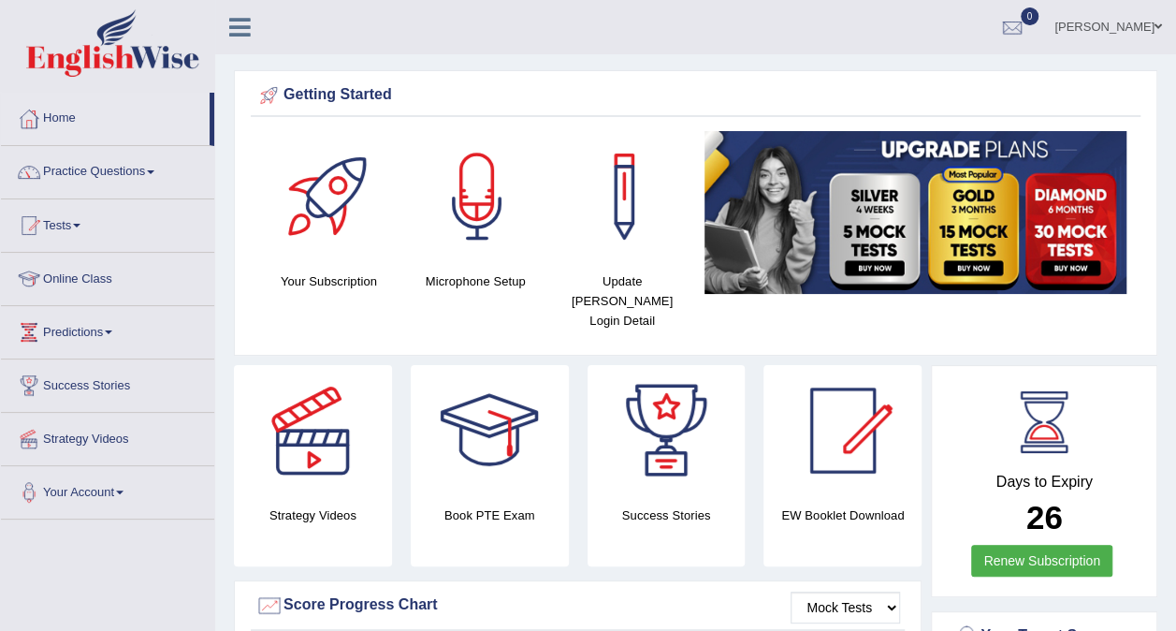
click at [1039, 15] on span "0" at bounding box center [1030, 16] width 19 height 18
click at [1112, 73] on div "Getting Started Your Subscription Microphone Setup Update Pearson Login Detail ×" at bounding box center [695, 212] width 923 height 285
click at [1155, 26] on span at bounding box center [1157, 27] width 7 height 12
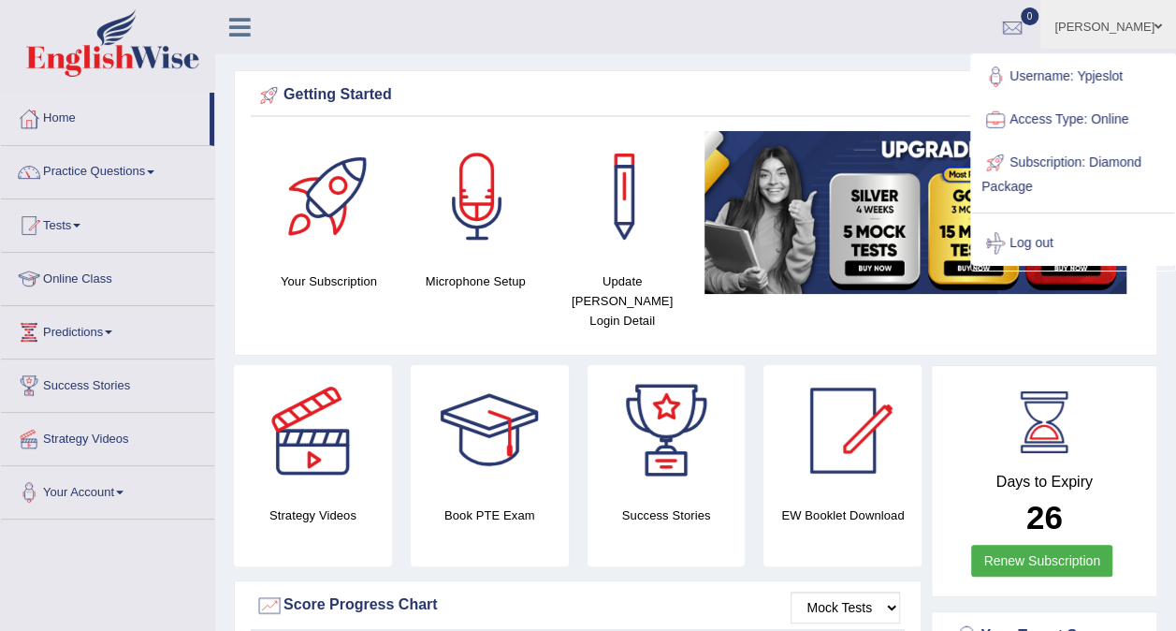
click at [1138, 21] on link "[PERSON_NAME]" at bounding box center [1108, 24] width 136 height 49
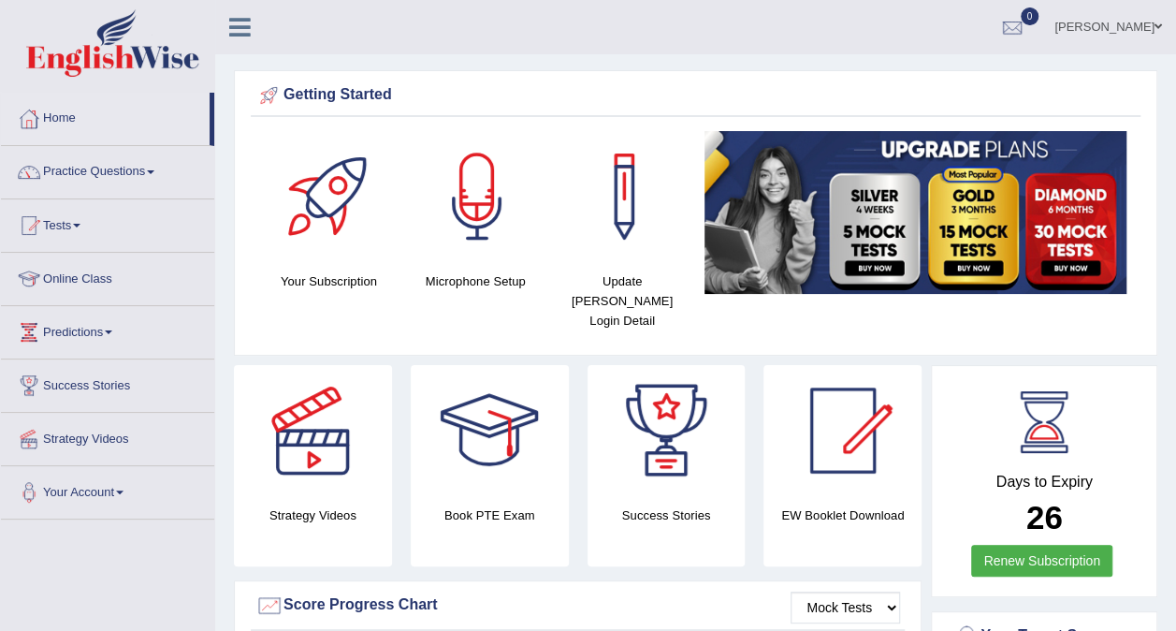
click at [195, 22] on img at bounding box center [112, 42] width 173 height 67
click at [138, 228] on link "Tests" at bounding box center [107, 222] width 213 height 47
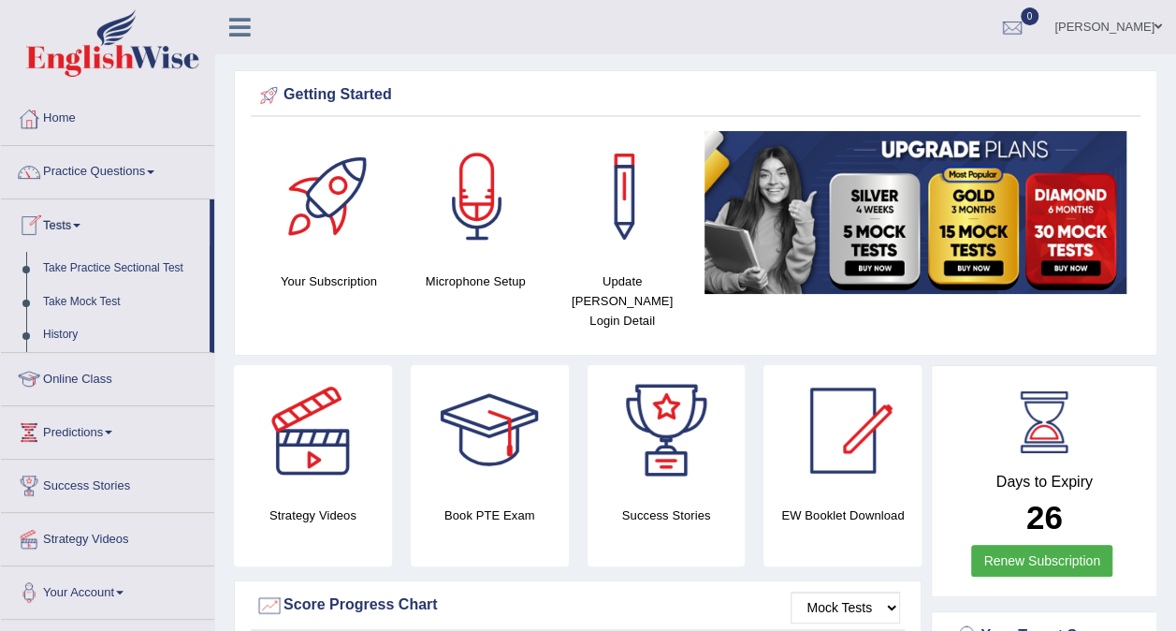
click at [65, 334] on link "History" at bounding box center [122, 335] width 175 height 34
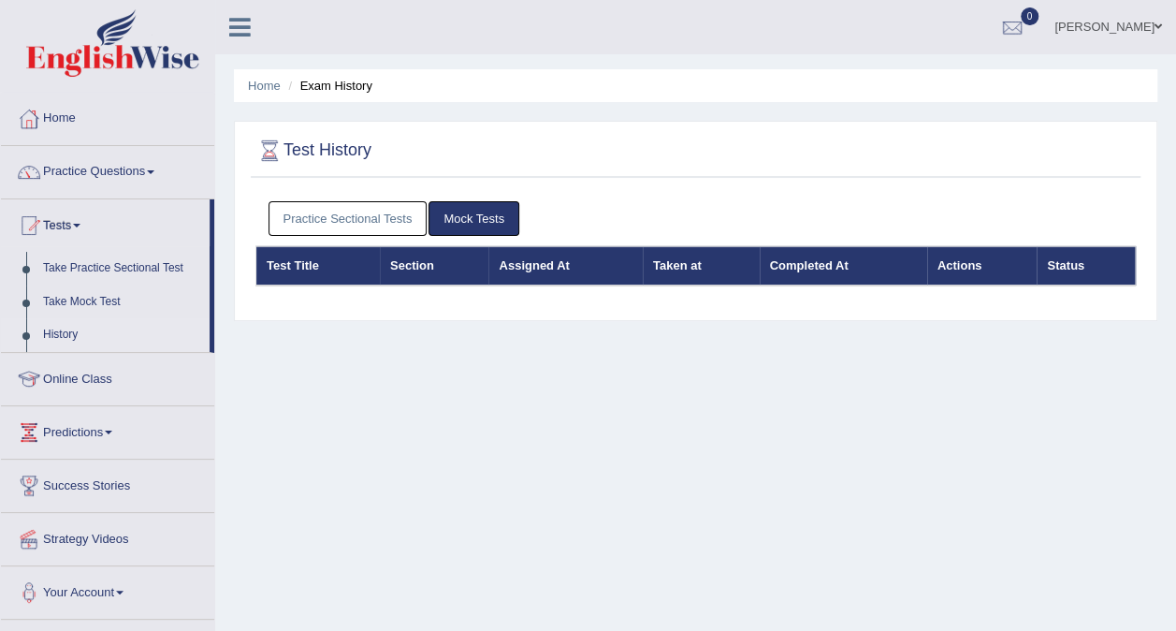
click at [675, 261] on th "Taken at" at bounding box center [701, 265] width 117 height 39
click at [438, 208] on link "Mock Tests" at bounding box center [473, 218] width 91 height 35
click at [364, 223] on link "Practice Sectional Tests" at bounding box center [347, 218] width 159 height 35
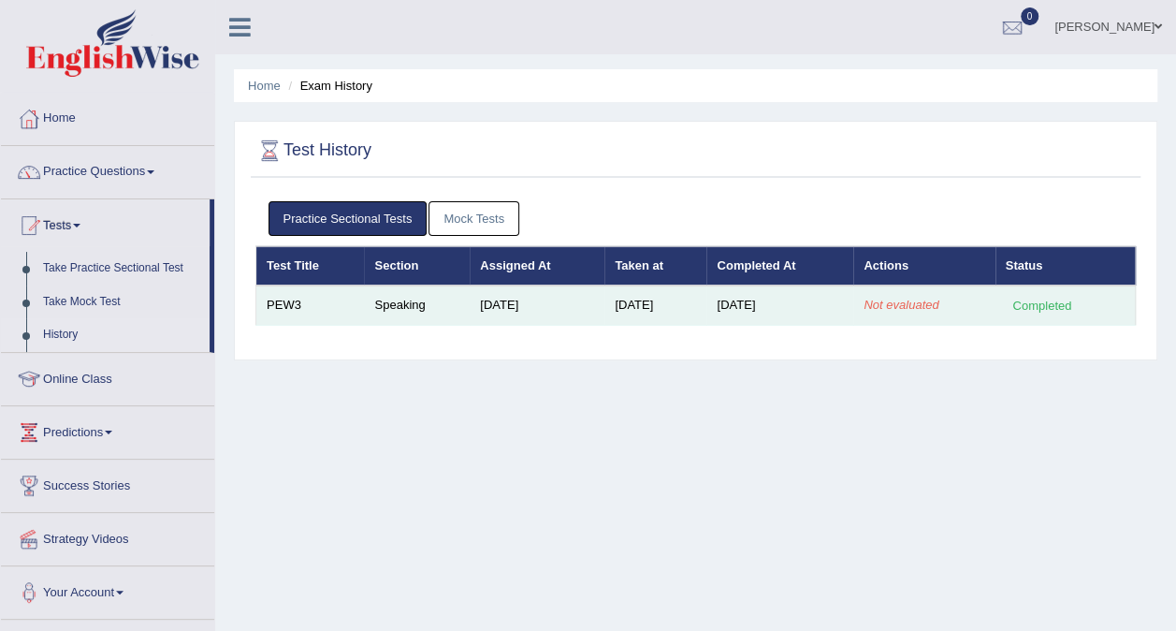
click at [1034, 307] on div "Completed" at bounding box center [1042, 306] width 73 height 20
click at [1050, 301] on div "Completed" at bounding box center [1042, 306] width 73 height 20
click at [1051, 299] on div "Completed" at bounding box center [1042, 306] width 73 height 20
click at [1035, 303] on div "Completed" at bounding box center [1042, 306] width 73 height 20
click at [442, 309] on td "Speaking" at bounding box center [417, 304] width 106 height 39
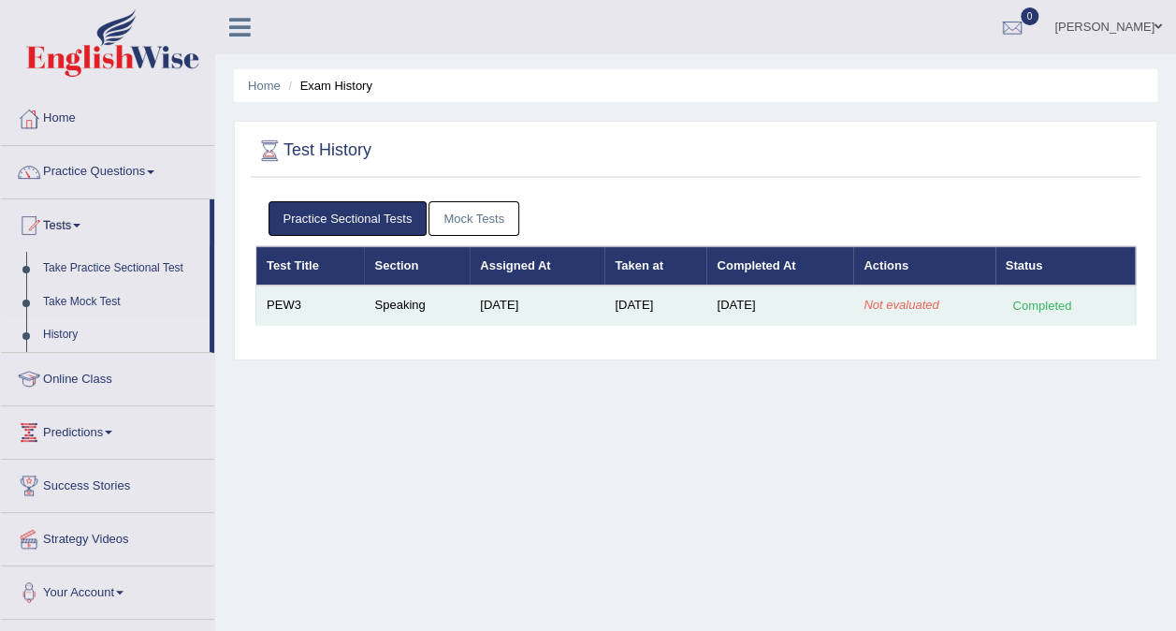
click at [525, 304] on td "Oct 4, 2025" at bounding box center [537, 304] width 135 height 39
click at [624, 302] on td "Oct 5, 2025" at bounding box center [655, 304] width 102 height 39
click at [60, 331] on link "History" at bounding box center [122, 335] width 175 height 34
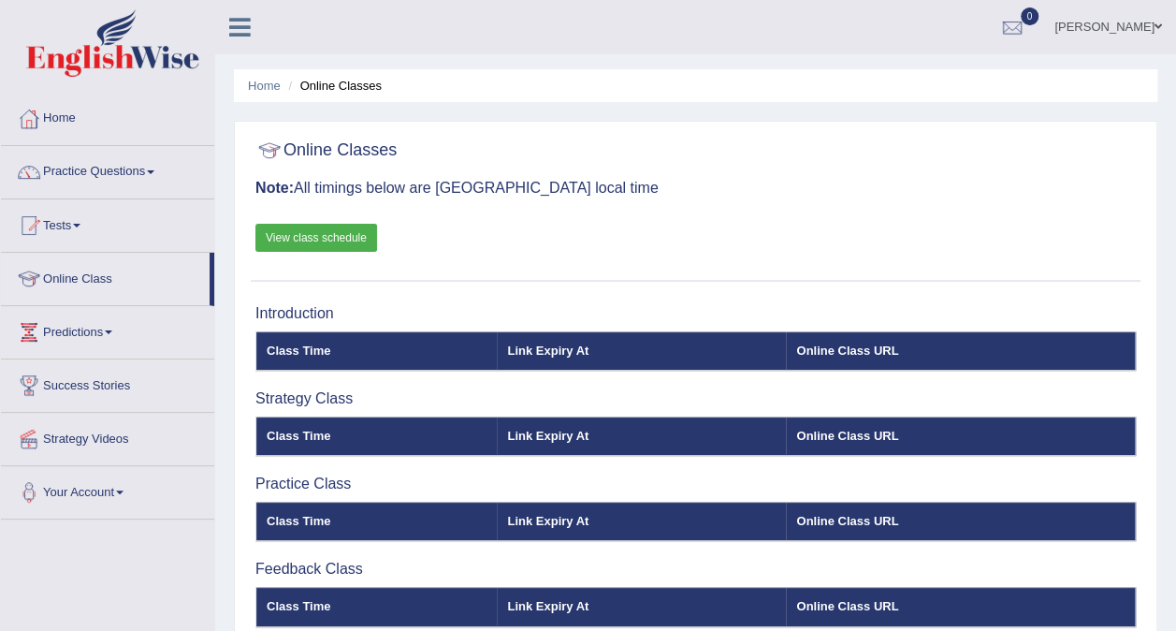
click at [339, 238] on link "View class schedule" at bounding box center [316, 238] width 122 height 28
click at [142, 225] on link "Tests" at bounding box center [107, 222] width 213 height 47
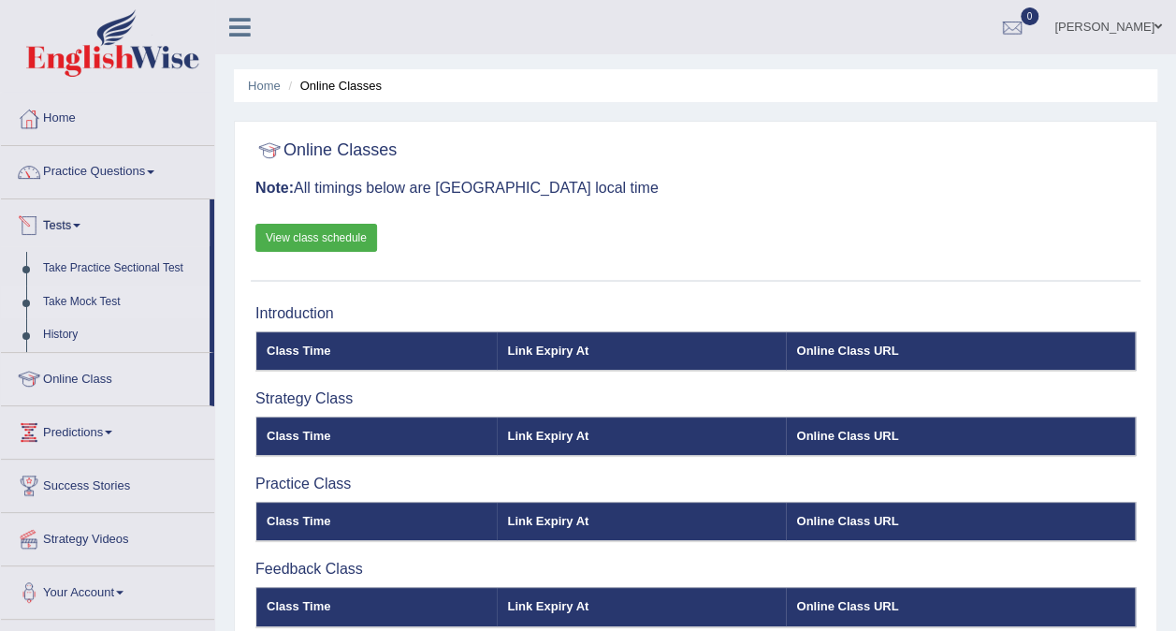
click at [95, 299] on link "Take Mock Test" at bounding box center [122, 302] width 175 height 34
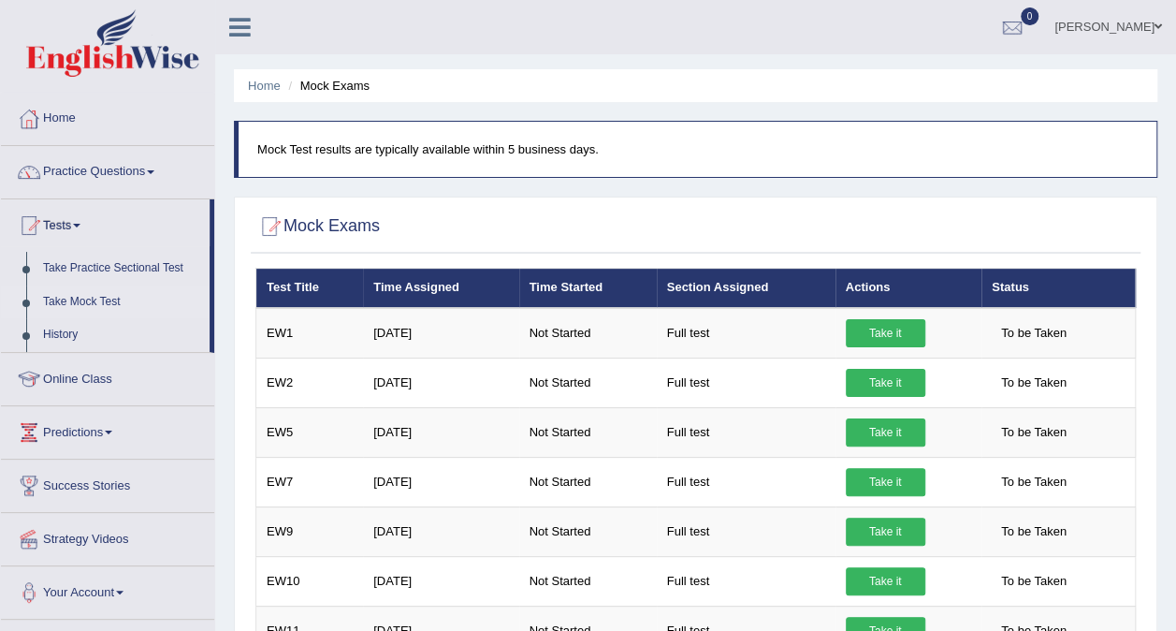
click at [37, 116] on div at bounding box center [29, 119] width 28 height 28
